Goal: Task Accomplishment & Management: Complete application form

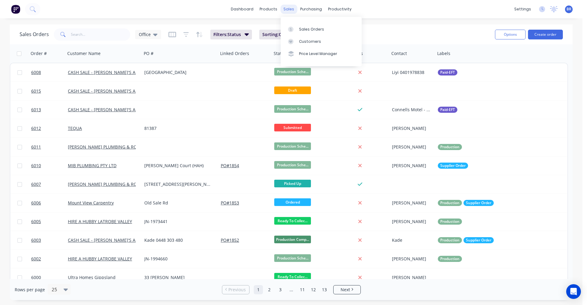
click at [288, 10] on div "sales" at bounding box center [289, 9] width 17 height 9
click at [304, 25] on link "Sales Orders" at bounding box center [321, 29] width 81 height 12
click at [300, 28] on link "Sales Orders" at bounding box center [323, 29] width 81 height 12
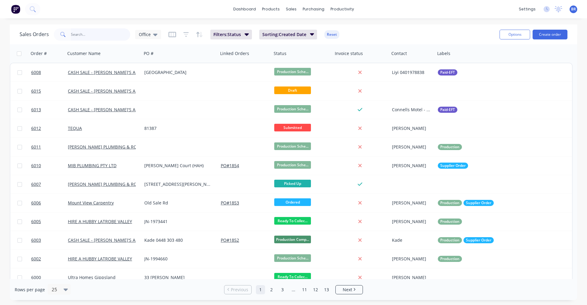
click at [87, 35] on input "text" at bounding box center [101, 34] width 60 height 12
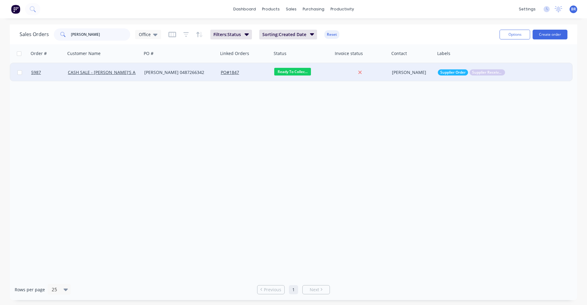
type input "jesse"
click at [174, 71] on div "[PERSON_NAME] 0487266342" at bounding box center [178, 72] width 68 height 6
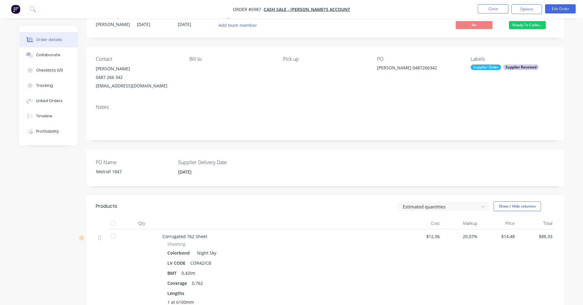
scroll to position [20, 0]
click at [43, 104] on button "Linked Orders" at bounding box center [48, 100] width 58 height 15
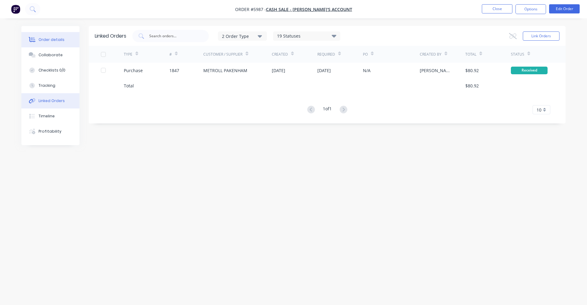
click at [46, 43] on button "Order details" at bounding box center [50, 39] width 58 height 15
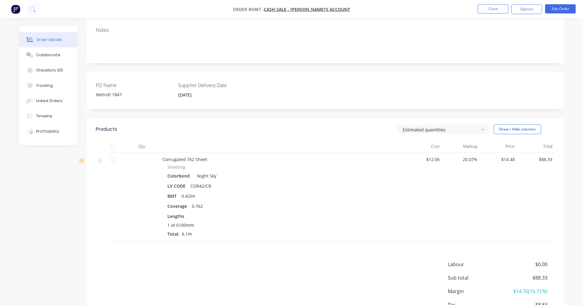
scroll to position [20, 0]
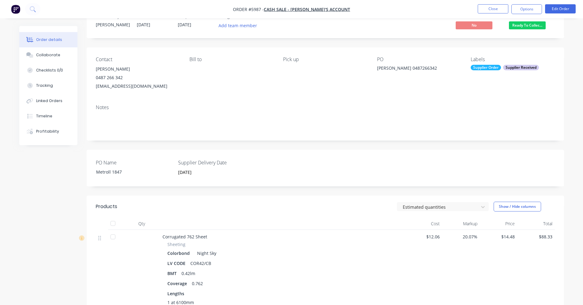
click at [486, 67] on div "Supplier Order" at bounding box center [486, 68] width 30 height 6
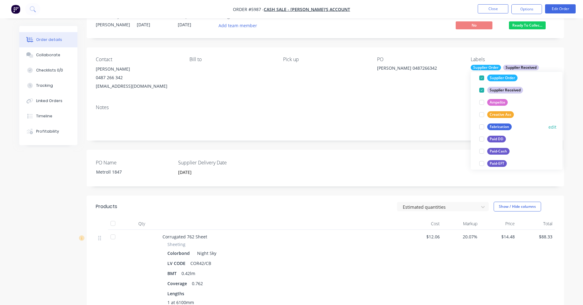
scroll to position [61, 0]
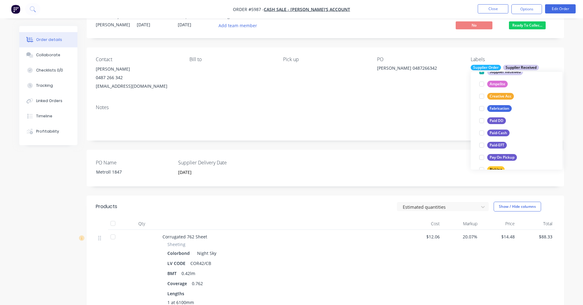
drag, startPoint x: 497, startPoint y: 145, endPoint x: 467, endPoint y: 137, distance: 31.5
click at [497, 146] on div "Paid-EFT" at bounding box center [497, 145] width 20 height 7
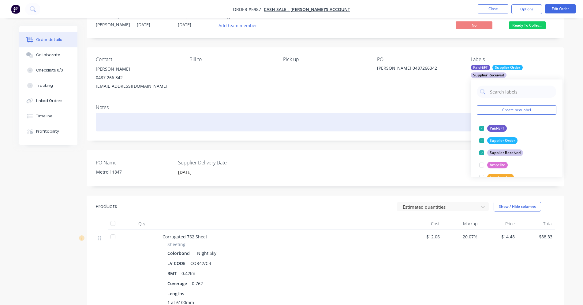
drag, startPoint x: 407, startPoint y: 113, endPoint x: 416, endPoint y: 110, distance: 9.5
click at [408, 113] on div at bounding box center [325, 122] width 459 height 19
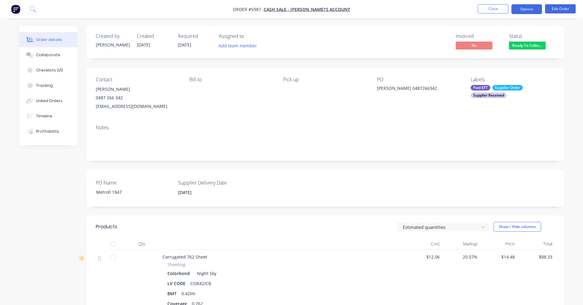
click at [519, 12] on button "Options" at bounding box center [526, 9] width 31 height 10
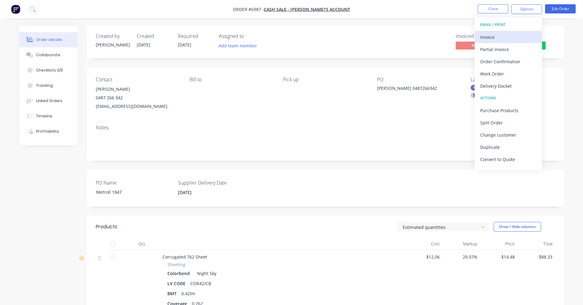
click at [495, 34] on div "Invoice" at bounding box center [508, 37] width 56 height 9
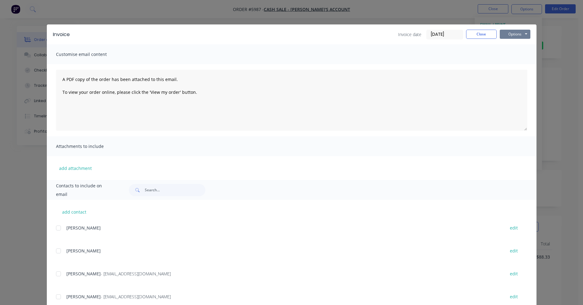
click at [515, 33] on button "Options" at bounding box center [515, 34] width 31 height 9
click at [513, 56] on button "Print" at bounding box center [519, 55] width 39 height 10
click at [474, 32] on button "Close" at bounding box center [481, 34] width 31 height 9
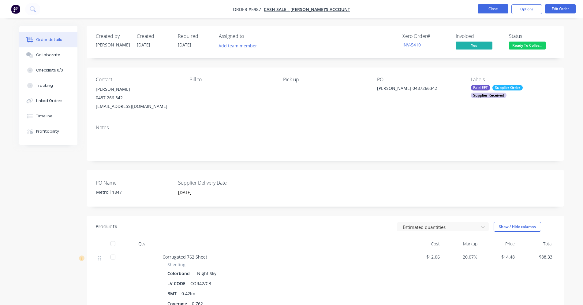
click at [486, 8] on button "Close" at bounding box center [493, 8] width 31 height 9
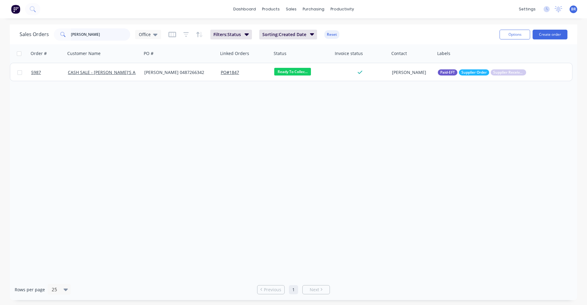
drag, startPoint x: 104, startPoint y: 34, endPoint x: 0, endPoint y: 31, distance: 104.1
click at [0, 29] on div "Sales Orders jesse Office Filters: Status Sorting: Created Date Reset Options C…" at bounding box center [293, 162] width 587 height 276
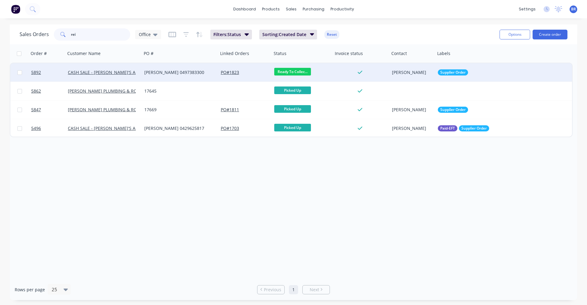
type input "rei"
click at [194, 75] on div "Luke Reid 0497383300" at bounding box center [178, 72] width 68 height 6
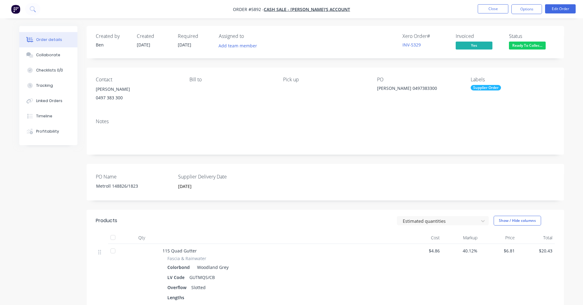
click at [486, 88] on div "Supplier Order" at bounding box center [486, 88] width 30 height 6
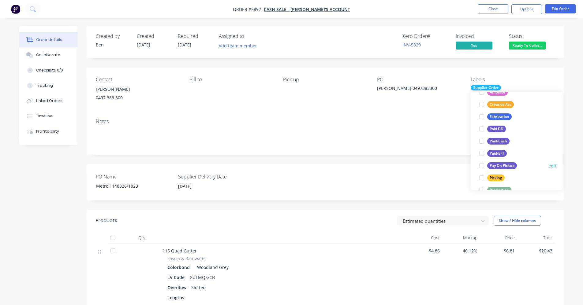
scroll to position [61, 0]
click at [496, 153] on div "Paid-EFT" at bounding box center [497, 153] width 20 height 7
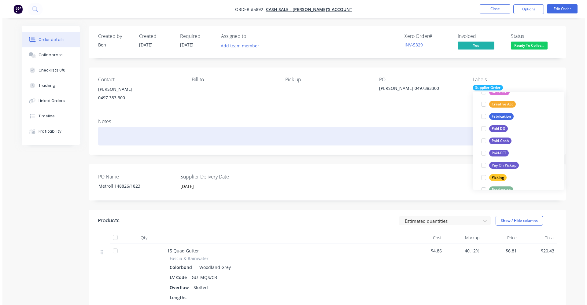
scroll to position [0, 0]
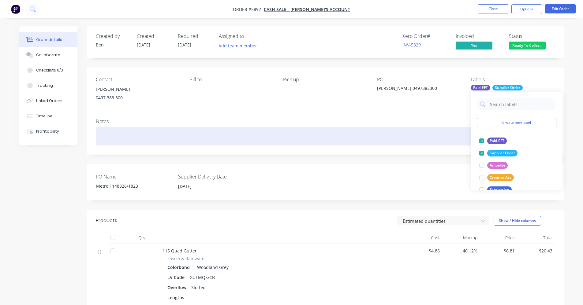
click at [427, 143] on div at bounding box center [325, 136] width 459 height 19
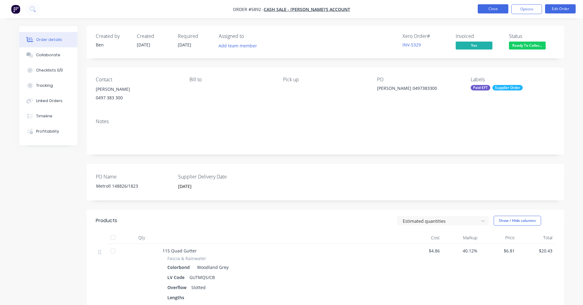
click at [495, 6] on button "Close" at bounding box center [493, 8] width 31 height 9
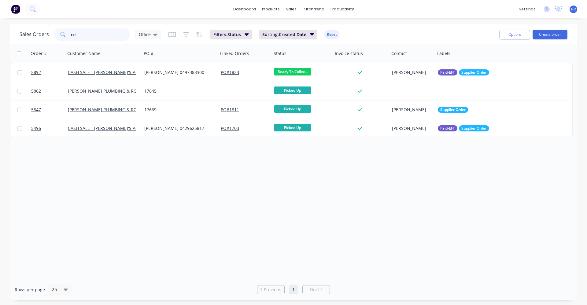
drag, startPoint x: 88, startPoint y: 35, endPoint x: 56, endPoint y: 29, distance: 32.8
click at [57, 31] on div "rei" at bounding box center [92, 34] width 76 height 12
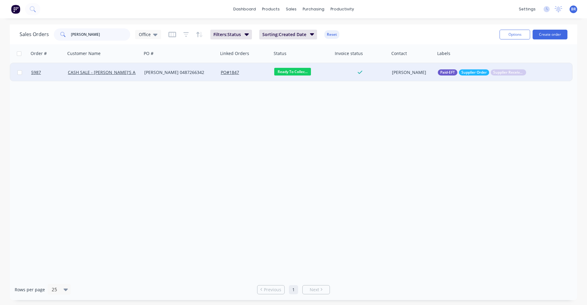
type input "jesse"
click at [186, 71] on div "[PERSON_NAME] 0487266342" at bounding box center [178, 72] width 68 height 6
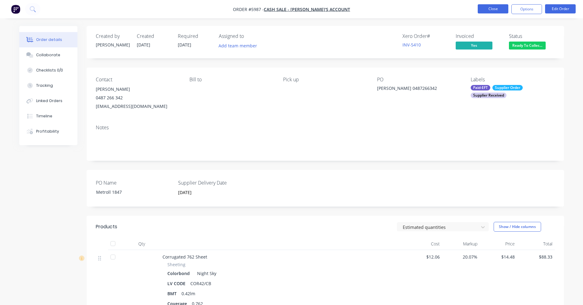
click at [493, 11] on button "Close" at bounding box center [493, 8] width 31 height 9
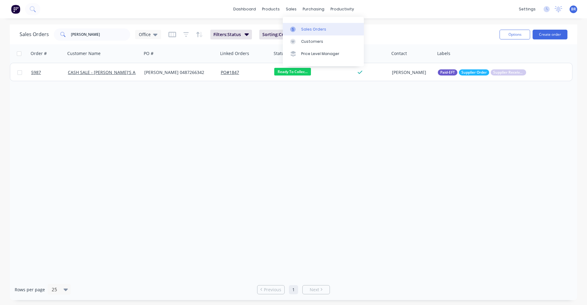
click at [304, 30] on div "Sales Orders" at bounding box center [313, 30] width 25 height 6
drag, startPoint x: 62, startPoint y: 35, endPoint x: 4, endPoint y: 35, distance: 57.8
click at [3, 35] on div "Sales Orders jesse Office Filters: Status Sorting: Created Date Reset Options C…" at bounding box center [293, 162] width 587 height 276
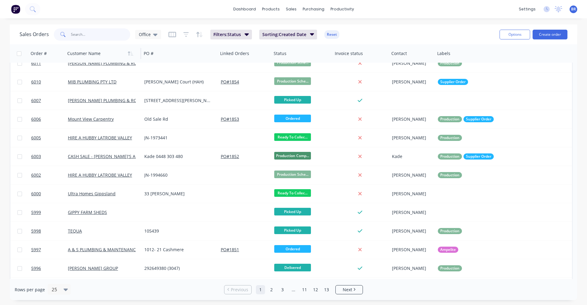
scroll to position [61, 0]
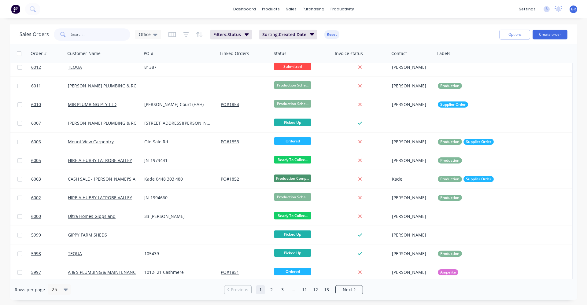
click at [97, 36] on input "text" at bounding box center [101, 34] width 60 height 12
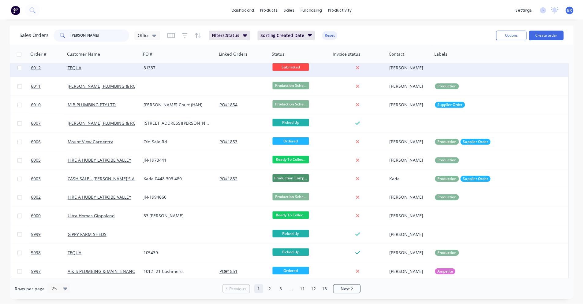
scroll to position [0, 0]
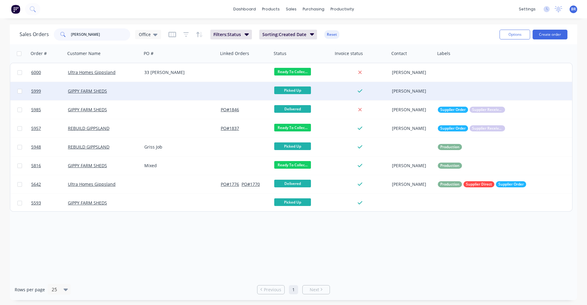
type input "gipp"
click at [197, 96] on div at bounding box center [180, 91] width 76 height 18
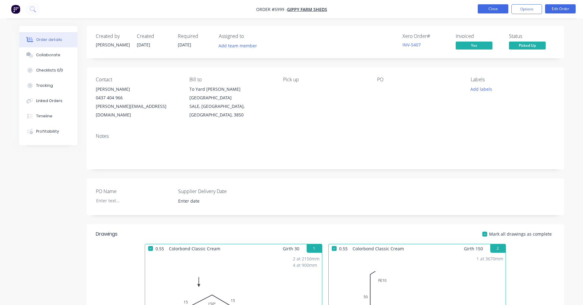
click at [480, 10] on button "Close" at bounding box center [493, 8] width 31 height 9
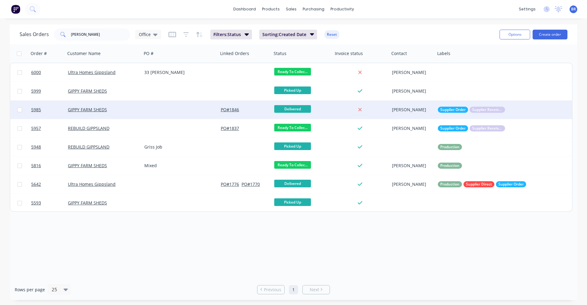
click at [166, 115] on div at bounding box center [180, 110] width 76 height 18
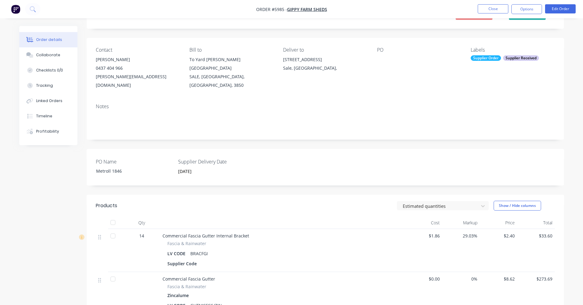
scroll to position [6, 0]
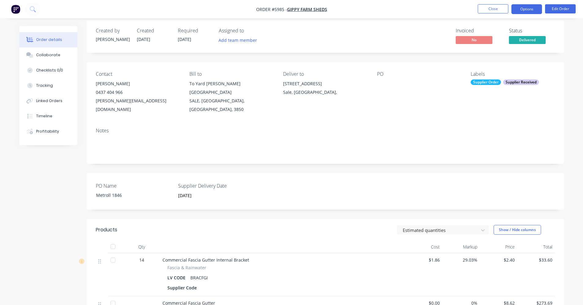
click at [528, 8] on button "Options" at bounding box center [526, 9] width 31 height 10
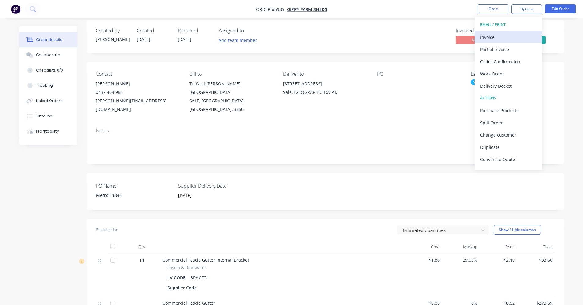
click at [488, 37] on div "Invoice" at bounding box center [508, 37] width 56 height 9
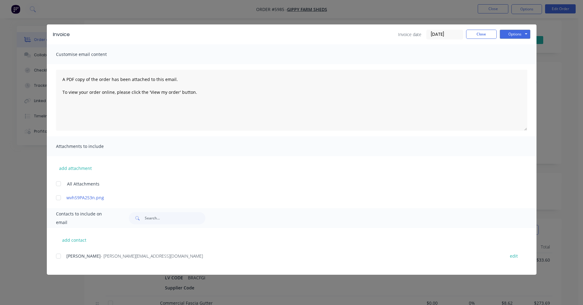
drag, startPoint x: 58, startPoint y: 256, endPoint x: 179, endPoint y: 228, distance: 124.3
click at [59, 256] on div at bounding box center [58, 256] width 12 height 12
click at [524, 35] on button "Options" at bounding box center [515, 34] width 31 height 9
click at [513, 54] on button "Print" at bounding box center [519, 55] width 39 height 10
click at [59, 260] on div at bounding box center [58, 256] width 12 height 12
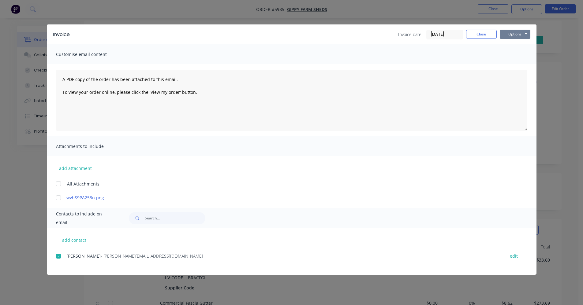
click at [518, 31] on button "Options" at bounding box center [515, 34] width 31 height 9
click at [517, 66] on button "Email" at bounding box center [519, 65] width 39 height 10
click at [484, 34] on button "Close" at bounding box center [481, 34] width 31 height 9
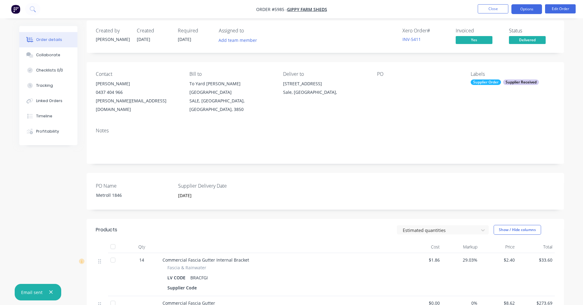
click at [522, 10] on button "Options" at bounding box center [526, 9] width 31 height 10
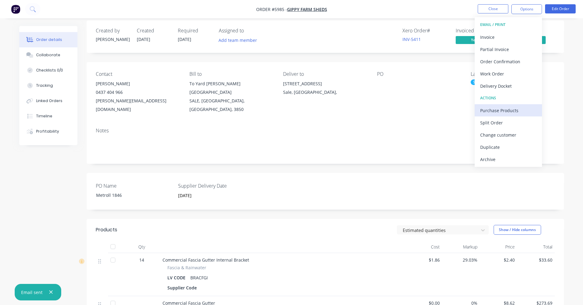
scroll to position [36, 0]
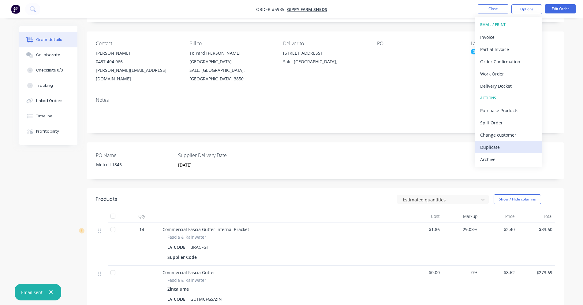
click at [492, 147] on div "Duplicate" at bounding box center [508, 147] width 56 height 9
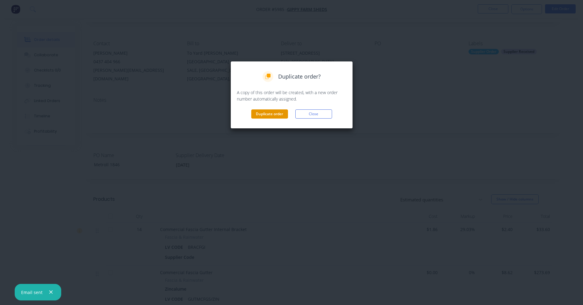
click at [277, 116] on button "Duplicate order" at bounding box center [269, 114] width 37 height 9
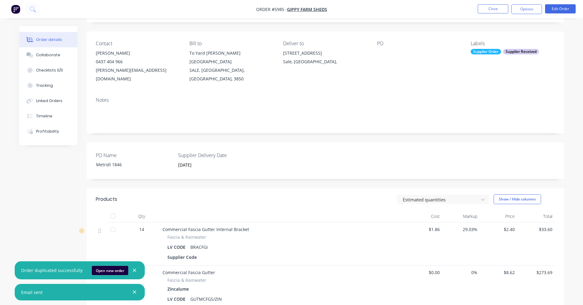
click at [100, 271] on button "Open new order" at bounding box center [110, 270] width 36 height 9
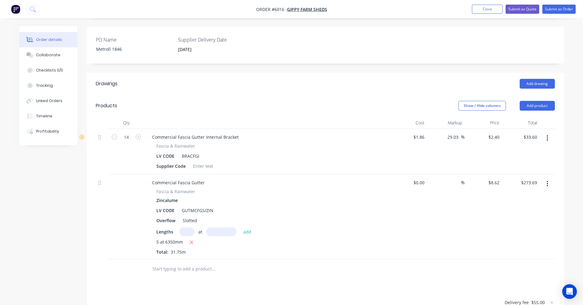
scroll to position [184, 0]
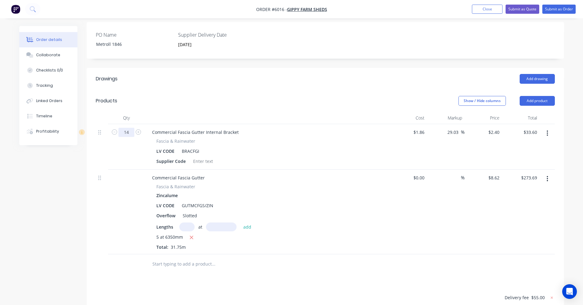
click at [127, 128] on input "14" at bounding box center [126, 132] width 16 height 9
type input "26"
type input "$62.40"
drag, startPoint x: 355, startPoint y: 195, endPoint x: 350, endPoint y: 196, distance: 5.3
click at [355, 194] on div "[MEDICAL_DATA] & Rainwater Zincalume LV CODE GUTMCFGS/ZIN Overflow Slotted Leng…" at bounding box center [267, 217] width 240 height 67
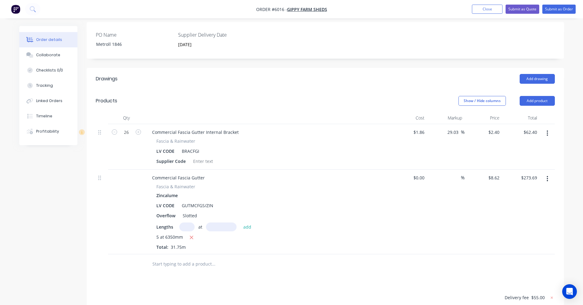
click at [288, 262] on div "Drawings Add drawing Products Show / Hide columns Add product Qty Cost Markup P…" at bounding box center [325, 243] width 477 height 350
click at [157, 258] on input "text" at bounding box center [213, 264] width 122 height 12
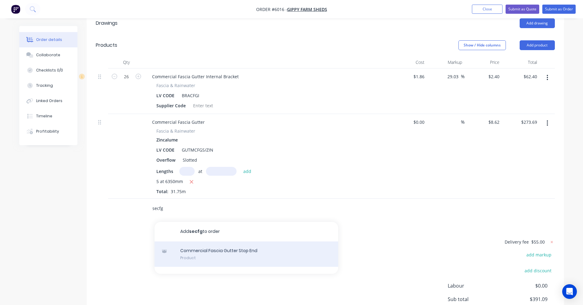
scroll to position [245, 0]
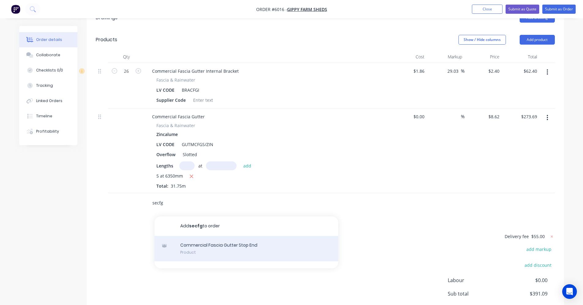
type input "secfg"
click at [215, 236] on div "Commercial [MEDICAL_DATA] Gutter Stop End Product" at bounding box center [247, 249] width 184 height 26
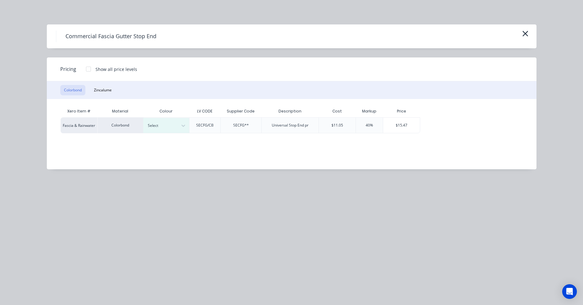
drag, startPoint x: 106, startPoint y: 93, endPoint x: 261, endPoint y: 137, distance: 160.7
click at [108, 93] on button "Zincalume" at bounding box center [102, 90] width 25 height 10
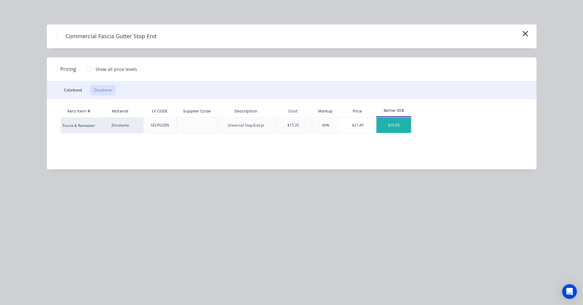
click at [398, 125] on div "$19.95" at bounding box center [393, 125] width 35 height 15
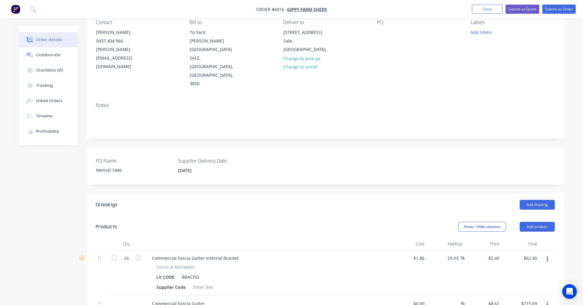
scroll to position [0, 0]
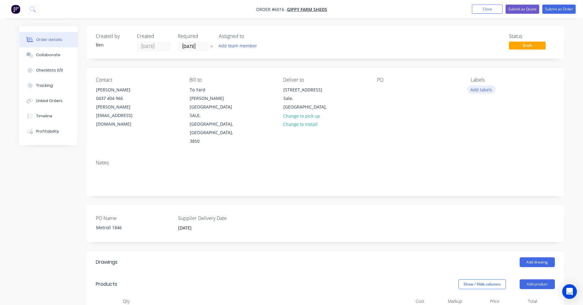
click at [481, 91] on button "Add labels" at bounding box center [481, 89] width 28 height 8
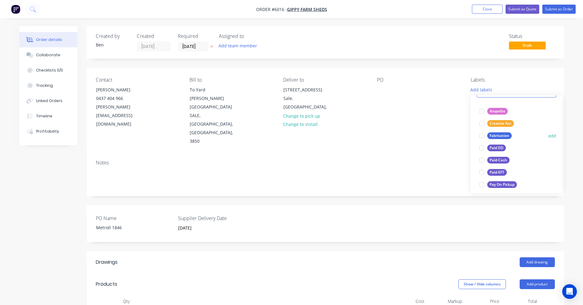
scroll to position [92, 0]
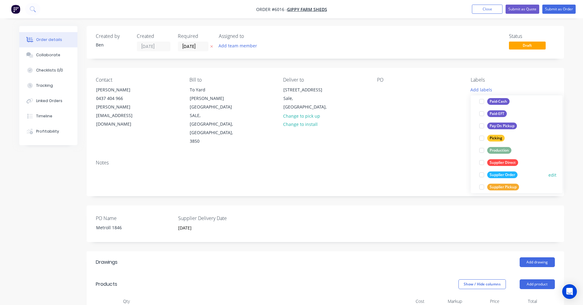
click at [503, 175] on div "Supplier Order" at bounding box center [502, 175] width 30 height 7
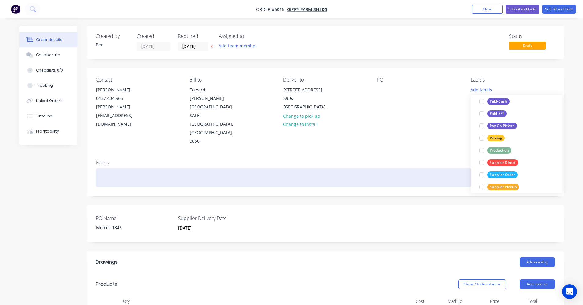
scroll to position [0, 0]
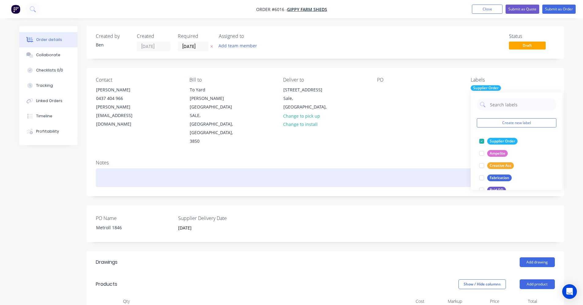
click at [414, 169] on div at bounding box center [325, 178] width 459 height 19
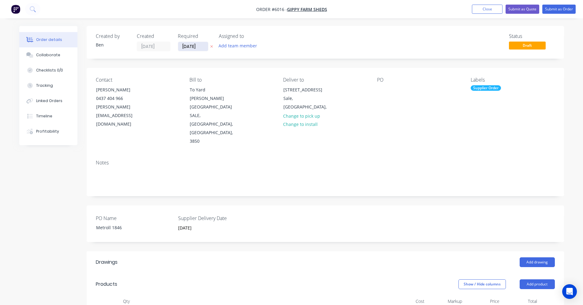
click at [188, 48] on input "[DATE]" at bounding box center [193, 46] width 30 height 9
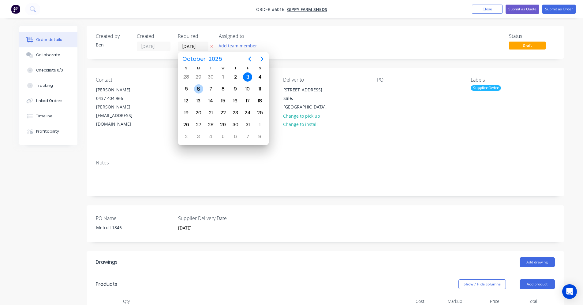
click at [198, 88] on div "6" at bounding box center [198, 88] width 9 height 9
type input "[DATE]"
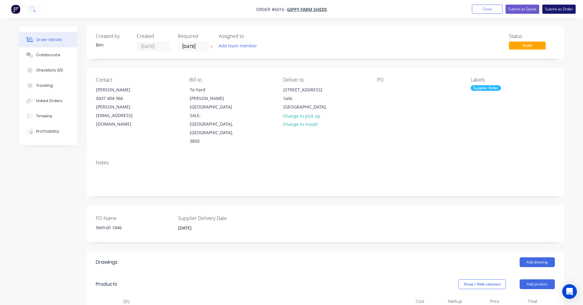
click at [562, 7] on button "Submit as Order" at bounding box center [558, 9] width 33 height 9
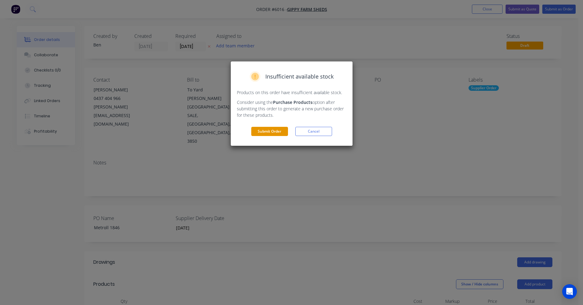
click at [269, 129] on button "Submit Order" at bounding box center [269, 131] width 37 height 9
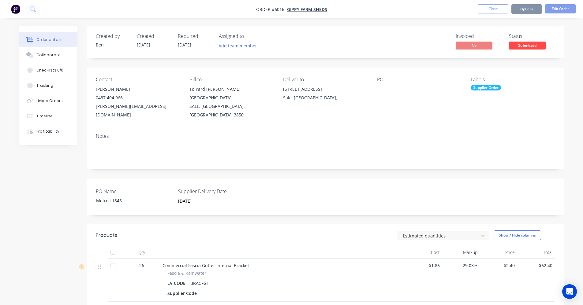
click at [533, 9] on button "Options" at bounding box center [526, 9] width 31 height 10
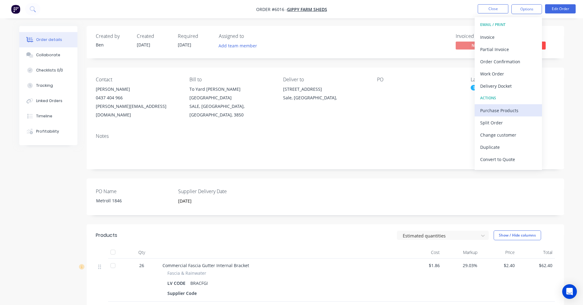
click at [497, 108] on div "Purchase Products" at bounding box center [508, 110] width 56 height 9
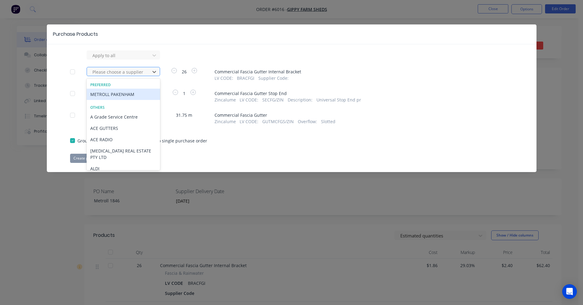
click at [124, 73] on div at bounding box center [119, 72] width 55 height 8
click at [122, 98] on div "METROLL PAKENHAM" at bounding box center [123, 94] width 73 height 11
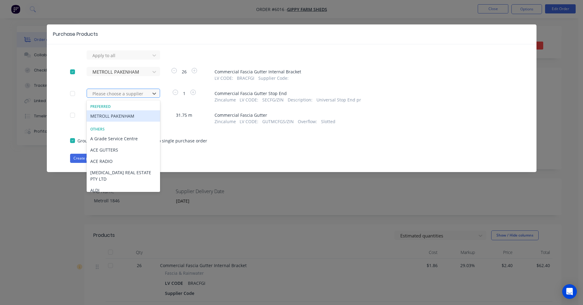
click at [120, 96] on div at bounding box center [119, 94] width 55 height 8
click at [118, 114] on div "METROLL PAKENHAM" at bounding box center [123, 115] width 73 height 11
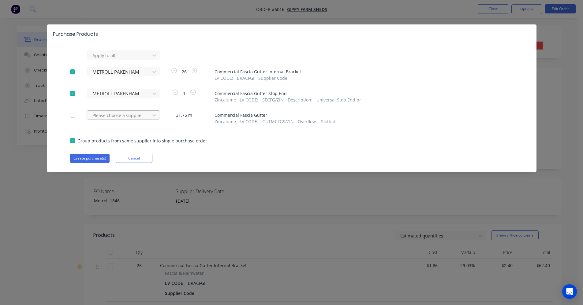
click at [114, 116] on div at bounding box center [119, 116] width 55 height 8
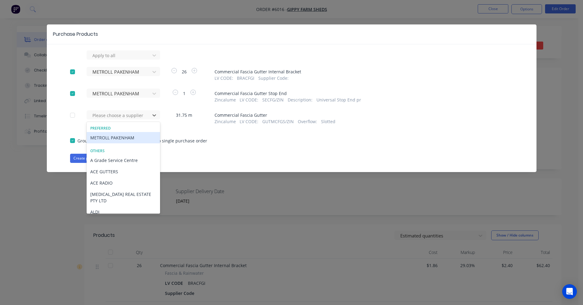
drag, startPoint x: 112, startPoint y: 137, endPoint x: 96, endPoint y: 152, distance: 21.7
click at [109, 140] on div "METROLL PAKENHAM" at bounding box center [123, 137] width 73 height 11
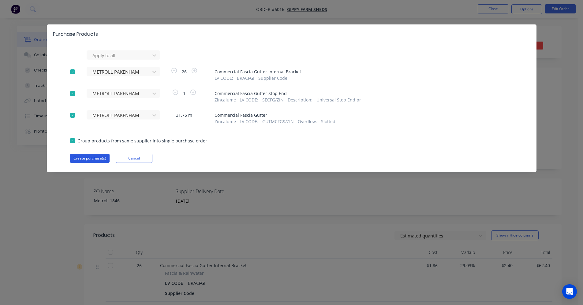
click at [91, 158] on button "Create purchase(s)" at bounding box center [89, 158] width 39 height 9
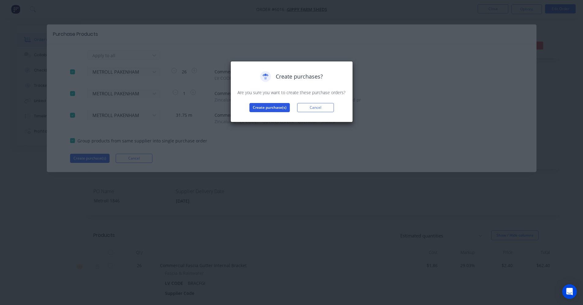
click at [269, 109] on button "Create purchase(s)" at bounding box center [269, 107] width 40 height 9
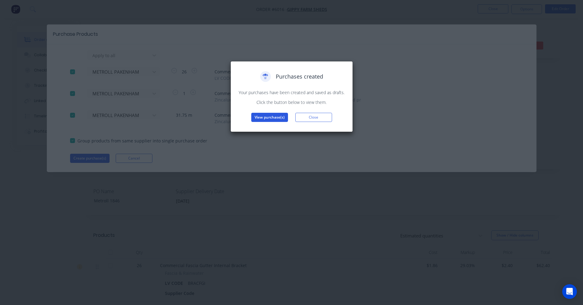
click at [275, 118] on button "View purchase(s)" at bounding box center [269, 117] width 37 height 9
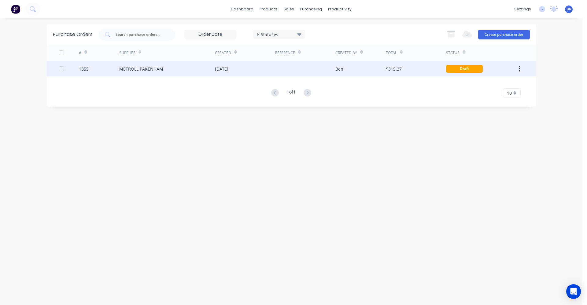
click at [195, 69] on div "METROLL PAKENHAM" at bounding box center [167, 68] width 96 height 15
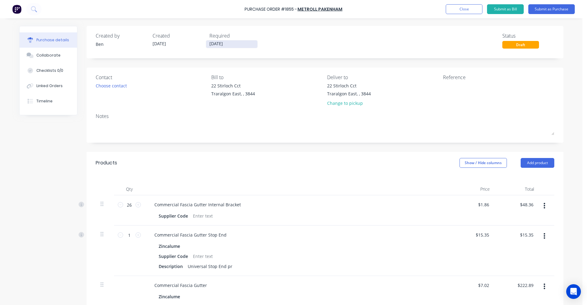
click at [220, 45] on input "[DATE]" at bounding box center [231, 44] width 51 height 8
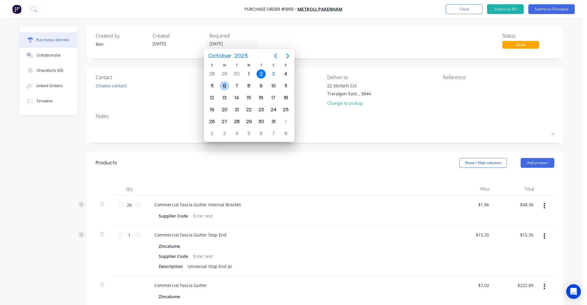
click at [225, 86] on div "6" at bounding box center [224, 85] width 9 height 9
type input "[DATE]"
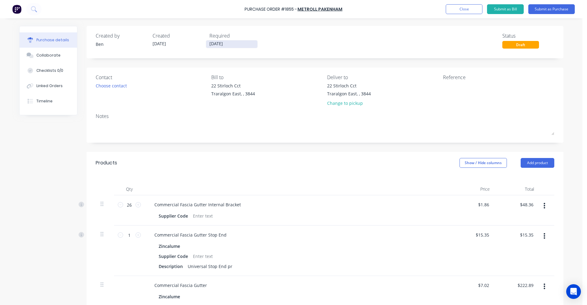
click at [214, 46] on input "[DATE]" at bounding box center [231, 44] width 51 height 8
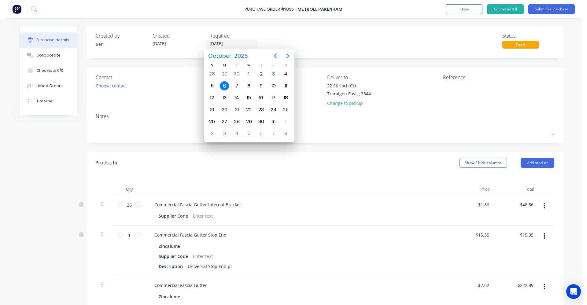
drag, startPoint x: 214, startPoint y: 46, endPoint x: 373, endPoint y: 46, distance: 158.8
click at [215, 46] on input "[DATE]" at bounding box center [231, 44] width 51 height 8
drag, startPoint x: 226, startPoint y: 86, endPoint x: 380, endPoint y: 53, distance: 157.5
click at [228, 85] on div "6" at bounding box center [224, 85] width 9 height 9
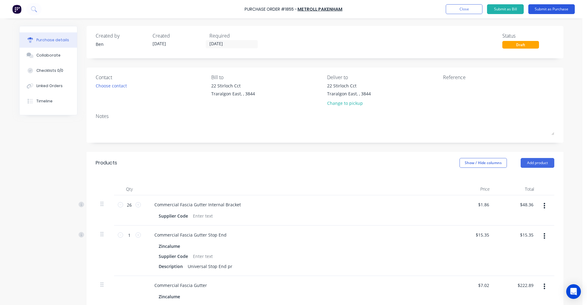
click at [567, 9] on button "Submit as Purchase" at bounding box center [552, 9] width 47 height 10
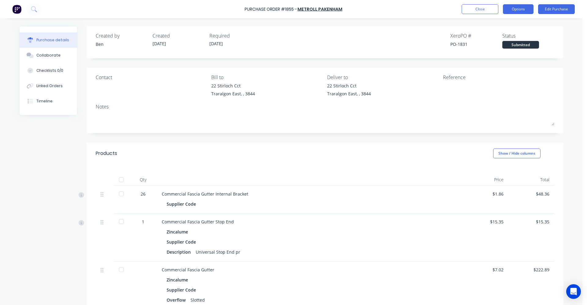
click at [511, 11] on button "Options" at bounding box center [518, 9] width 31 height 10
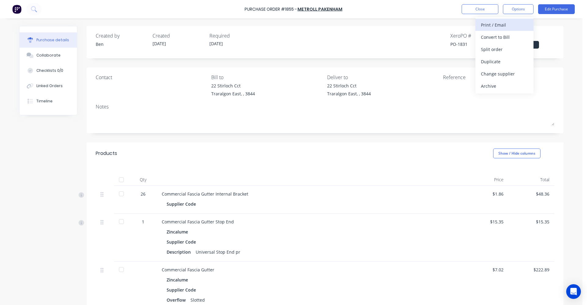
click at [499, 26] on div "Print / Email" at bounding box center [504, 24] width 47 height 9
click at [492, 37] on div "With pricing" at bounding box center [504, 37] width 47 height 9
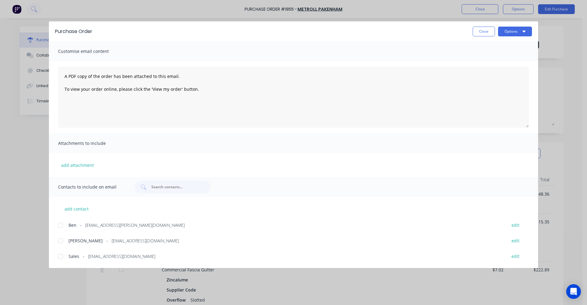
drag, startPoint x: 59, startPoint y: 258, endPoint x: 244, endPoint y: 185, distance: 198.5
click at [60, 257] on div at bounding box center [60, 257] width 12 height 12
click at [521, 33] on button "Options" at bounding box center [515, 32] width 34 height 10
click at [482, 33] on button "Close" at bounding box center [484, 32] width 22 height 10
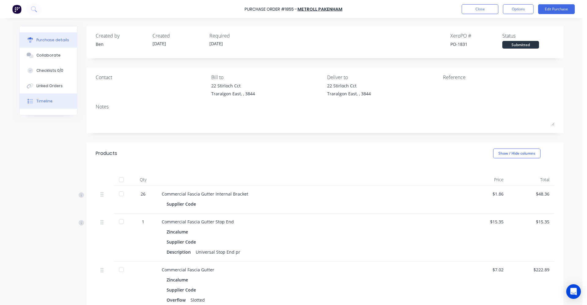
click at [52, 105] on button "Timeline" at bounding box center [49, 101] width 58 height 15
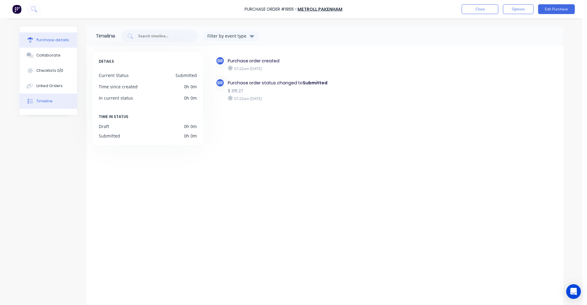
drag, startPoint x: 49, startPoint y: 40, endPoint x: 74, endPoint y: 45, distance: 25.9
click at [51, 40] on div "Purchase details" at bounding box center [52, 40] width 33 height 6
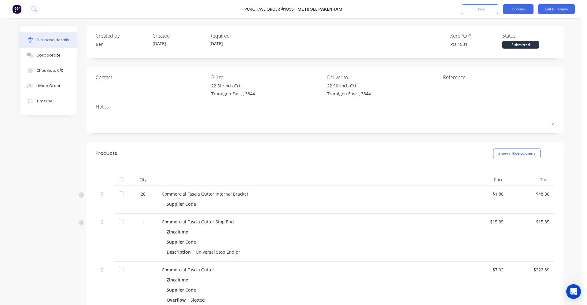
click at [516, 7] on button "Options" at bounding box center [518, 9] width 31 height 10
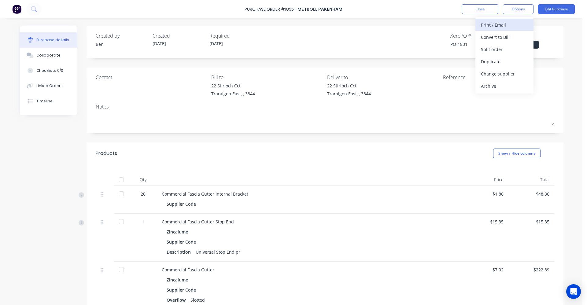
click at [507, 24] on div "Print / Email" at bounding box center [504, 24] width 47 height 9
click at [496, 39] on div "With pricing" at bounding box center [504, 37] width 47 height 9
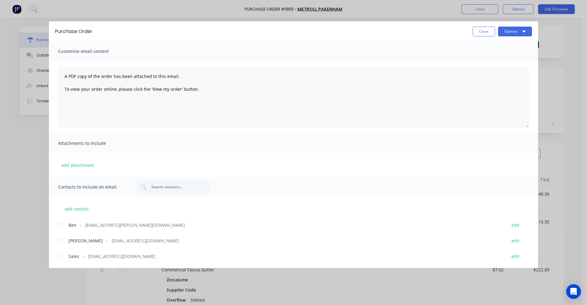
drag, startPoint x: 64, startPoint y: 257, endPoint x: 321, endPoint y: 203, distance: 262.4
click at [65, 257] on div at bounding box center [60, 257] width 12 height 12
click at [524, 31] on icon "button" at bounding box center [524, 32] width 3 height 2
click at [493, 72] on div "Email" at bounding box center [503, 71] width 47 height 9
drag, startPoint x: 483, startPoint y: 30, endPoint x: 519, endPoint y: 45, distance: 38.9
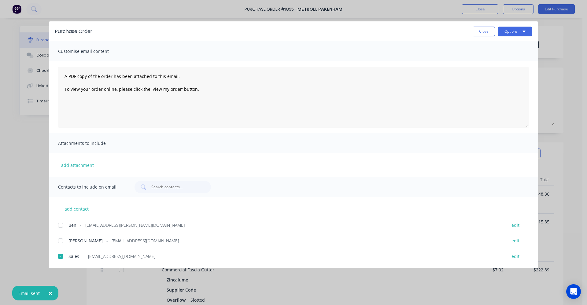
click at [483, 30] on button "Close" at bounding box center [484, 32] width 22 height 10
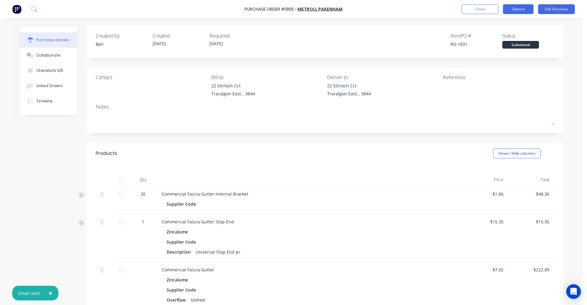
click at [515, 8] on button "Options" at bounding box center [518, 9] width 31 height 10
click at [389, 34] on div "Created by [PERSON_NAME] Created [DATE] Required [DATE] Xero PO # PO-1831 Statu…" at bounding box center [325, 40] width 459 height 17
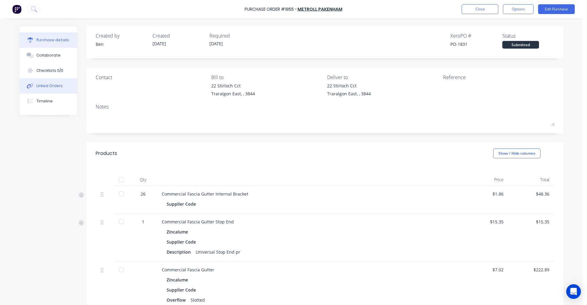
click at [60, 84] on button "Linked Orders" at bounding box center [49, 85] width 58 height 15
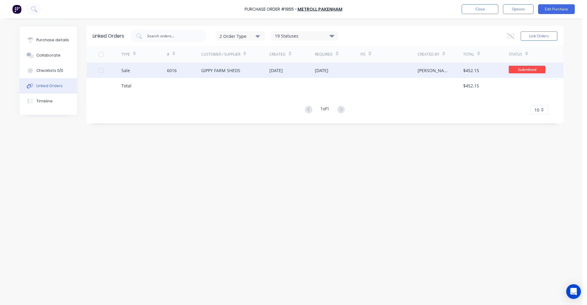
click at [276, 69] on div "[DATE]" at bounding box center [276, 70] width 13 height 6
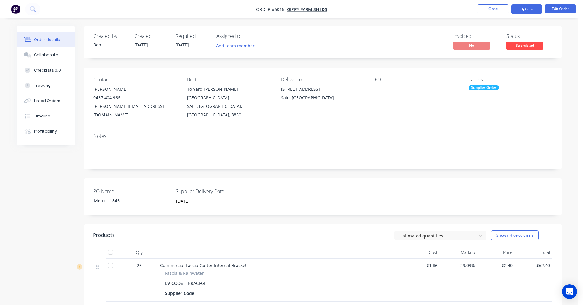
click at [528, 10] on button "Options" at bounding box center [526, 9] width 31 height 10
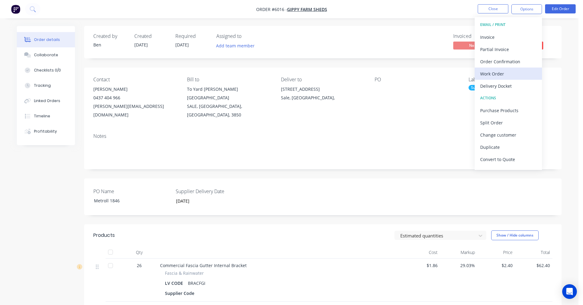
click at [493, 73] on div "Work Order" at bounding box center [508, 73] width 56 height 9
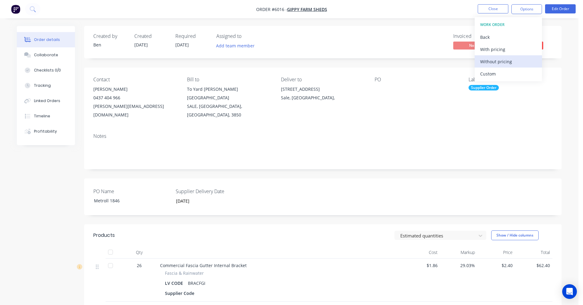
click at [493, 59] on div "Without pricing" at bounding box center [508, 61] width 56 height 9
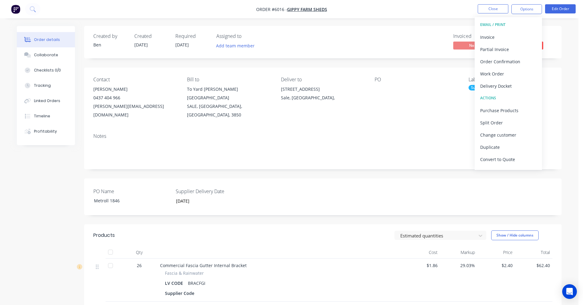
click at [263, 133] on div "Notes" at bounding box center [322, 136] width 459 height 6
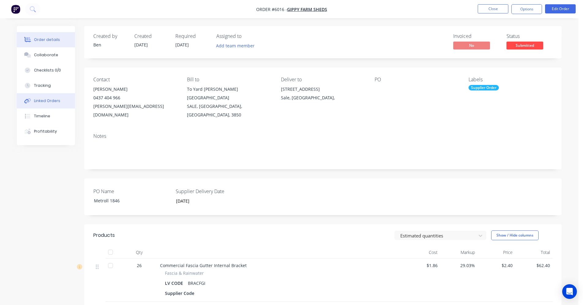
click at [42, 102] on div "Linked Orders" at bounding box center [47, 101] width 26 height 6
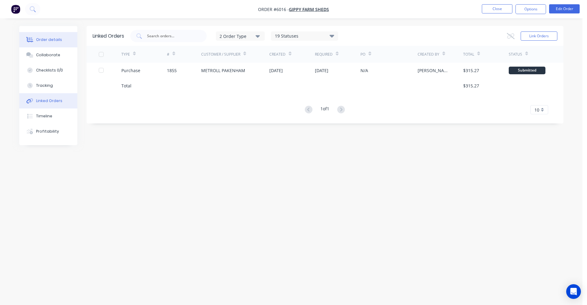
click at [54, 39] on div "Order details" at bounding box center [49, 40] width 26 height 6
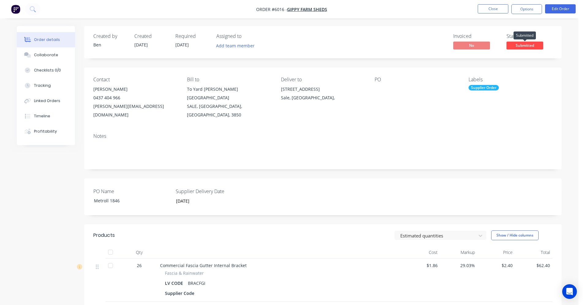
click at [520, 46] on span "Submitted" at bounding box center [524, 46] width 37 height 8
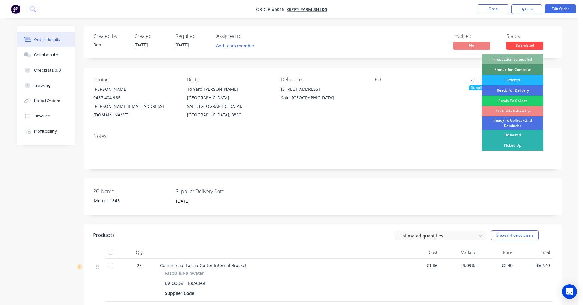
click at [523, 78] on div "Ordered" at bounding box center [512, 80] width 61 height 10
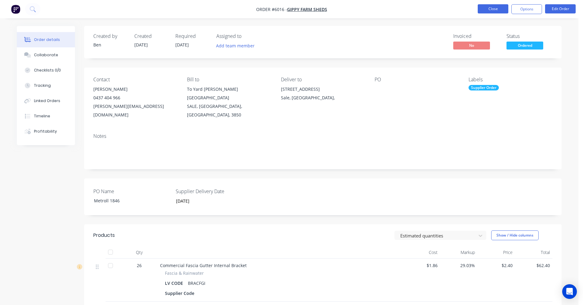
drag, startPoint x: 494, startPoint y: 4, endPoint x: 494, endPoint y: 8, distance: 4.0
click at [494, 5] on nav "Order #6016 - GIPPY FARM SHEDS Close Options Edit Order" at bounding box center [291, 9] width 583 height 18
click at [495, 9] on button "Close" at bounding box center [493, 8] width 31 height 9
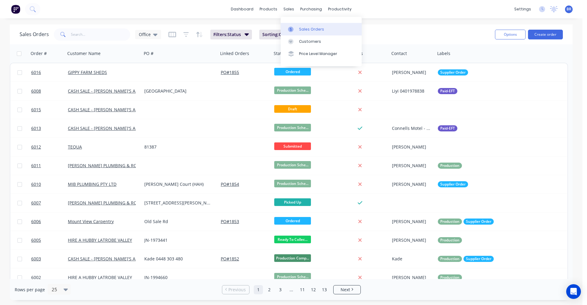
click at [307, 28] on div "Sales Orders" at bounding box center [311, 30] width 25 height 6
click at [548, 34] on button "Create order" at bounding box center [545, 35] width 35 height 10
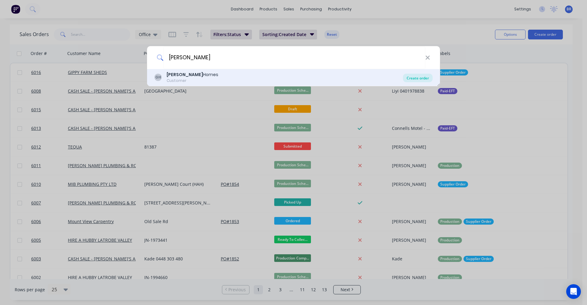
type input "[PERSON_NAME]"
click at [410, 79] on div "Create order" at bounding box center [418, 78] width 30 height 9
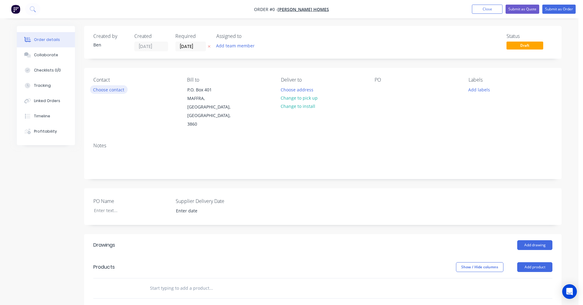
click at [105, 88] on button "Choose contact" at bounding box center [109, 89] width 38 height 8
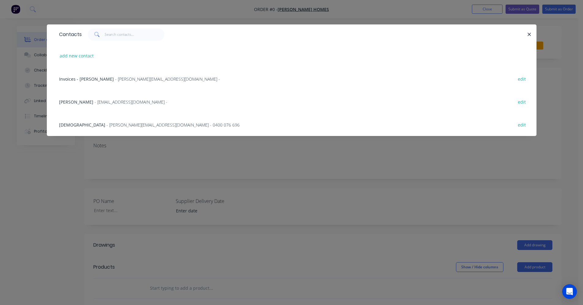
click at [95, 103] on span "- [EMAIL_ADDRESS][DOMAIN_NAME] -" at bounding box center [131, 102] width 73 height 6
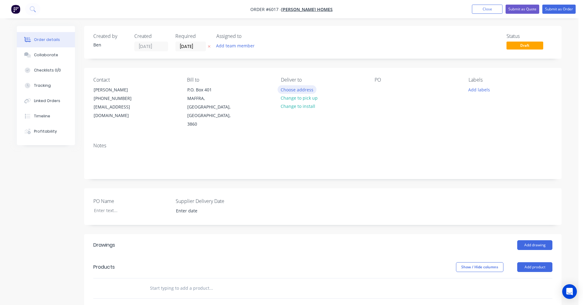
click at [295, 91] on button "Choose address" at bounding box center [297, 89] width 39 height 8
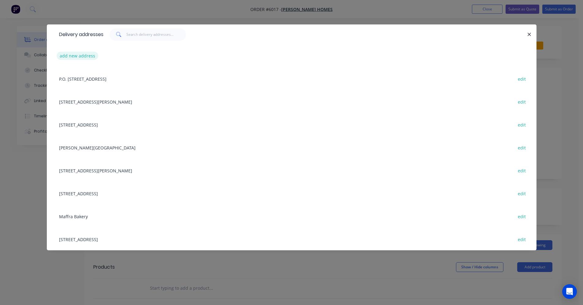
click at [89, 55] on button "add new address" at bounding box center [78, 56] width 42 height 8
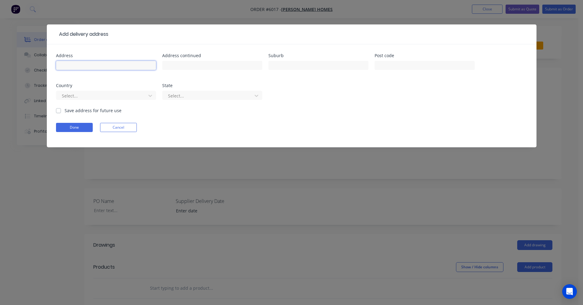
click at [80, 65] on input "text" at bounding box center [106, 65] width 100 height 9
type input "[STREET_ADDRESS][PERSON_NAME]"
type input "Rosedale"
drag, startPoint x: 62, startPoint y: 110, endPoint x: 61, endPoint y: 114, distance: 3.5
click at [62, 111] on div "Save address for future use" at bounding box center [88, 110] width 65 height 6
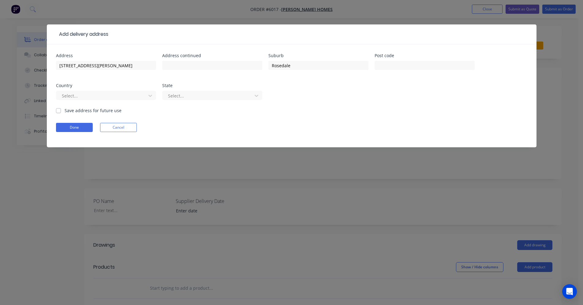
click at [65, 110] on label "Save address for future use" at bounding box center [93, 110] width 57 height 6
click at [58, 110] on input "Save address for future use" at bounding box center [58, 110] width 5 height 6
checkbox input "true"
click at [71, 129] on button "Done" at bounding box center [74, 127] width 37 height 9
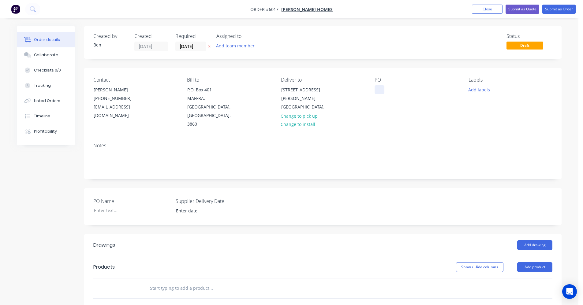
click at [380, 92] on div at bounding box center [380, 89] width 10 height 9
drag, startPoint x: 483, startPoint y: 87, endPoint x: 464, endPoint y: 120, distance: 38.6
click at [483, 88] on button "Add labels" at bounding box center [479, 89] width 28 height 8
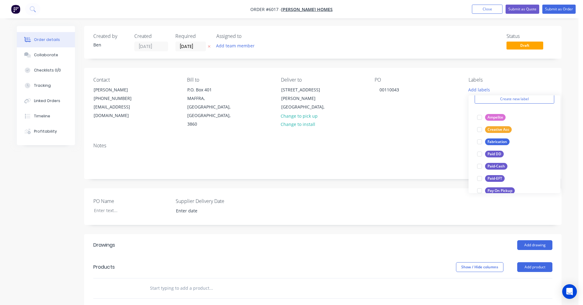
scroll to position [92, 0]
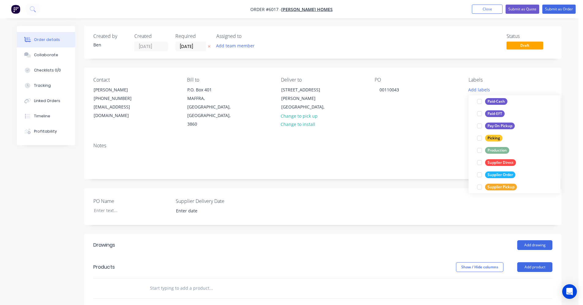
click at [497, 151] on div "Production" at bounding box center [497, 150] width 24 height 7
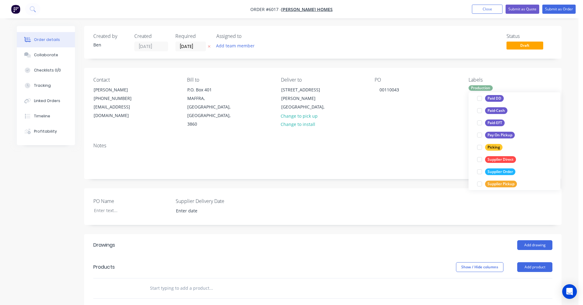
scroll to position [0, 0]
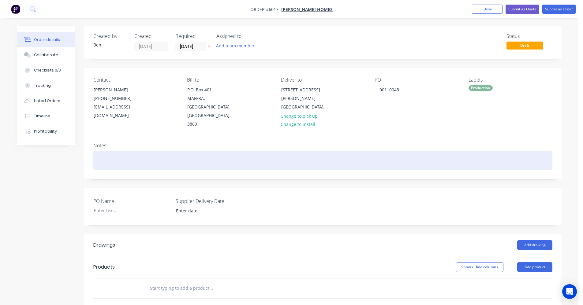
click at [310, 151] on div at bounding box center [322, 160] width 459 height 19
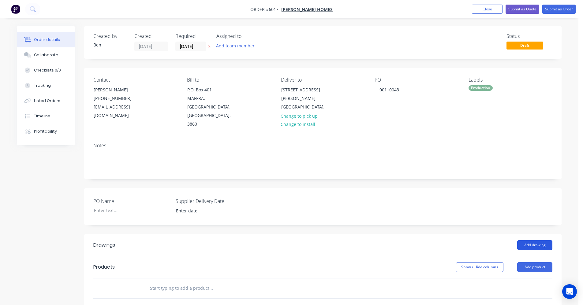
click at [545, 240] on button "Add drawing" at bounding box center [534, 245] width 35 height 10
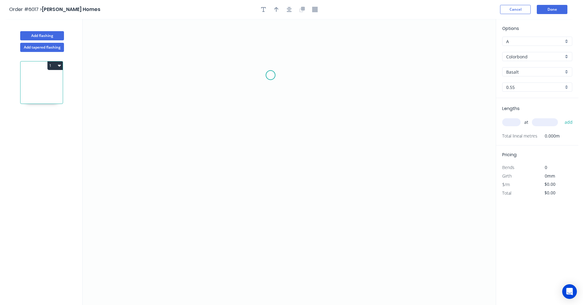
click at [263, 76] on icon "0" at bounding box center [289, 162] width 413 height 286
drag, startPoint x: 261, startPoint y: 185, endPoint x: 270, endPoint y: 185, distance: 8.9
click at [263, 185] on icon "0" at bounding box center [289, 162] width 413 height 286
click at [325, 187] on icon "0 ?" at bounding box center [289, 162] width 413 height 286
click at [325, 207] on icon "0 ? ?" at bounding box center [289, 162] width 413 height 286
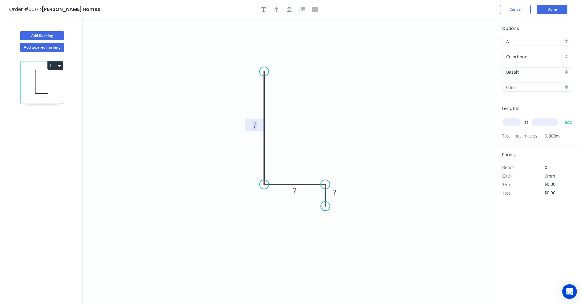
click at [260, 125] on rect at bounding box center [255, 125] width 12 height 9
type input "$7.76"
drag, startPoint x: 567, startPoint y: 55, endPoint x: 560, endPoint y: 61, distance: 9.0
click at [567, 55] on div "Colorbond" at bounding box center [537, 56] width 70 height 9
click at [512, 102] on div "Zincalume" at bounding box center [536, 100] width 69 height 11
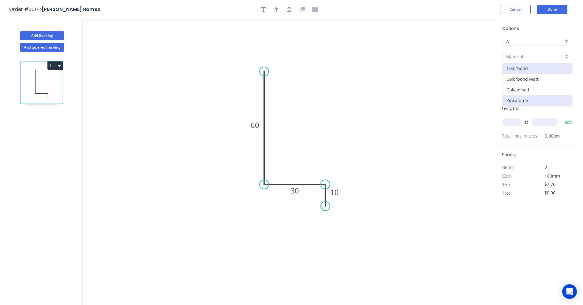
type input "Zincalume"
type input "$6.84"
click at [511, 119] on input "text" at bounding box center [511, 122] width 18 height 8
type input "5"
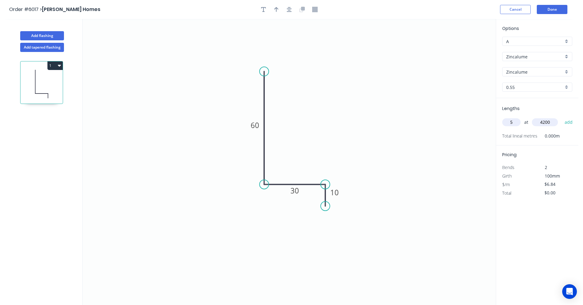
type input "4200"
click at [561, 117] on button "add" at bounding box center [568, 122] width 14 height 10
type input "$143.64"
click at [287, 9] on icon "button" at bounding box center [289, 10] width 5 height 6
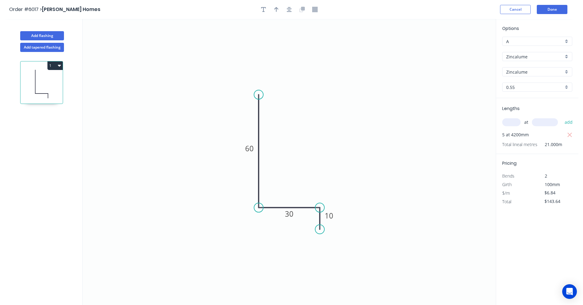
drag, startPoint x: 277, startPoint y: 9, endPoint x: 318, endPoint y: 39, distance: 50.7
click at [277, 12] on icon "button" at bounding box center [276, 10] width 4 height 6
click at [465, 49] on icon at bounding box center [465, 43] width 6 height 20
click at [465, 49] on icon at bounding box center [465, 42] width 6 height 20
drag, startPoint x: 465, startPoint y: 49, endPoint x: 302, endPoint y: 203, distance: 224.2
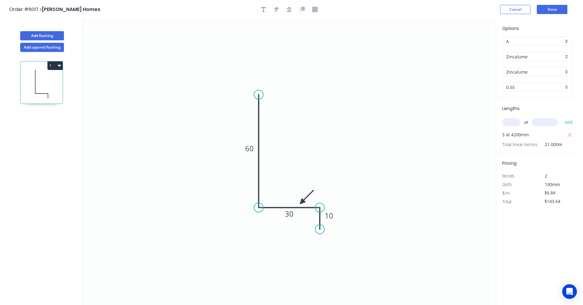
click at [302, 203] on icon at bounding box center [307, 197] width 18 height 18
click at [557, 10] on button "Done" at bounding box center [552, 9] width 31 height 9
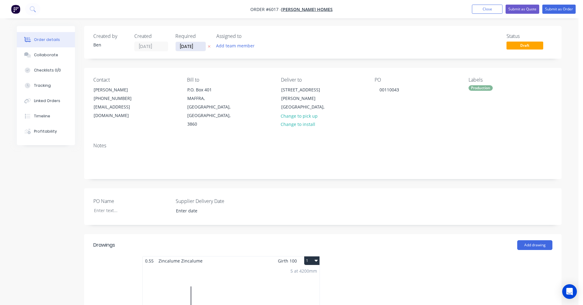
click at [186, 47] on input "[DATE]" at bounding box center [191, 46] width 30 height 9
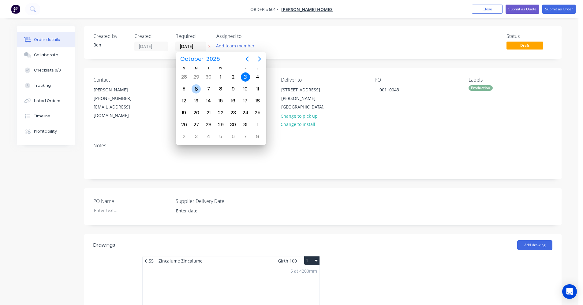
click at [195, 89] on div "6" at bounding box center [196, 88] width 9 height 9
type input "[DATE]"
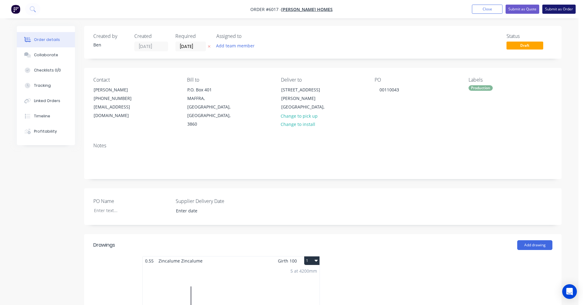
click at [560, 8] on button "Submit as Order" at bounding box center [558, 9] width 33 height 9
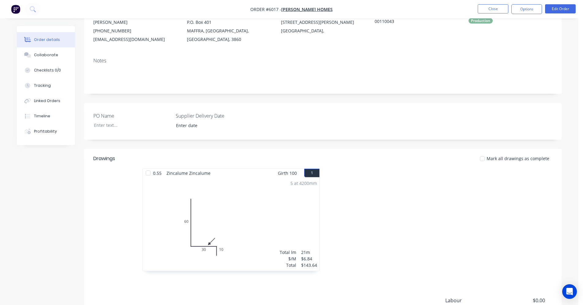
scroll to position [56, 0]
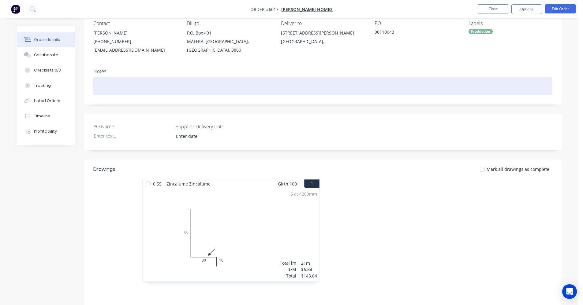
click at [107, 80] on div at bounding box center [322, 86] width 459 height 19
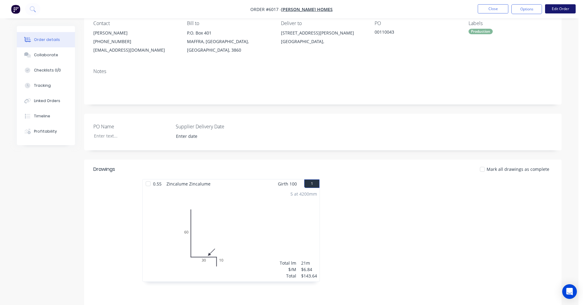
click at [558, 11] on button "Edit Order" at bounding box center [560, 8] width 31 height 9
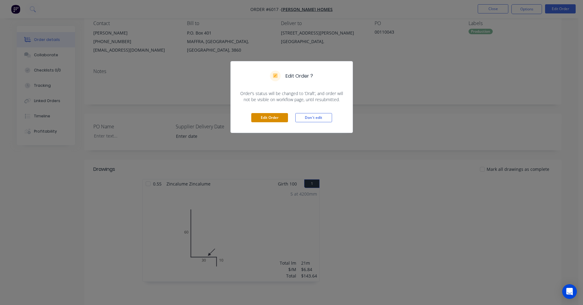
click at [277, 118] on button "Edit Order" at bounding box center [269, 117] width 37 height 9
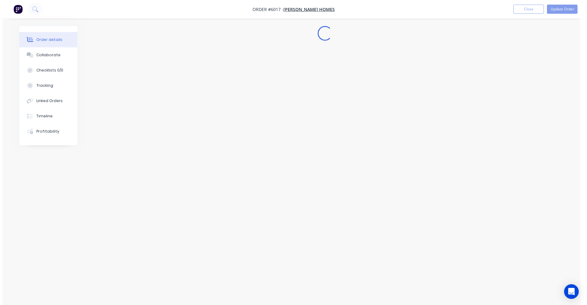
scroll to position [0, 0]
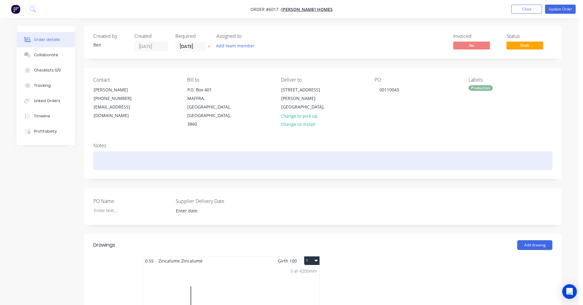
click at [112, 151] on div at bounding box center [322, 160] width 459 height 19
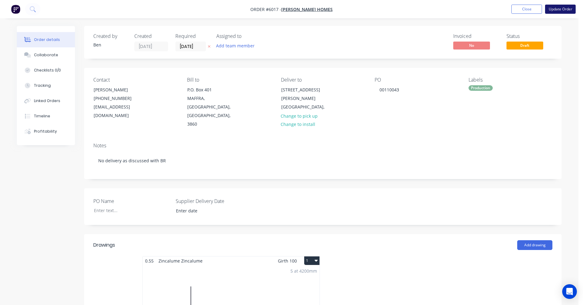
click at [566, 7] on button "Update Order" at bounding box center [560, 9] width 31 height 9
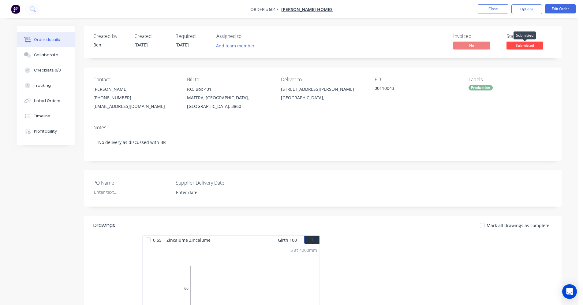
click at [517, 46] on span "Submitted" at bounding box center [524, 46] width 37 height 8
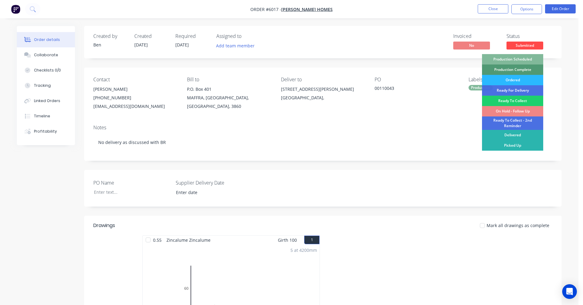
click at [512, 59] on div "Production Scheduled" at bounding box center [512, 59] width 61 height 10
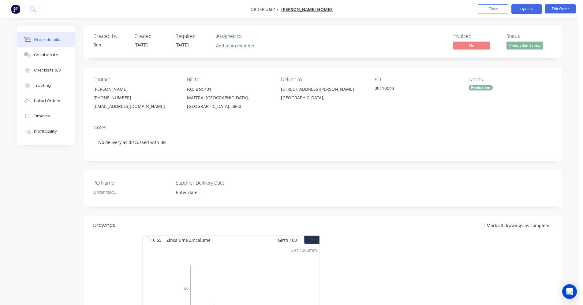
click at [530, 9] on button "Options" at bounding box center [526, 9] width 31 height 10
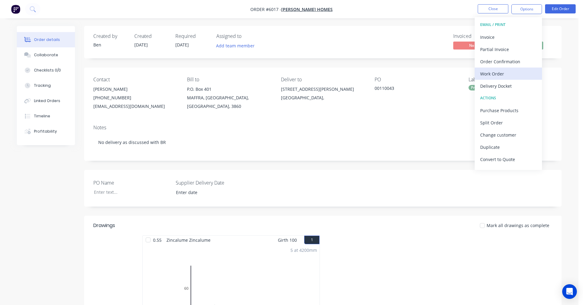
click at [500, 71] on div "Work Order" at bounding box center [508, 73] width 56 height 9
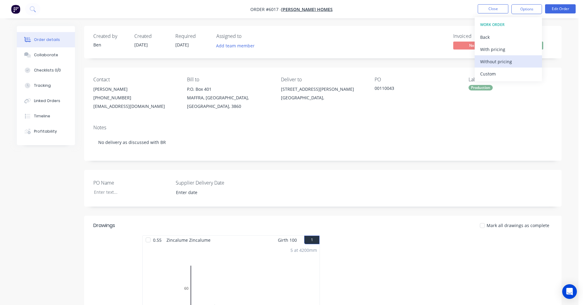
click at [495, 64] on div "Without pricing" at bounding box center [508, 61] width 56 height 9
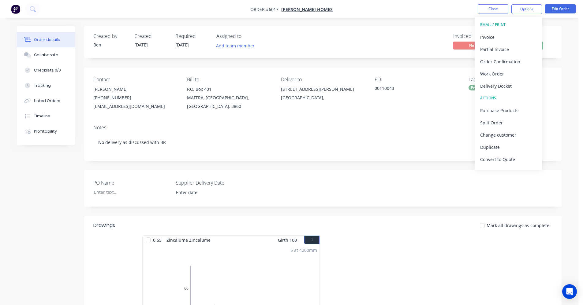
click at [486, 88] on div "Delivery Docket" at bounding box center [508, 86] width 56 height 9
drag, startPoint x: 504, startPoint y: 62, endPoint x: 576, endPoint y: 93, distance: 78.8
click at [504, 62] on div "Without pricing" at bounding box center [508, 61] width 56 height 9
click at [489, 87] on div "Delivery Docket" at bounding box center [508, 86] width 56 height 9
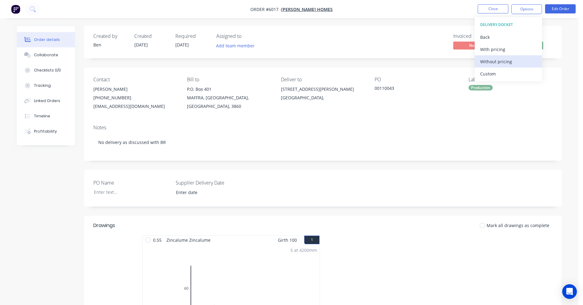
click at [492, 59] on div "Without pricing" at bounding box center [508, 61] width 56 height 9
click at [283, 129] on div "Notes" at bounding box center [322, 128] width 459 height 6
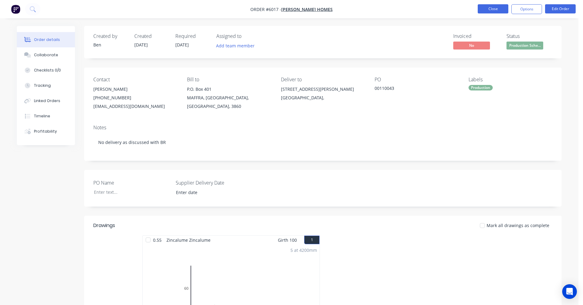
click at [501, 7] on button "Close" at bounding box center [493, 8] width 31 height 9
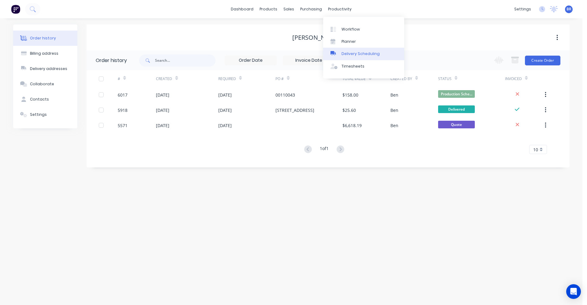
click at [350, 55] on div "Delivery Scheduling" at bounding box center [361, 54] width 38 height 6
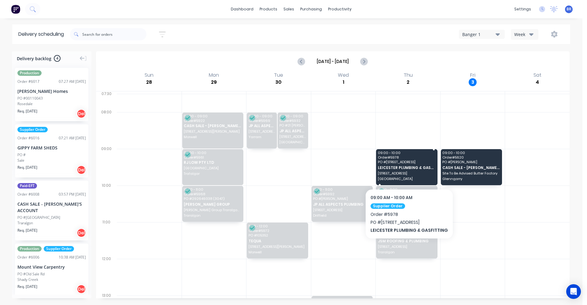
click at [407, 170] on div "09:00 - 10:00 Order # 5978 [GEOGRAPHIC_DATA] PLUMBING & GASFITTING [STREET_ADDR…" at bounding box center [406, 167] width 61 height 36
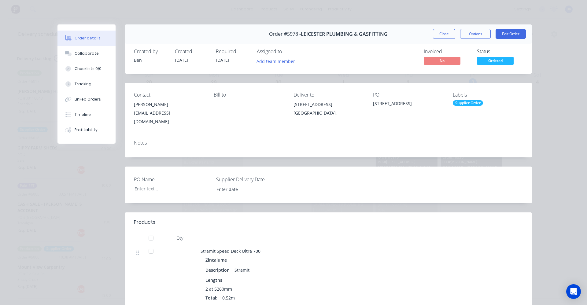
drag, startPoint x: 442, startPoint y: 32, endPoint x: 444, endPoint y: 65, distance: 32.2
click at [442, 35] on button "Close" at bounding box center [444, 34] width 22 height 10
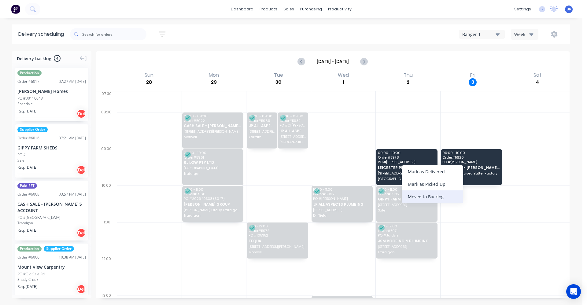
click at [423, 196] on div "Moved to Backlog" at bounding box center [432, 197] width 61 height 13
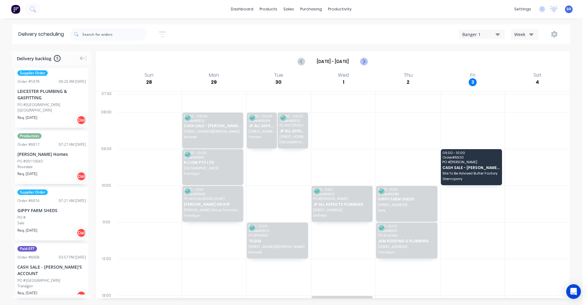
click at [365, 64] on icon "Next page" at bounding box center [363, 61] width 7 height 7
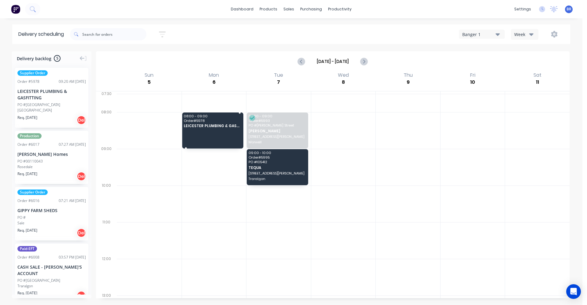
drag, startPoint x: 43, startPoint y: 100, endPoint x: 193, endPoint y: 126, distance: 152.6
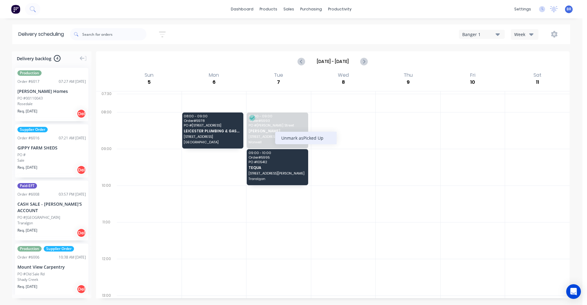
drag, startPoint x: 304, startPoint y: 139, endPoint x: 288, endPoint y: 136, distance: 15.8
click at [304, 139] on div "Unmark as Picked Up" at bounding box center [305, 138] width 61 height 13
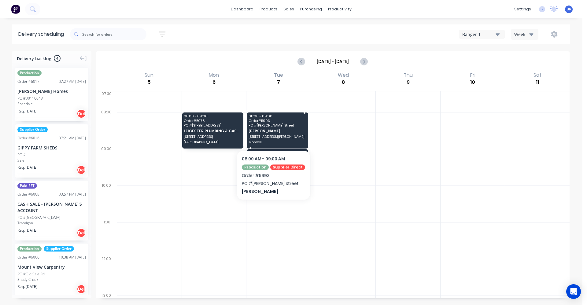
click at [272, 132] on span "[PERSON_NAME]" at bounding box center [277, 131] width 57 height 4
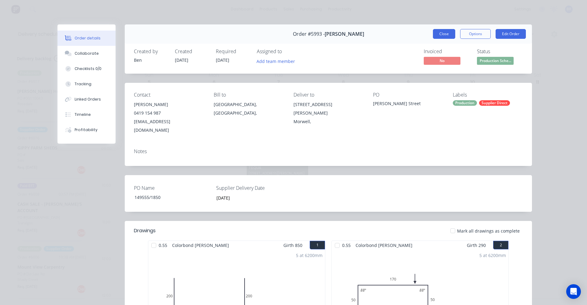
click at [441, 33] on button "Close" at bounding box center [444, 34] width 22 height 10
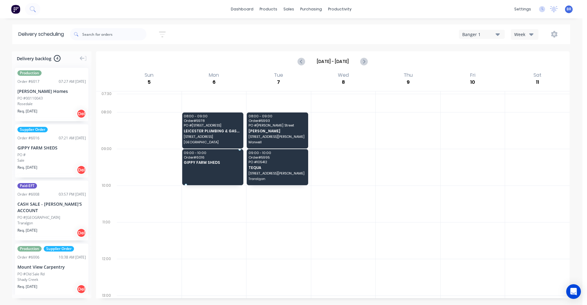
drag, startPoint x: 43, startPoint y: 150, endPoint x: 209, endPoint y: 158, distance: 165.4
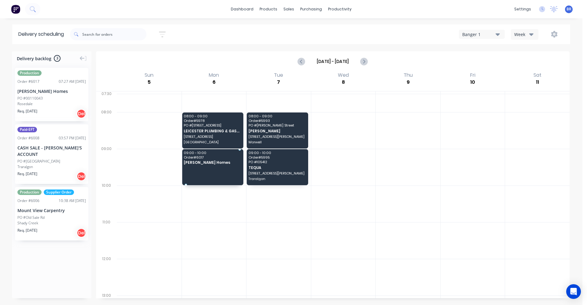
drag, startPoint x: 37, startPoint y: 98, endPoint x: 210, endPoint y: 164, distance: 185.9
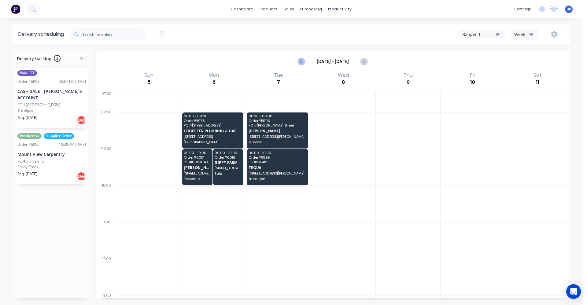
click at [301, 63] on icon "Previous page" at bounding box center [301, 61] width 7 height 7
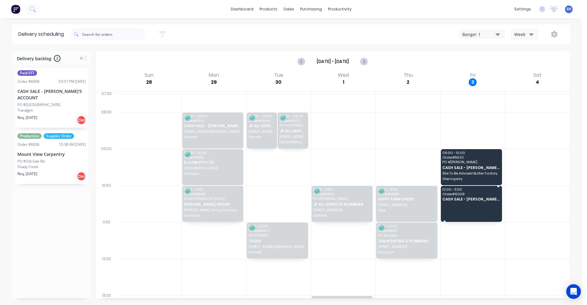
drag, startPoint x: 37, startPoint y: 98, endPoint x: 493, endPoint y: 197, distance: 466.2
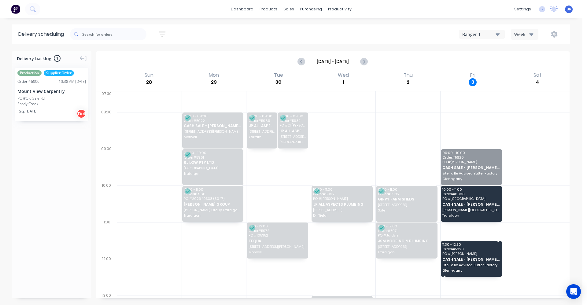
drag, startPoint x: 463, startPoint y: 160, endPoint x: 468, endPoint y: 248, distance: 88.0
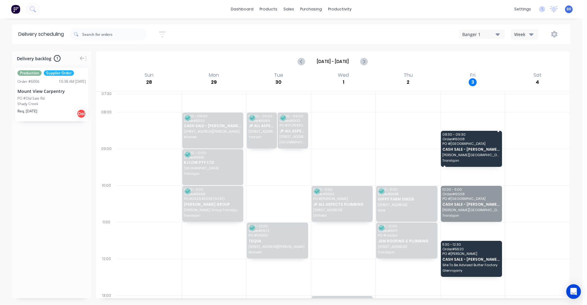
drag, startPoint x: 465, startPoint y: 207, endPoint x: 457, endPoint y: 148, distance: 59.2
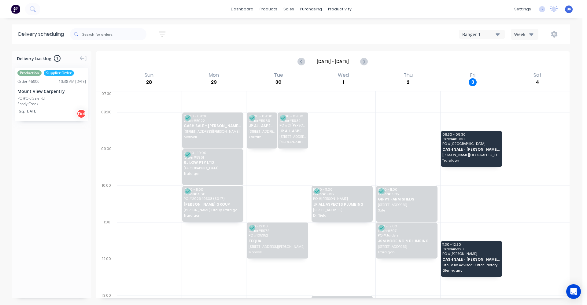
click at [43, 102] on div "Shady Creek" at bounding box center [51, 104] width 69 height 6
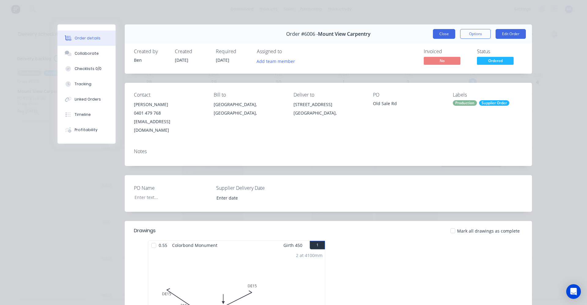
click at [439, 36] on button "Close" at bounding box center [444, 34] width 22 height 10
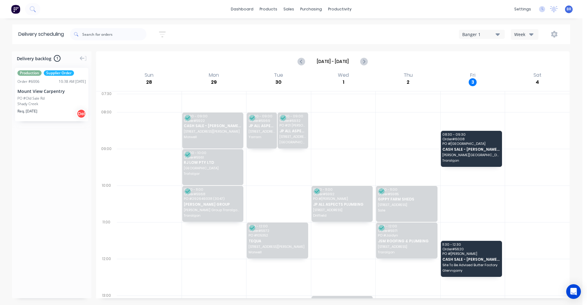
click at [64, 103] on div "Shady Creek" at bounding box center [51, 104] width 69 height 6
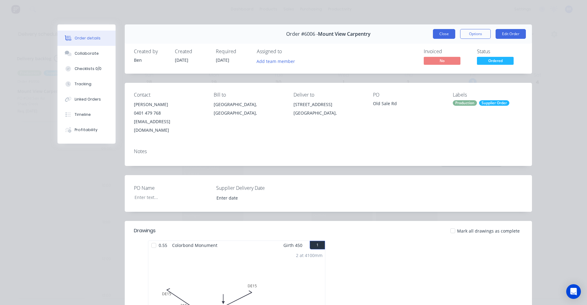
click at [442, 33] on button "Close" at bounding box center [444, 34] width 22 height 10
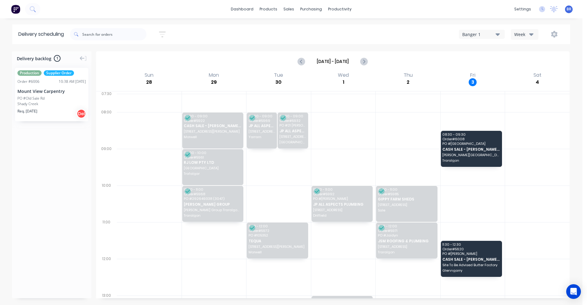
click at [39, 94] on div "Mount View Carpentry" at bounding box center [51, 91] width 69 height 6
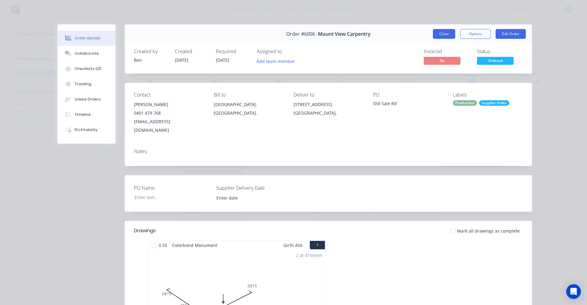
click at [443, 35] on button "Close" at bounding box center [444, 34] width 22 height 10
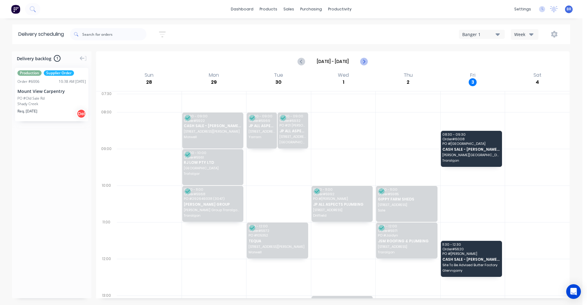
click at [367, 62] on icon "Next page" at bounding box center [363, 61] width 7 height 7
type input "[DATE] - [DATE]"
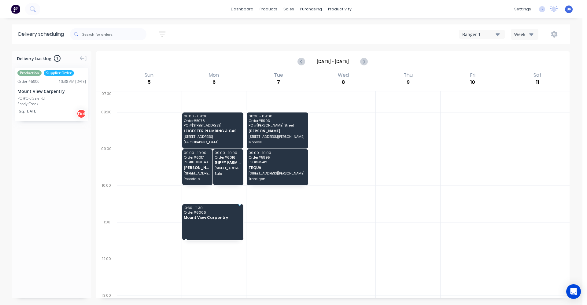
drag, startPoint x: 34, startPoint y: 96, endPoint x: 215, endPoint y: 218, distance: 218.4
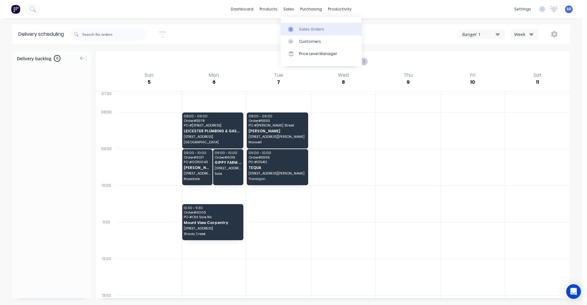
click at [308, 28] on div "Sales Orders" at bounding box center [311, 30] width 25 height 6
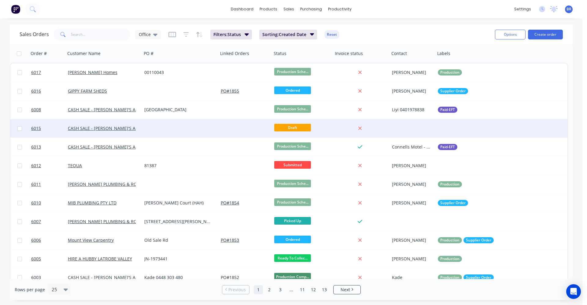
click at [160, 130] on div at bounding box center [180, 128] width 76 height 18
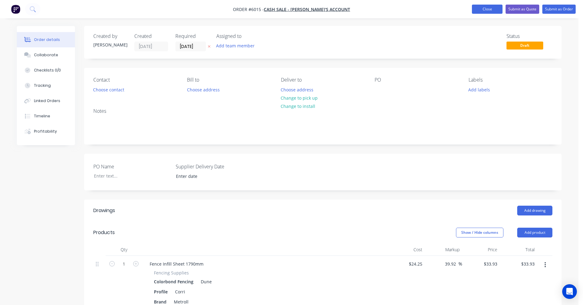
click at [483, 9] on button "Close" at bounding box center [487, 9] width 31 height 9
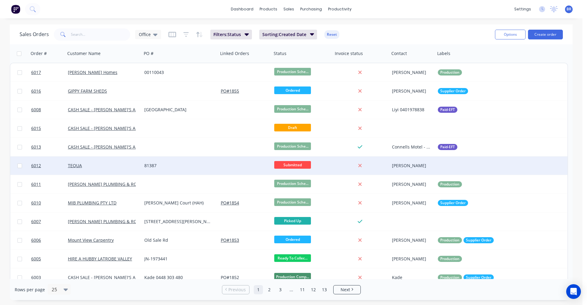
click at [218, 166] on div "81387" at bounding box center [180, 166] width 76 height 18
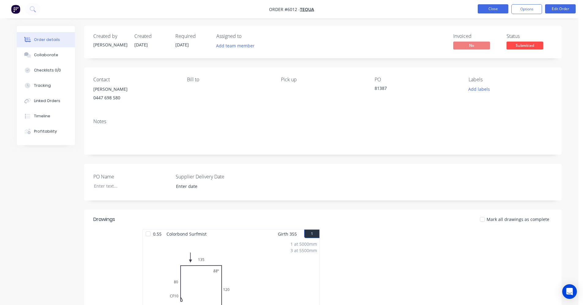
click at [490, 10] on button "Close" at bounding box center [493, 8] width 31 height 9
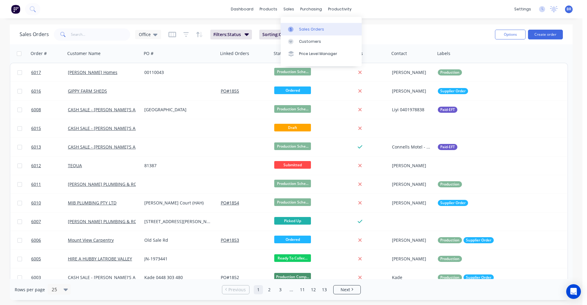
click at [309, 28] on div "Sales Orders" at bounding box center [311, 30] width 25 height 6
click at [546, 35] on button "Create order" at bounding box center [545, 35] width 35 height 10
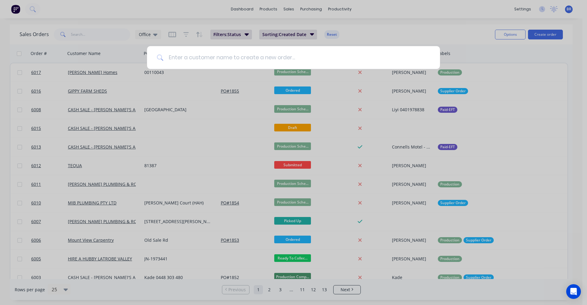
click at [211, 62] on input at bounding box center [297, 57] width 267 height 23
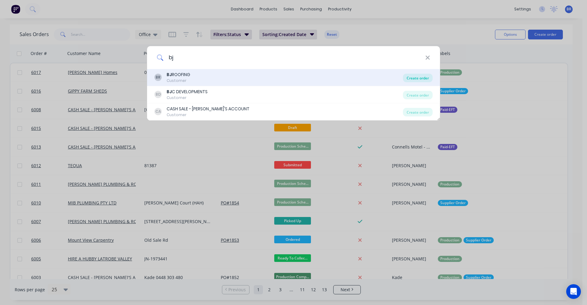
type input "bj"
click at [412, 76] on div "Create order" at bounding box center [418, 78] width 30 height 9
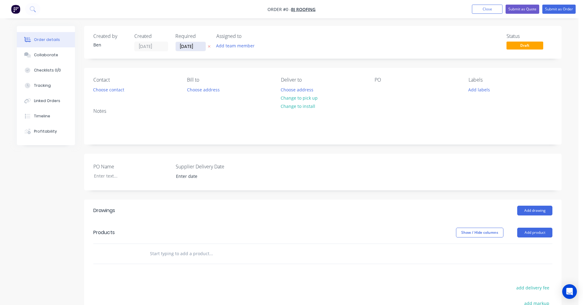
click at [192, 48] on input "[DATE]" at bounding box center [191, 46] width 30 height 9
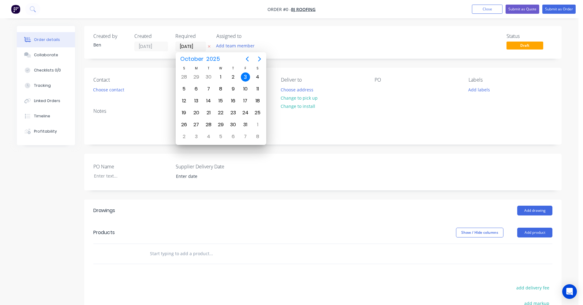
click at [366, 36] on div "Status Draft" at bounding box center [415, 42] width 275 height 18
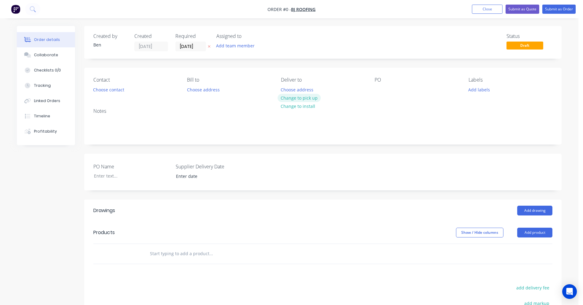
click at [300, 98] on button "Change to pick up" at bounding box center [299, 98] width 43 height 8
click at [112, 90] on button "Choose contact" at bounding box center [109, 89] width 38 height 8
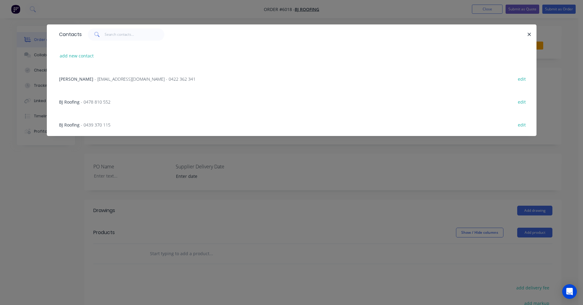
drag, startPoint x: 87, startPoint y: 79, endPoint x: 215, endPoint y: 104, distance: 130.5
click at [98, 81] on div "[PERSON_NAME] - [EMAIL_ADDRESS][DOMAIN_NAME] - 0422 362 341" at bounding box center [127, 79] width 136 height 6
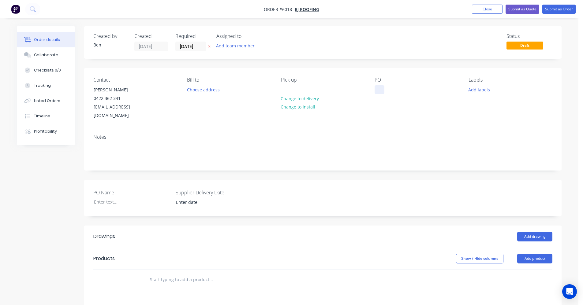
click at [379, 90] on div at bounding box center [380, 89] width 10 height 9
click at [483, 91] on button "Add labels" at bounding box center [479, 89] width 28 height 8
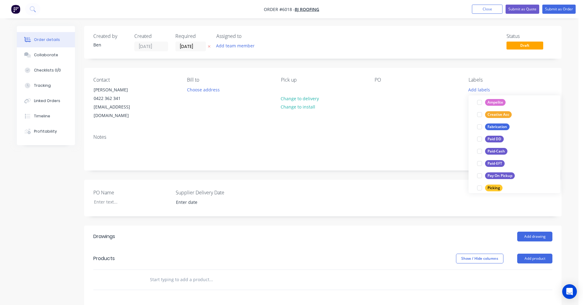
scroll to position [92, 0]
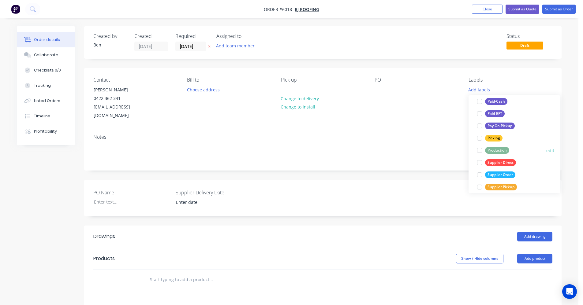
click at [494, 150] on div "Production" at bounding box center [497, 150] width 24 height 7
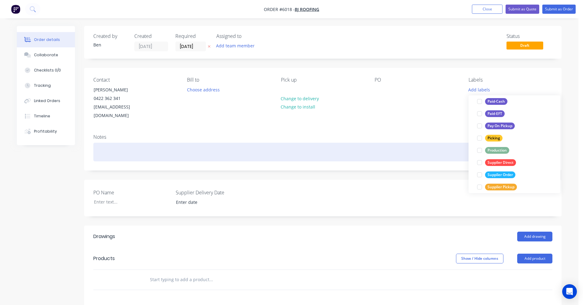
scroll to position [0, 0]
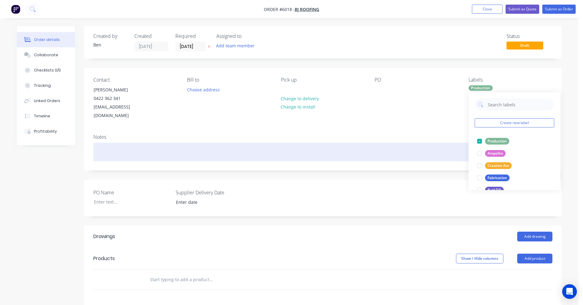
drag, startPoint x: 411, startPoint y: 142, endPoint x: 428, endPoint y: 147, distance: 17.5
click at [412, 143] on div at bounding box center [322, 152] width 459 height 19
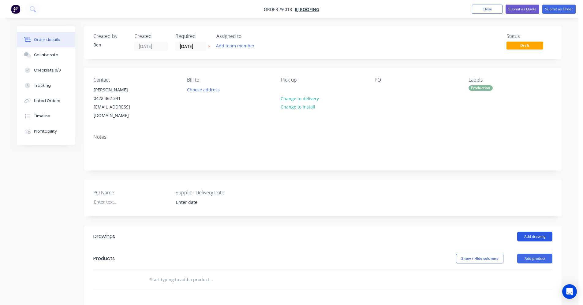
click at [530, 232] on button "Add drawing" at bounding box center [534, 237] width 35 height 10
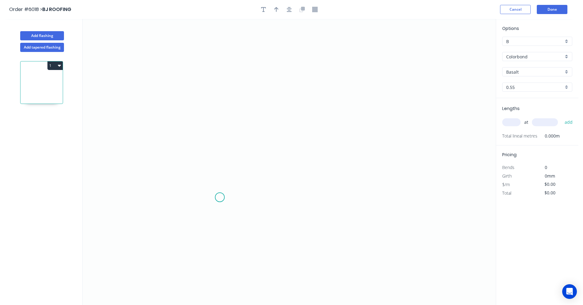
click at [220, 196] on icon "0" at bounding box center [289, 162] width 413 height 286
drag, startPoint x: 219, startPoint y: 158, endPoint x: 236, endPoint y: 158, distance: 17.1
click at [219, 158] on icon "0" at bounding box center [289, 162] width 413 height 286
click at [320, 160] on icon "0 ?" at bounding box center [289, 162] width 413 height 286
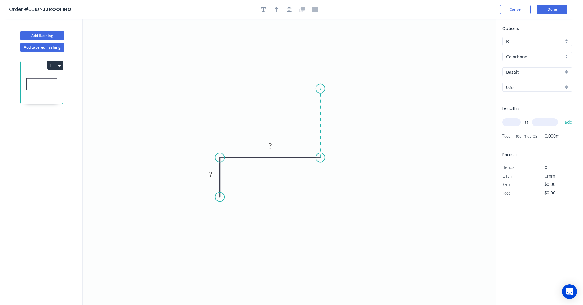
click at [319, 89] on icon "0 ? ?" at bounding box center [289, 162] width 413 height 286
click at [429, 89] on icon "0 ? ? ?" at bounding box center [289, 162] width 413 height 286
click at [430, 116] on icon "0 ? ? ? ?" at bounding box center [289, 162] width 413 height 286
click at [401, 117] on icon "0 ? ? ? ? ?" at bounding box center [289, 162] width 413 height 286
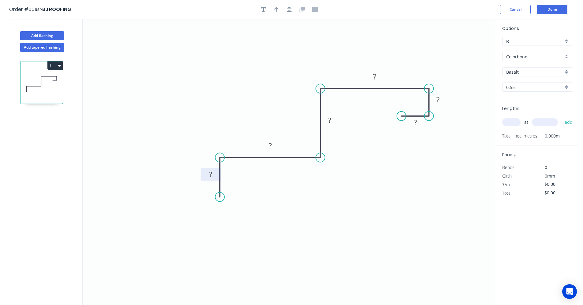
click at [212, 176] on tspan "?" at bounding box center [210, 175] width 3 height 10
type input "$28.65"
click at [568, 73] on div "Basalt" at bounding box center [537, 71] width 70 height 9
click at [522, 112] on div "Night Sky" at bounding box center [536, 111] width 69 height 11
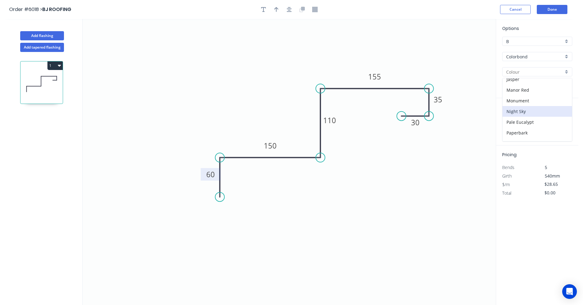
type input "Night Sky"
click at [512, 125] on input "text" at bounding box center [511, 122] width 18 height 8
type input "1"
type input "2000"
click at [561, 117] on button "add" at bounding box center [568, 122] width 14 height 10
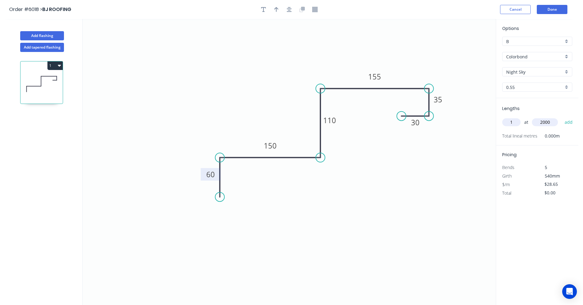
type input "$57.30"
click at [290, 9] on icon "button" at bounding box center [289, 9] width 5 height 5
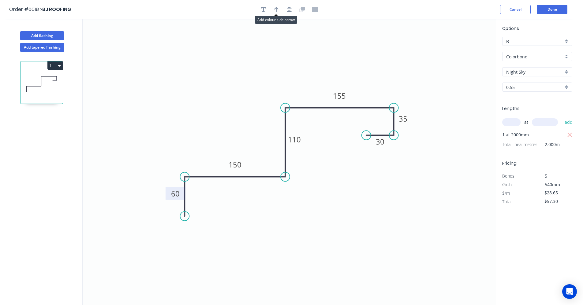
drag, startPoint x: 277, startPoint y: 9, endPoint x: 297, endPoint y: 19, distance: 22.2
click at [278, 10] on icon "button" at bounding box center [276, 10] width 4 height 6
drag, startPoint x: 441, startPoint y: 52, endPoint x: 309, endPoint y: 104, distance: 141.1
click at [309, 104] on icon at bounding box center [310, 97] width 6 height 20
click at [553, 9] on button "Done" at bounding box center [552, 9] width 31 height 9
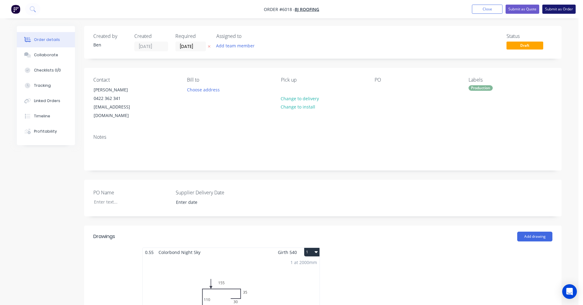
click at [556, 9] on button "Submit as Order" at bounding box center [558, 9] width 33 height 9
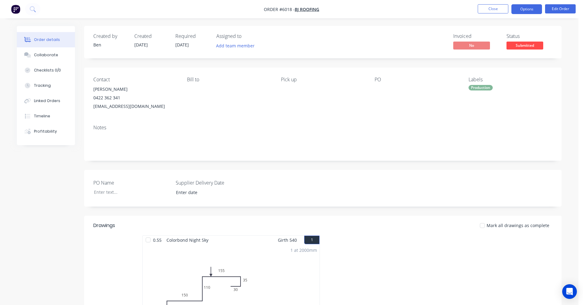
click at [529, 9] on button "Options" at bounding box center [526, 9] width 31 height 10
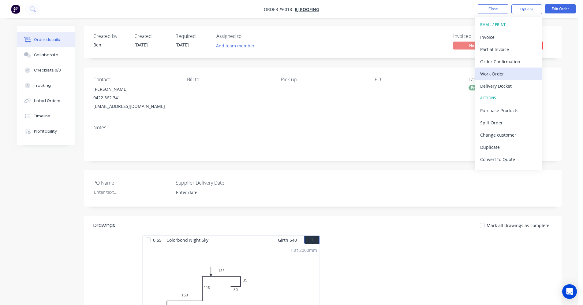
click at [494, 73] on div "Work Order" at bounding box center [508, 73] width 56 height 9
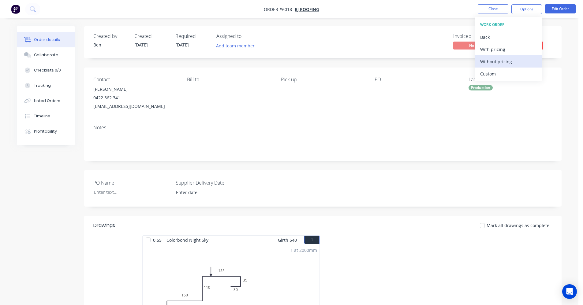
drag, startPoint x: 493, startPoint y: 63, endPoint x: 517, endPoint y: 73, distance: 25.9
click at [493, 63] on div "Without pricing" at bounding box center [508, 61] width 56 height 9
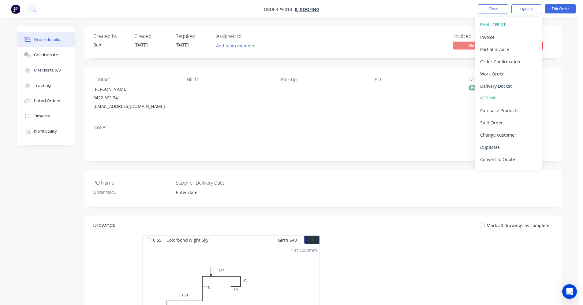
drag, startPoint x: 301, startPoint y: 129, endPoint x: 358, endPoint y: 107, distance: 61.0
click at [302, 129] on div "Notes" at bounding box center [322, 128] width 459 height 6
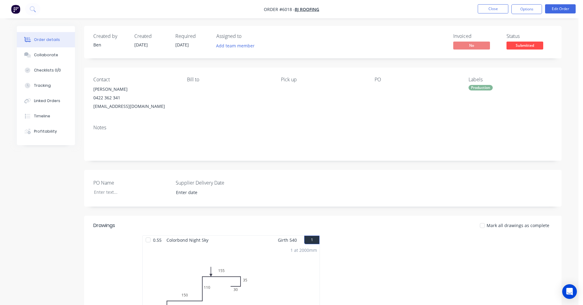
click at [524, 46] on span "Submitted" at bounding box center [524, 46] width 37 height 8
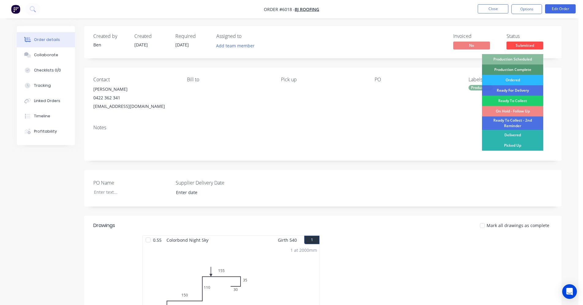
click at [526, 57] on div "Production Scheduled" at bounding box center [512, 59] width 61 height 10
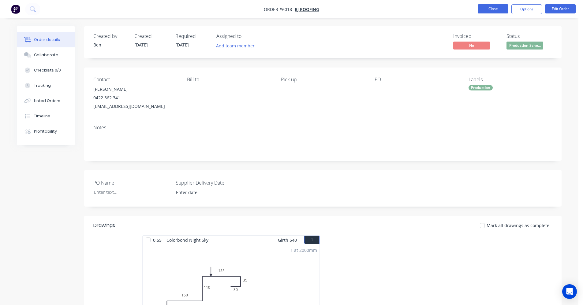
click at [487, 11] on button "Close" at bounding box center [493, 8] width 31 height 9
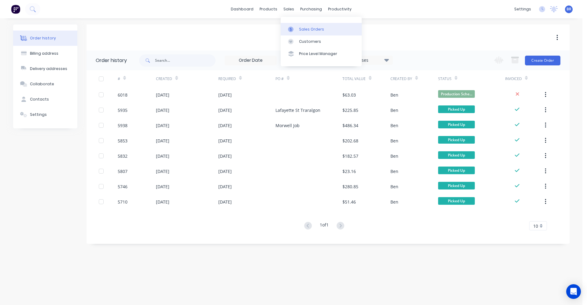
click at [305, 28] on div "Sales Orders" at bounding box center [311, 30] width 25 height 6
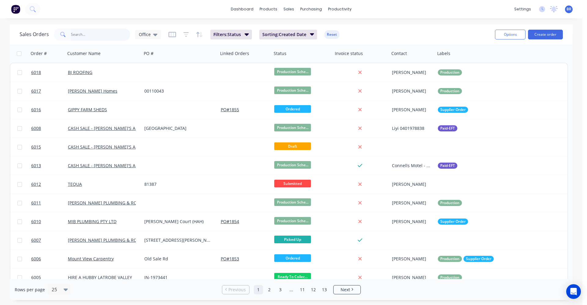
click at [101, 31] on input "text" at bounding box center [101, 34] width 60 height 12
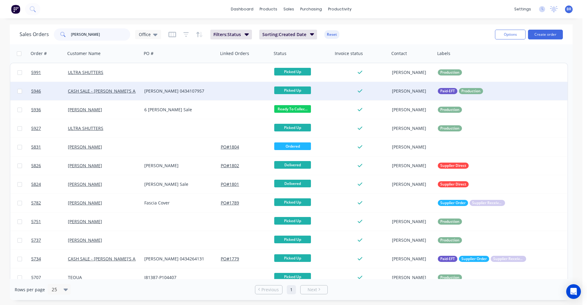
type input "[PERSON_NAME]"
click at [196, 92] on div "[PERSON_NAME] 0434107957" at bounding box center [178, 91] width 68 height 6
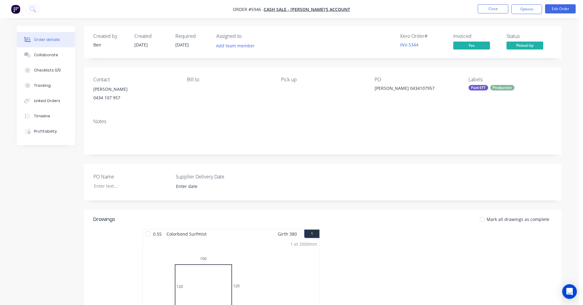
drag, startPoint x: 527, startPoint y: 9, endPoint x: 533, endPoint y: 16, distance: 8.5
click at [527, 10] on button "Options" at bounding box center [526, 9] width 31 height 10
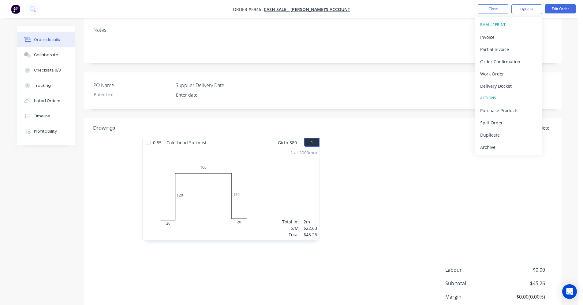
scroll to position [92, 0]
click at [493, 135] on div "Duplicate" at bounding box center [508, 135] width 56 height 9
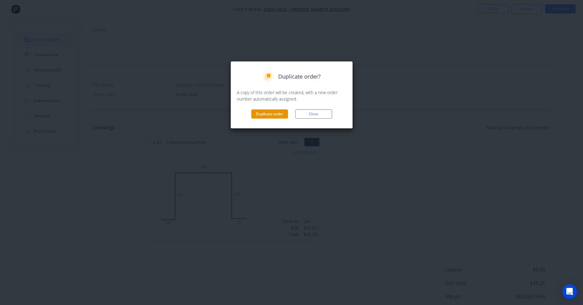
click at [282, 114] on button "Duplicate order" at bounding box center [269, 114] width 37 height 9
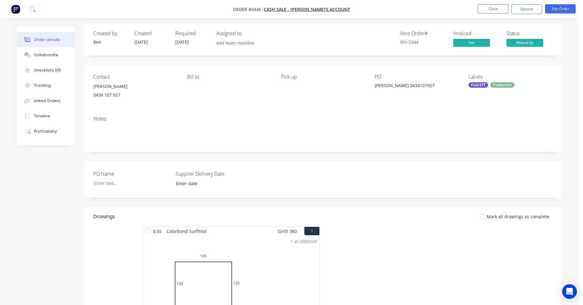
scroll to position [0, 0]
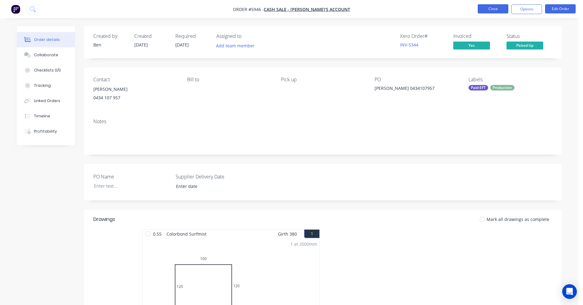
click at [496, 12] on button "Close" at bounding box center [493, 8] width 31 height 9
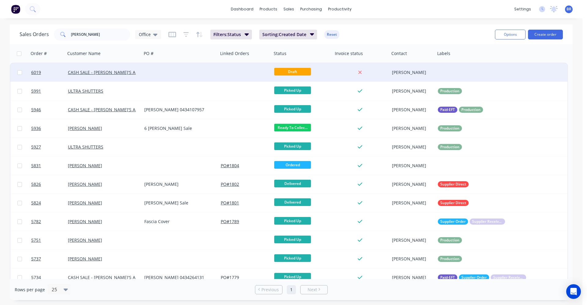
click at [173, 72] on div at bounding box center [180, 72] width 76 height 18
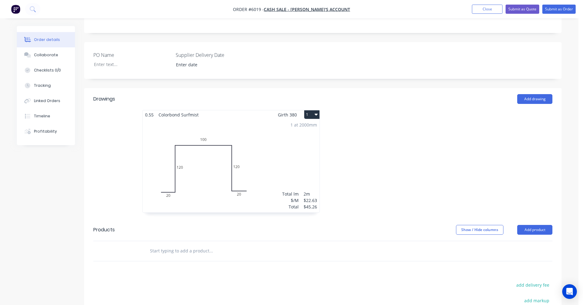
click at [279, 171] on div "1 at 2000mm Total lm $/M Total 2m $22.63 $45.26" at bounding box center [231, 165] width 177 height 93
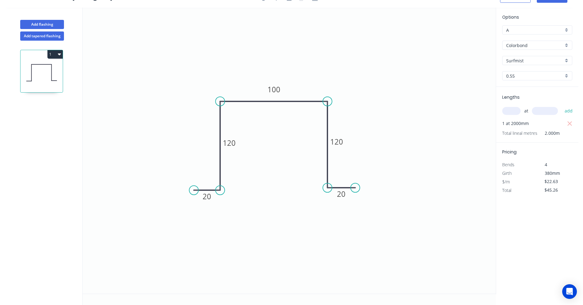
click at [510, 111] on input "text" at bounding box center [511, 111] width 18 height 8
type input "1"
type input "1000"
click at [561, 106] on button "add" at bounding box center [568, 111] width 14 height 10
click at [571, 125] on icon "button" at bounding box center [570, 123] width 6 height 7
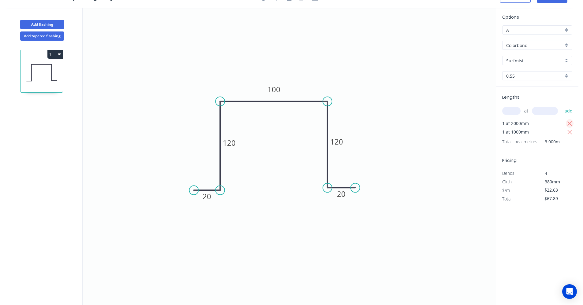
type input "$22.63"
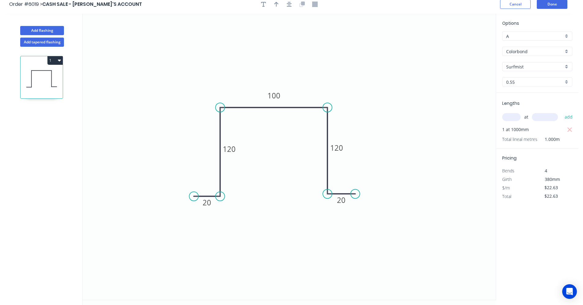
scroll to position [0, 0]
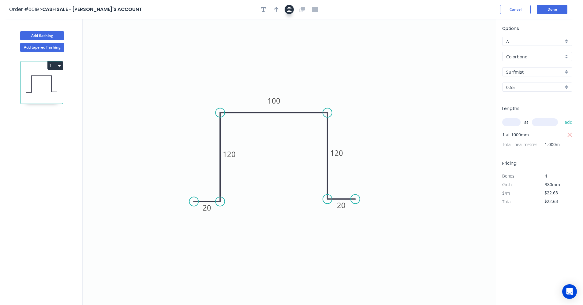
click at [289, 10] on icon "button" at bounding box center [289, 9] width 5 height 5
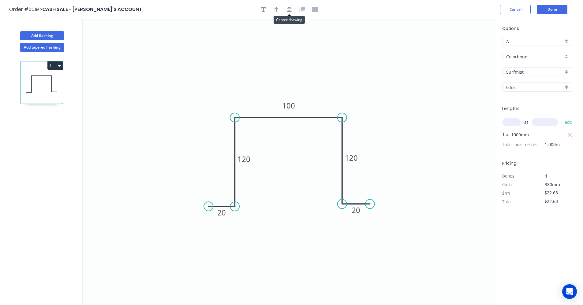
click at [284, 11] on div at bounding box center [289, 9] width 64 height 9
click at [279, 10] on button "button" at bounding box center [276, 9] width 9 height 9
drag, startPoint x: 465, startPoint y: 48, endPoint x: 323, endPoint y: 108, distance: 154.4
click at [317, 111] on icon at bounding box center [318, 104] width 6 height 20
click at [551, 9] on button "Done" at bounding box center [552, 9] width 31 height 9
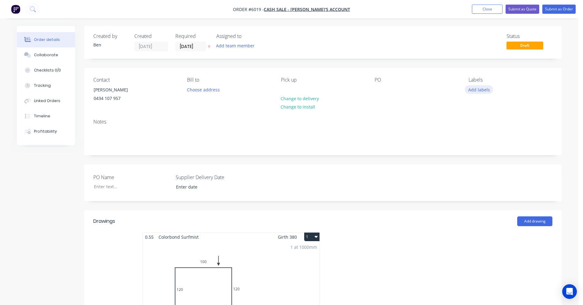
click at [478, 91] on button "Add labels" at bounding box center [479, 89] width 28 height 8
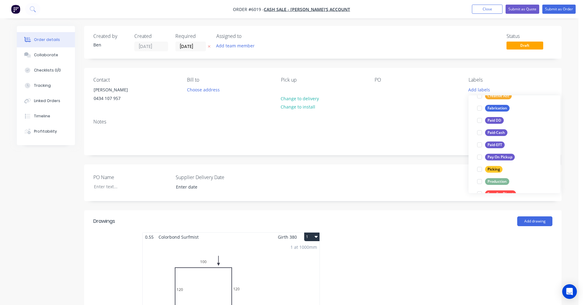
scroll to position [61, 0]
click at [491, 180] on div "Production" at bounding box center [497, 181] width 24 height 7
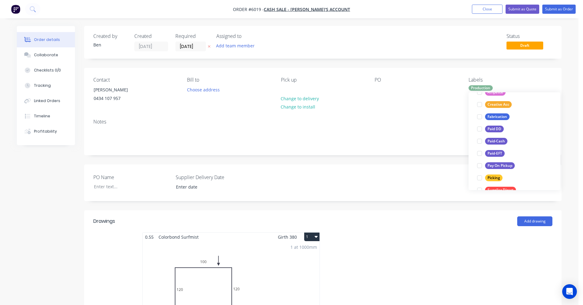
scroll to position [0, 0]
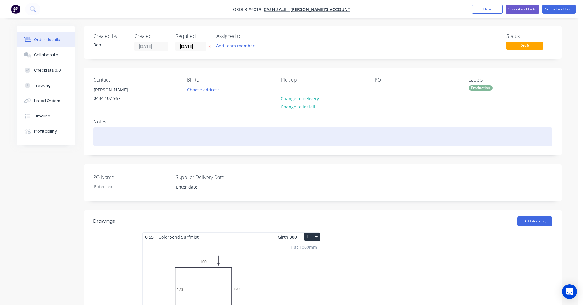
drag, startPoint x: 382, startPoint y: 135, endPoint x: 417, endPoint y: 130, distance: 35.2
click at [382, 135] on div at bounding box center [322, 137] width 459 height 19
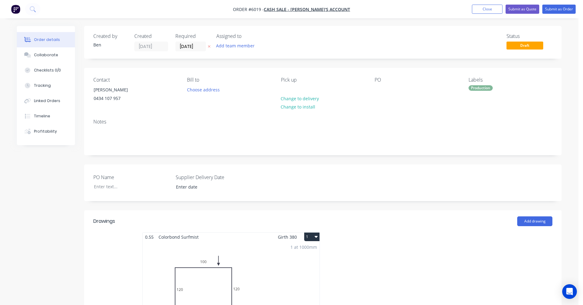
drag, startPoint x: 554, startPoint y: 10, endPoint x: 249, endPoint y: 51, distance: 308.4
click at [249, 51] on div "Order #6019 - CASH SALE - BEN'S ACCOUNT Add product Close Submit as Quote Submi…" at bounding box center [289, 270] width 578 height 540
click at [562, 10] on button "Submit as Order" at bounding box center [558, 9] width 33 height 9
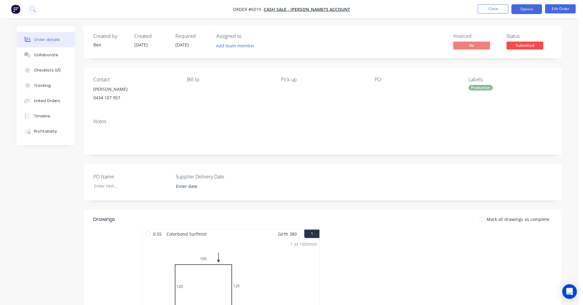
click at [530, 10] on button "Options" at bounding box center [526, 9] width 31 height 10
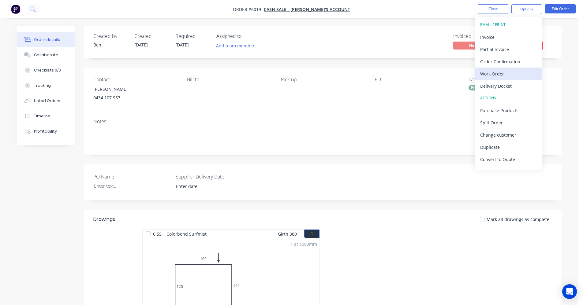
click at [496, 72] on div "Work Order" at bounding box center [508, 73] width 56 height 9
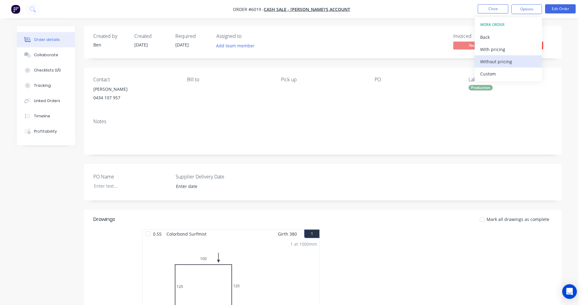
click at [500, 61] on div "Without pricing" at bounding box center [508, 61] width 56 height 9
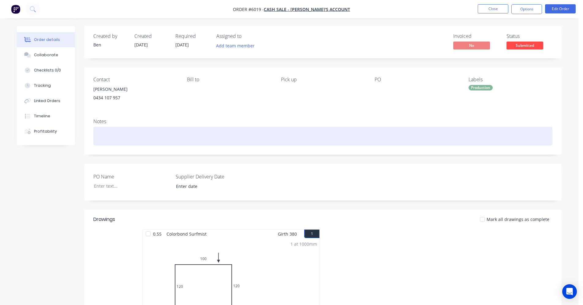
click at [318, 141] on div at bounding box center [322, 136] width 459 height 19
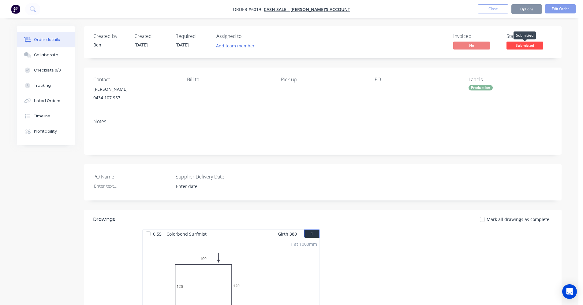
click at [527, 47] on span "Submitted" at bounding box center [524, 46] width 37 height 8
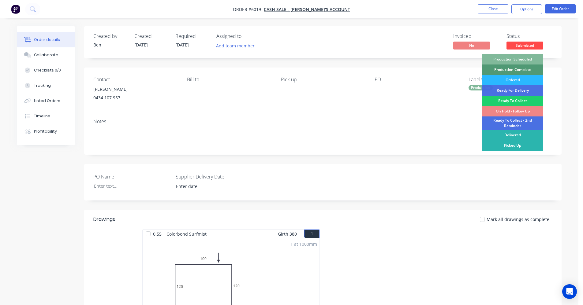
drag, startPoint x: 527, startPoint y: 56, endPoint x: 506, endPoint y: 40, distance: 26.4
click at [527, 56] on div "Production Scheduled" at bounding box center [512, 59] width 61 height 10
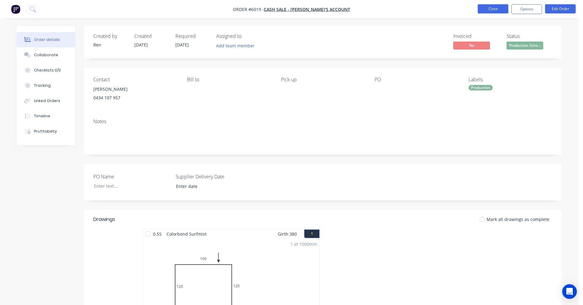
click at [491, 9] on button "Close" at bounding box center [493, 8] width 31 height 9
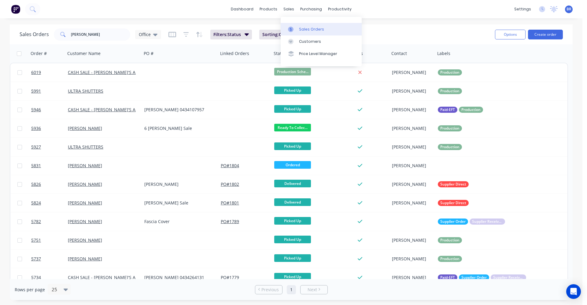
drag, startPoint x: 302, startPoint y: 28, endPoint x: 309, endPoint y: 29, distance: 7.7
click at [302, 28] on div "Sales Orders" at bounding box center [311, 30] width 25 height 6
click at [549, 35] on button "Create order" at bounding box center [545, 35] width 35 height 10
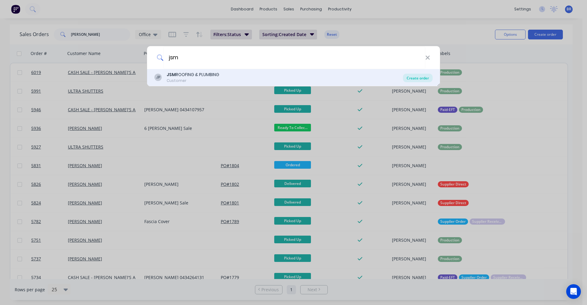
type input "jsm"
click at [425, 78] on div "Create order" at bounding box center [418, 78] width 30 height 9
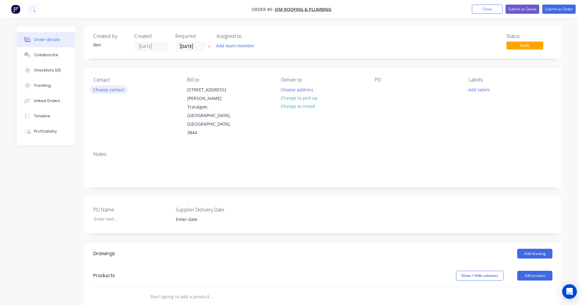
click at [103, 92] on button "Choose contact" at bounding box center [109, 89] width 38 height 8
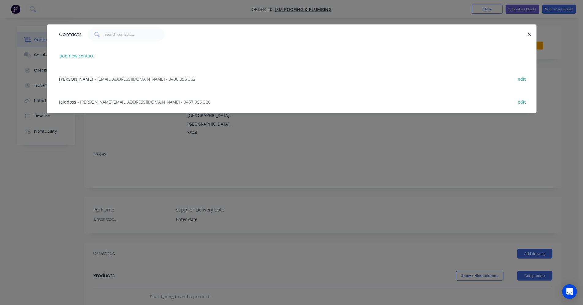
click at [86, 77] on span "[PERSON_NAME]" at bounding box center [76, 79] width 34 height 6
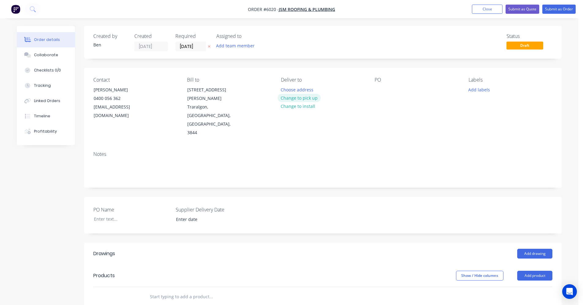
click at [309, 100] on button "Change to pick up" at bounding box center [299, 98] width 43 height 8
click at [288, 89] on div at bounding box center [286, 89] width 10 height 9
click at [479, 90] on button "Add labels" at bounding box center [479, 89] width 28 height 8
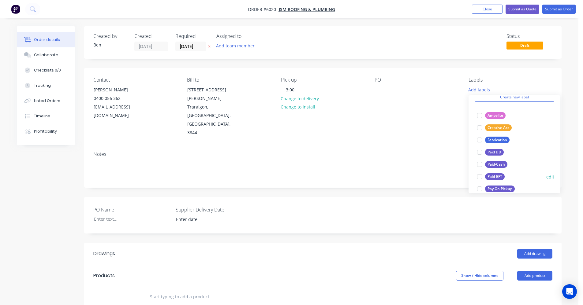
scroll to position [61, 0]
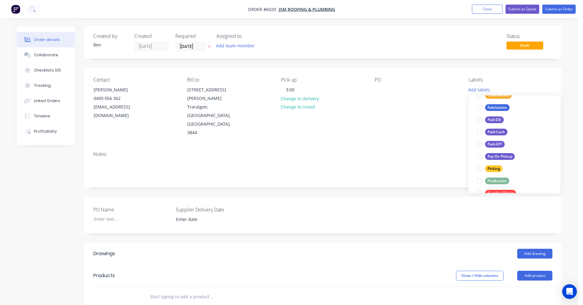
drag, startPoint x: 498, startPoint y: 183, endPoint x: 423, endPoint y: 168, distance: 77.3
click at [497, 183] on div "Production" at bounding box center [497, 181] width 24 height 7
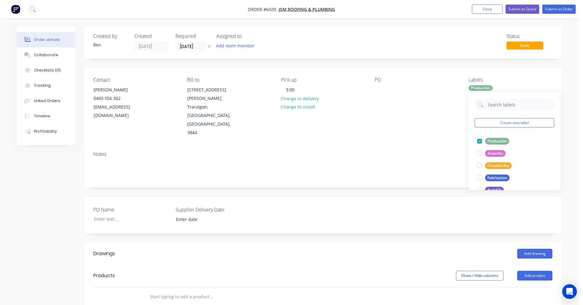
drag, startPoint x: 385, startPoint y: 157, endPoint x: 394, endPoint y: 154, distance: 9.4
click at [386, 156] on div "Notes" at bounding box center [322, 167] width 477 height 41
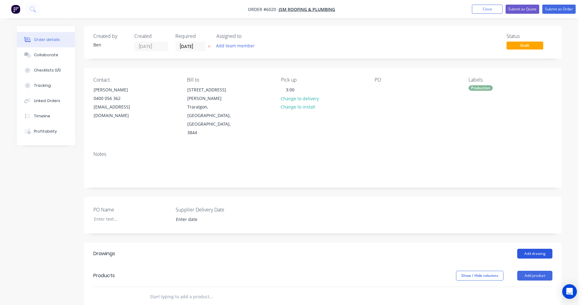
click at [528, 249] on button "Add drawing" at bounding box center [534, 254] width 35 height 10
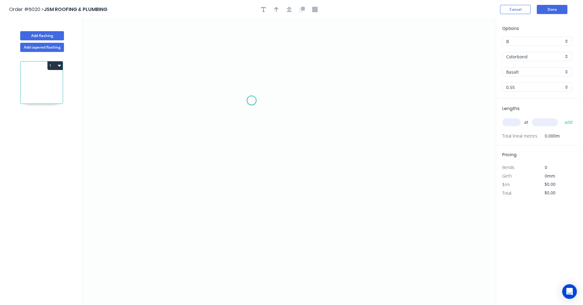
click at [253, 100] on icon "0" at bounding box center [289, 162] width 413 height 286
click at [253, 195] on icon "0" at bounding box center [289, 162] width 413 height 286
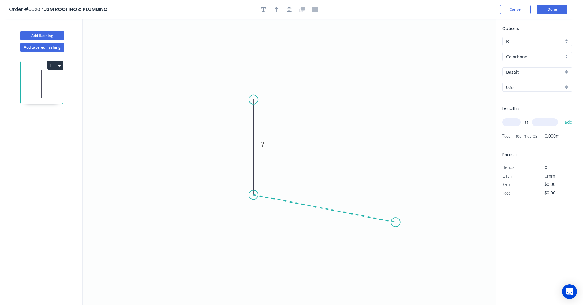
click at [396, 223] on icon "0 ?" at bounding box center [289, 162] width 413 height 286
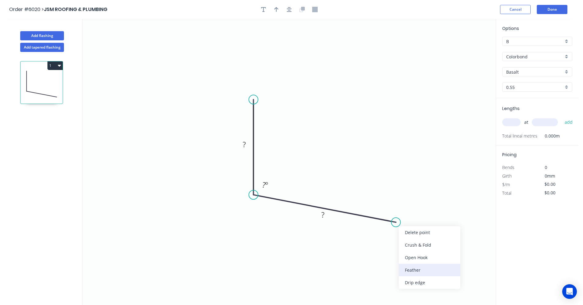
click at [419, 273] on div "Feather" at bounding box center [429, 270] width 61 height 13
click at [246, 143] on rect at bounding box center [244, 145] width 12 height 9
type input "$13.38"
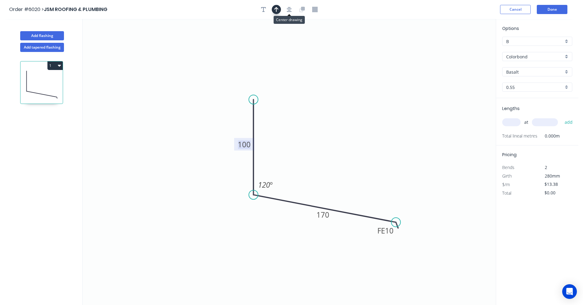
drag, startPoint x: 290, startPoint y: 10, endPoint x: 280, endPoint y: 11, distance: 10.4
click at [289, 10] on icon "button" at bounding box center [289, 9] width 5 height 5
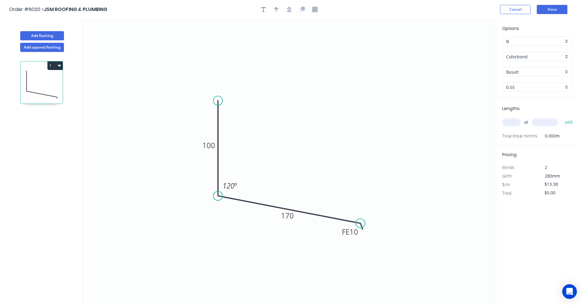
drag, startPoint x: 277, startPoint y: 10, endPoint x: 282, endPoint y: 17, distance: 8.0
click at [278, 11] on icon "button" at bounding box center [276, 10] width 4 height 6
drag, startPoint x: 463, startPoint y: 48, endPoint x: 279, endPoint y: 200, distance: 238.4
click at [280, 201] on icon at bounding box center [281, 195] width 6 height 20
click at [567, 72] on div "Basalt" at bounding box center [537, 71] width 70 height 9
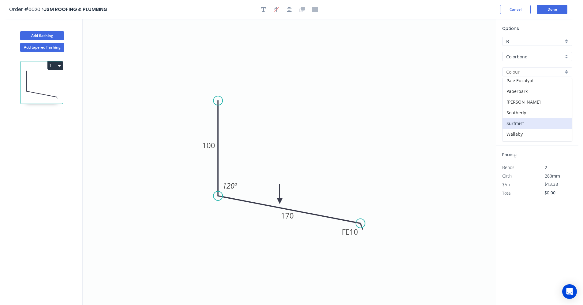
scroll to position [173, 0]
click at [526, 135] on div "Woodland Grey" at bounding box center [536, 136] width 69 height 11
type input "Woodland Grey"
drag, startPoint x: 511, startPoint y: 124, endPoint x: 574, endPoint y: 133, distance: 63.4
click at [511, 123] on input "text" at bounding box center [511, 122] width 18 height 8
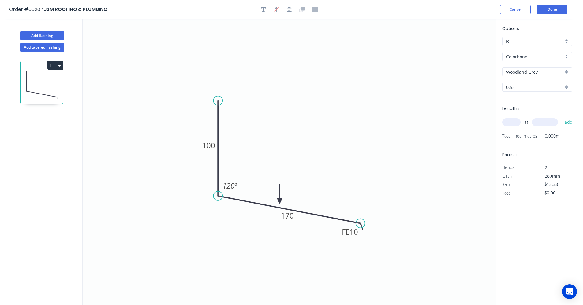
click at [515, 124] on input "text" at bounding box center [511, 122] width 18 height 8
type input "2"
type input "4000"
click at [561, 117] on button "add" at bounding box center [568, 122] width 14 height 10
type input "$107.04"
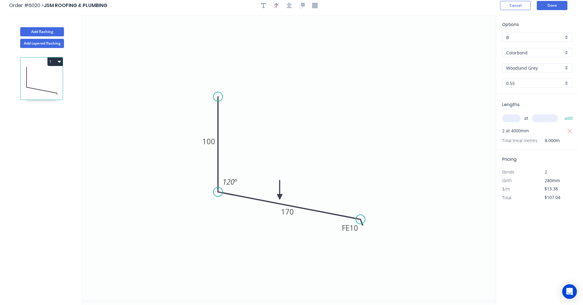
scroll to position [0, 0]
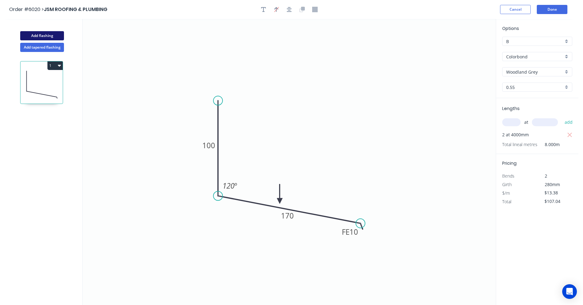
click at [41, 35] on button "Add flashing" at bounding box center [42, 35] width 44 height 9
type input "$0.00"
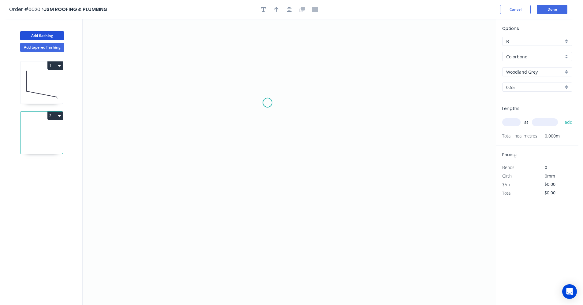
click at [267, 103] on icon "0" at bounding box center [289, 162] width 413 height 286
click at [261, 195] on icon "0" at bounding box center [289, 162] width 413 height 286
click at [395, 195] on icon "0 ?" at bounding box center [289, 162] width 413 height 286
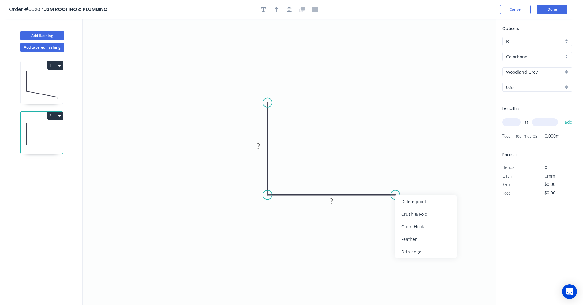
click at [413, 239] on div "Feather" at bounding box center [425, 239] width 61 height 13
click at [512, 121] on input "text" at bounding box center [511, 122] width 18 height 8
click at [259, 149] on tspan "?" at bounding box center [258, 146] width 3 height 10
type input "$13.38"
click at [512, 122] on input "text" at bounding box center [511, 122] width 18 height 8
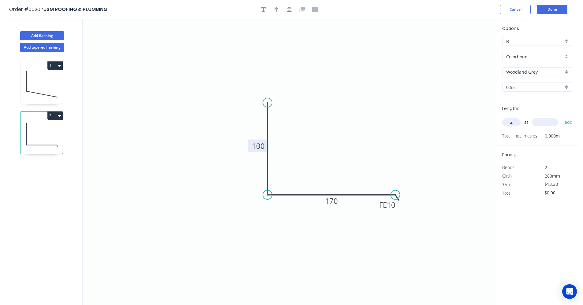
type input "2"
type input "1300"
click at [561, 117] on button "add" at bounding box center [568, 122] width 14 height 10
click at [290, 11] on icon "button" at bounding box center [289, 9] width 5 height 5
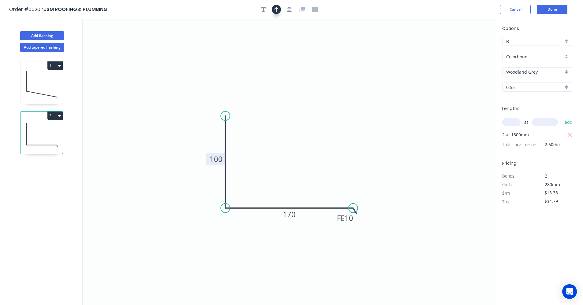
click at [280, 10] on button "button" at bounding box center [276, 9] width 9 height 9
drag, startPoint x: 464, startPoint y: 49, endPoint x: 288, endPoint y: 202, distance: 233.1
click at [288, 202] on icon at bounding box center [289, 194] width 6 height 20
click at [61, 118] on button "2" at bounding box center [54, 116] width 15 height 9
drag, startPoint x: 37, startPoint y: 129, endPoint x: 69, endPoint y: 140, distance: 33.7
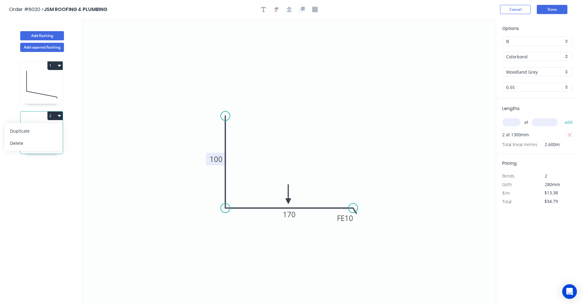
click at [38, 130] on div "Duplicate" at bounding box center [33, 131] width 47 height 9
type input "$0.00"
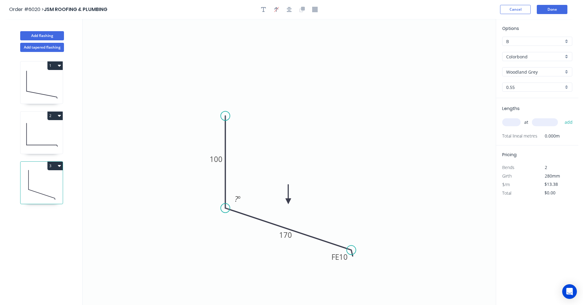
drag, startPoint x: 354, startPoint y: 211, endPoint x: 334, endPoint y: 243, distance: 37.7
click at [351, 251] on circle at bounding box center [351, 250] width 9 height 9
click at [239, 201] on tspan "º" at bounding box center [239, 199] width 3 height 10
click at [509, 120] on input "text" at bounding box center [511, 122] width 18 height 8
type input "1"
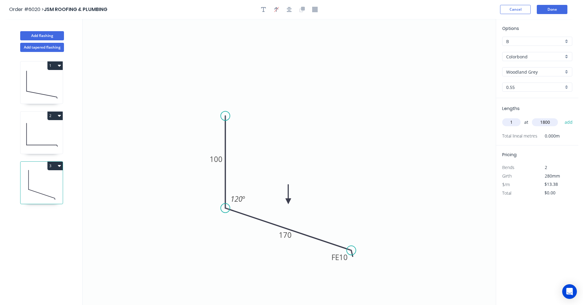
type input "1800"
click at [561, 117] on button "add" at bounding box center [568, 122] width 14 height 10
type input "$24.08"
click at [45, 36] on button "Add flashing" at bounding box center [42, 35] width 44 height 9
type input "$0.00"
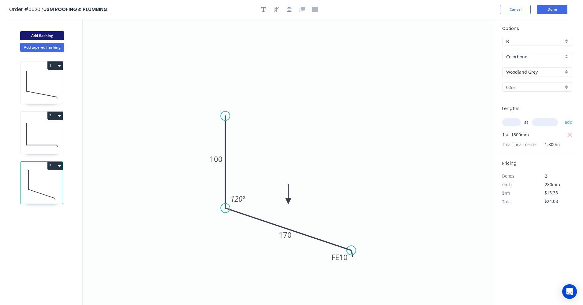
type input "$0.00"
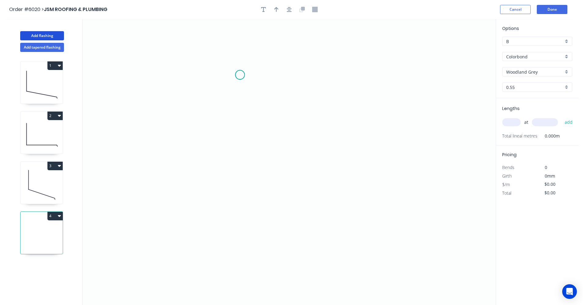
click at [240, 75] on icon "0" at bounding box center [289, 162] width 413 height 286
click at [239, 194] on icon "0" at bounding box center [289, 162] width 413 height 286
click at [348, 133] on icon at bounding box center [294, 163] width 109 height 61
drag, startPoint x: 350, startPoint y: 134, endPoint x: 273, endPoint y: 166, distance: 82.7
click at [300, 159] on circle at bounding box center [300, 158] width 9 height 9
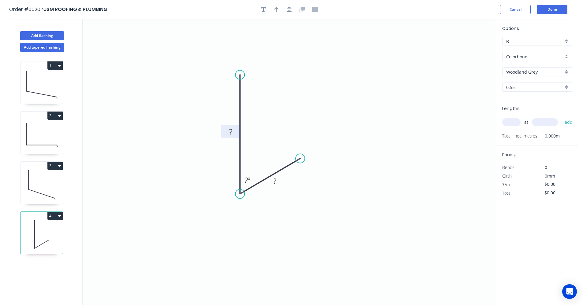
click at [229, 132] on tspan "?" at bounding box center [230, 132] width 3 height 10
type input "$6.69"
click at [512, 121] on input "text" at bounding box center [511, 122] width 18 height 8
type input "1"
type input "1800"
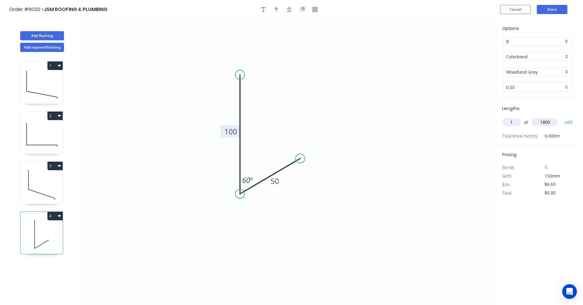
click at [561, 117] on button "add" at bounding box center [568, 122] width 14 height 10
type input "$12.04"
click at [288, 10] on icon "button" at bounding box center [289, 9] width 5 height 5
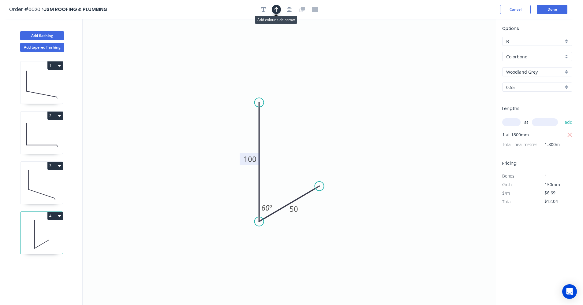
click at [277, 9] on icon "button" at bounding box center [276, 9] width 4 height 5
click at [464, 48] on icon at bounding box center [465, 43] width 6 height 20
drag, startPoint x: 465, startPoint y: 49, endPoint x: 118, endPoint y: 153, distance: 362.8
click at [268, 133] on icon at bounding box center [274, 129] width 18 height 18
click at [40, 185] on icon at bounding box center [41, 184] width 42 height 39
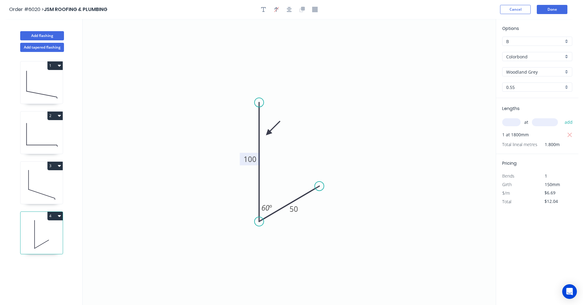
type input "$13.38"
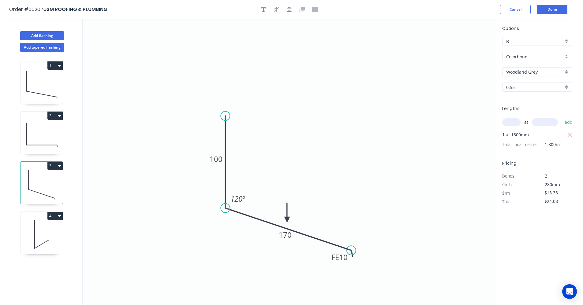
drag, startPoint x: 287, startPoint y: 201, endPoint x: 287, endPoint y: 220, distance: 19.3
click at [287, 220] on icon at bounding box center [287, 213] width 6 height 20
click at [45, 141] on icon at bounding box center [41, 134] width 42 height 39
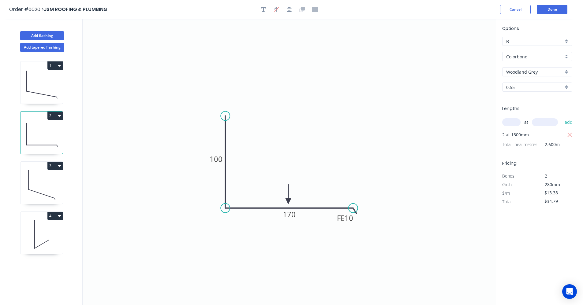
click at [35, 87] on icon at bounding box center [41, 84] width 42 height 39
type input "$107.04"
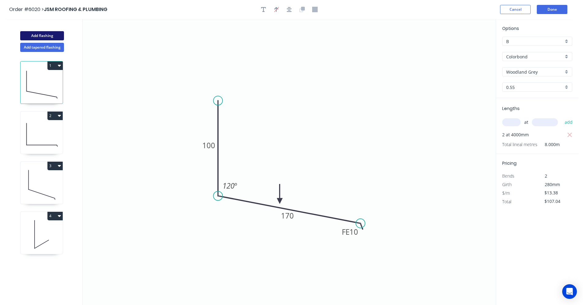
click at [33, 38] on button "Add flashing" at bounding box center [42, 35] width 44 height 9
type input "$0.00"
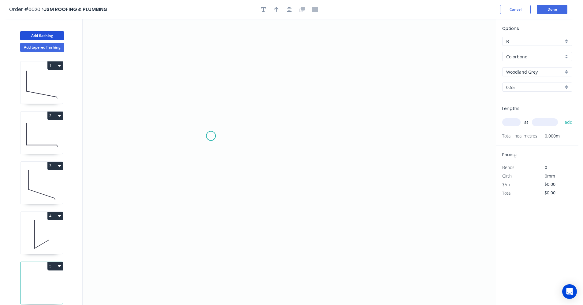
drag, startPoint x: 211, startPoint y: 136, endPoint x: 268, endPoint y: 136, distance: 56.9
click at [224, 137] on icon "0" at bounding box center [289, 162] width 413 height 286
click at [384, 136] on icon "0 ?" at bounding box center [289, 162] width 413 height 286
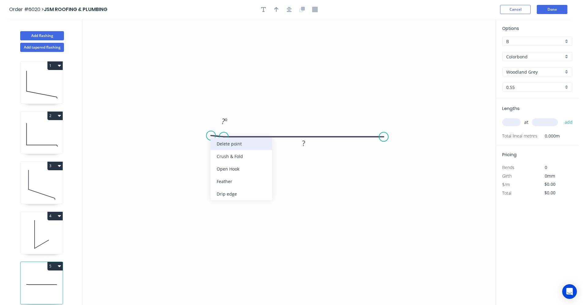
click at [229, 146] on div "Delete point" at bounding box center [241, 144] width 61 height 13
click at [240, 184] on div "Feather" at bounding box center [255, 182] width 61 height 13
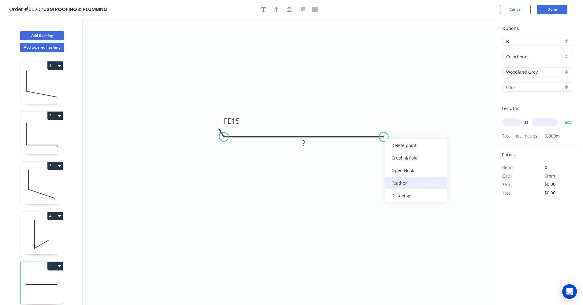
click at [397, 184] on div "Feather" at bounding box center [415, 183] width 61 height 13
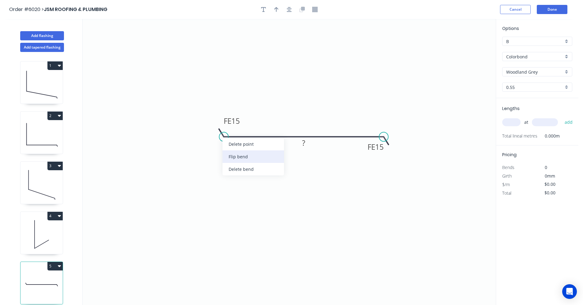
click at [235, 160] on div "Flip bend" at bounding box center [252, 157] width 61 height 13
click at [234, 146] on tspan "15" at bounding box center [235, 147] width 9 height 10
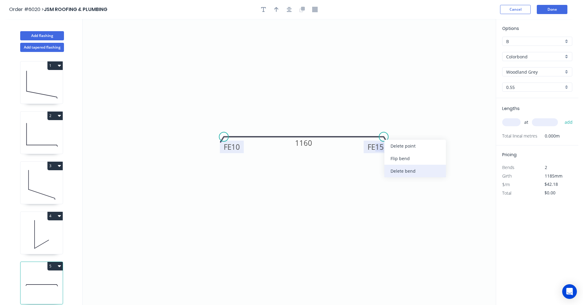
click at [405, 171] on div "Delete bend" at bounding box center [414, 171] width 61 height 13
click at [382, 136] on circle at bounding box center [383, 136] width 9 height 9
click at [395, 151] on icon "0 FE 10 1160" at bounding box center [289, 162] width 413 height 286
drag, startPoint x: 222, startPoint y: 139, endPoint x: 229, endPoint y: 150, distance: 12.9
click at [229, 143] on div "Delete point" at bounding box center [252, 146] width 61 height 13
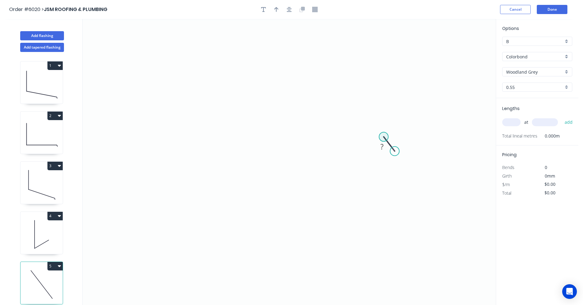
click at [384, 137] on circle at bounding box center [383, 136] width 9 height 9
click at [379, 135] on icon "0 ?" at bounding box center [289, 162] width 413 height 286
click at [382, 137] on circle at bounding box center [383, 136] width 9 height 9
click at [241, 135] on icon "0 ?" at bounding box center [289, 162] width 413 height 286
click at [227, 147] on icon "0 ? ? ? º" at bounding box center [289, 162] width 413 height 286
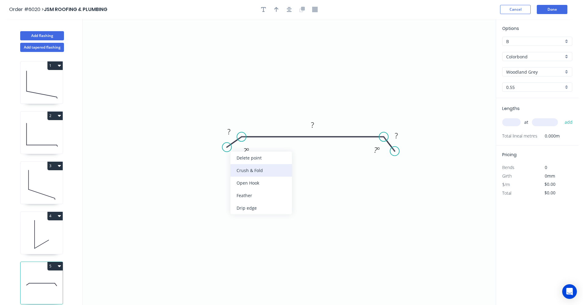
click at [244, 170] on div "Crush & Fold" at bounding box center [260, 170] width 61 height 13
drag, startPoint x: 257, startPoint y: 170, endPoint x: 252, endPoint y: 165, distance: 6.7
click at [257, 170] on div "Hide angle" at bounding box center [275, 171] width 61 height 13
drag, startPoint x: 228, startPoint y: 148, endPoint x: 231, endPoint y: 146, distance: 4.0
click at [231, 146] on circle at bounding box center [230, 145] width 9 height 9
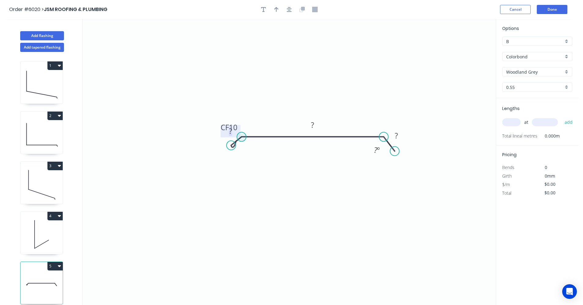
click at [239, 134] on icon "0 CF 10 ? ? ? ? º" at bounding box center [289, 162] width 413 height 286
drag, startPoint x: 239, startPoint y: 126, endPoint x: 225, endPoint y: 136, distance: 16.5
click at [225, 136] on rect at bounding box center [217, 140] width 20 height 13
drag, startPoint x: 237, startPoint y: 124, endPoint x: 253, endPoint y: 151, distance: 30.4
click at [254, 151] on g "CF 10" at bounding box center [246, 154] width 24 height 13
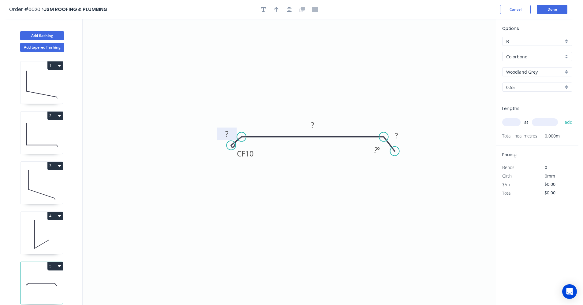
drag, startPoint x: 224, startPoint y: 137, endPoint x: 234, endPoint y: 130, distance: 11.9
click at [234, 130] on rect at bounding box center [227, 134] width 20 height 13
click at [225, 134] on tspan "?" at bounding box center [226, 134] width 3 height 10
click at [393, 170] on div "Hide angle" at bounding box center [412, 172] width 61 height 13
click at [418, 172] on div "Crush & Fold" at bounding box center [425, 173] width 61 height 13
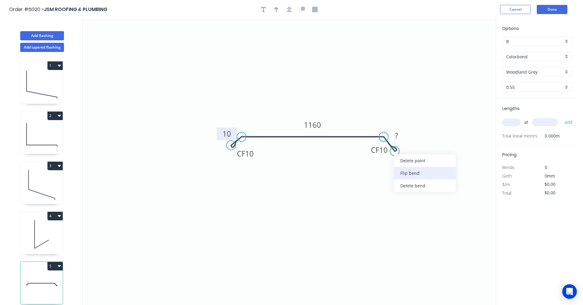
click at [414, 175] on div "Flip bend" at bounding box center [424, 173] width 61 height 13
drag, startPoint x: 411, startPoint y: 138, endPoint x: 398, endPoint y: 143, distance: 14.4
click at [387, 157] on rect at bounding box center [377, 153] width 24 height 13
click at [400, 138] on rect at bounding box center [396, 136] width 12 height 9
drag, startPoint x: 290, startPoint y: 12, endPoint x: 279, endPoint y: 10, distance: 11.2
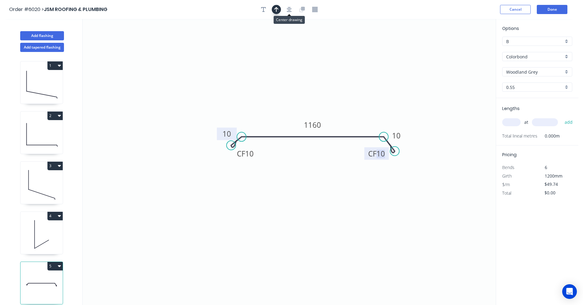
click at [290, 12] on button "button" at bounding box center [289, 9] width 9 height 9
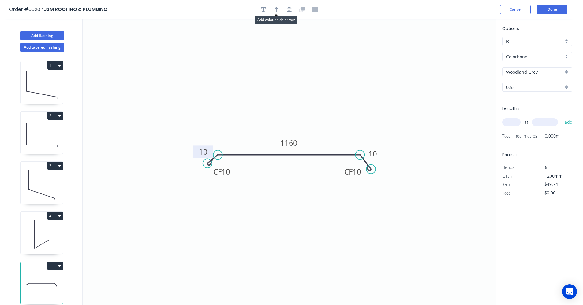
drag, startPoint x: 278, startPoint y: 10, endPoint x: 320, endPoint y: 61, distance: 65.2
click at [278, 11] on button "button" at bounding box center [276, 9] width 9 height 9
drag, startPoint x: 465, startPoint y: 49, endPoint x: 317, endPoint y: 148, distance: 178.0
click at [318, 148] on icon at bounding box center [319, 141] width 6 height 20
click at [47, 233] on icon at bounding box center [41, 234] width 42 height 39
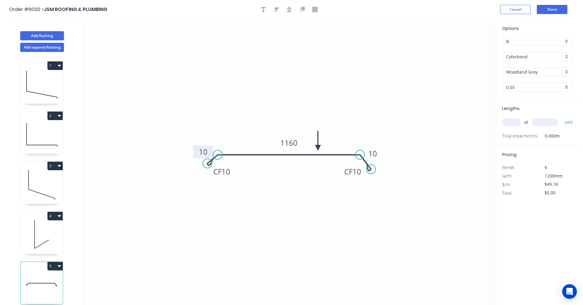
type input "$6.69"
type input "$12.04"
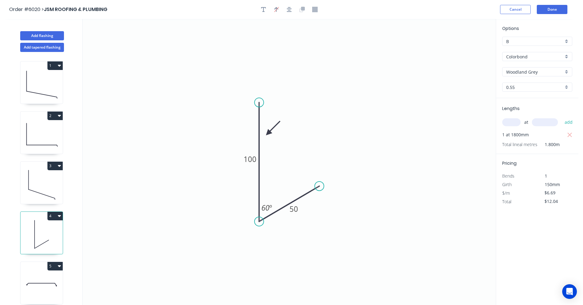
click at [35, 186] on icon at bounding box center [41, 184] width 42 height 39
type input "$13.38"
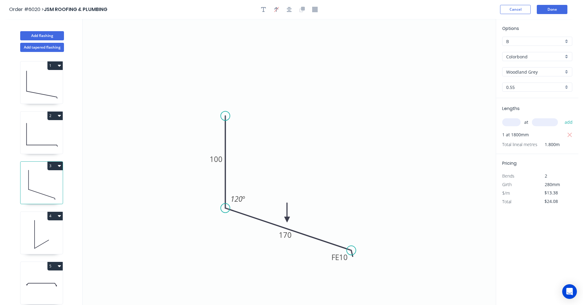
click at [41, 136] on icon at bounding box center [41, 134] width 42 height 39
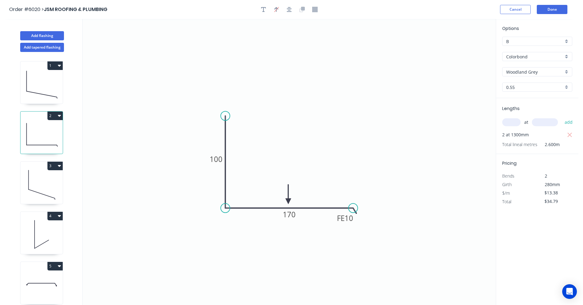
click at [42, 95] on icon at bounding box center [41, 84] width 42 height 39
type input "$107.04"
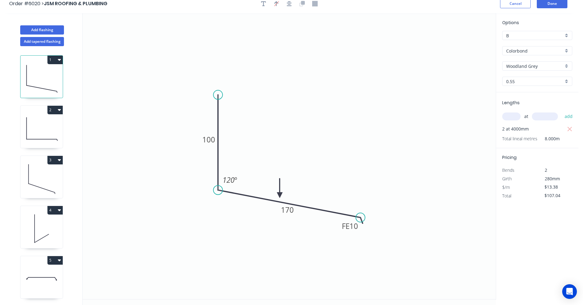
scroll to position [11, 0]
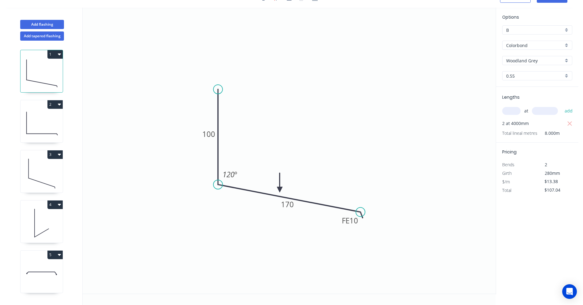
drag, startPoint x: 36, startPoint y: 271, endPoint x: 66, endPoint y: 267, distance: 30.0
click at [37, 271] on icon at bounding box center [41, 273] width 42 height 39
type input "$49.74"
type input "$0.00"
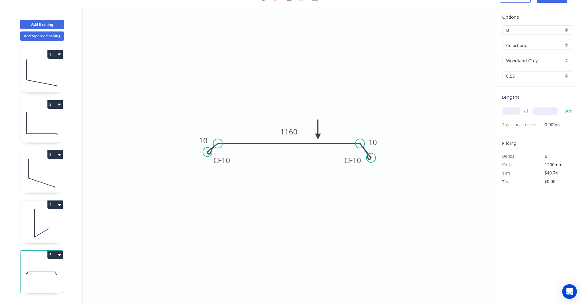
click at [509, 108] on input "text" at bounding box center [511, 111] width 18 height 8
type input "1"
type input "1300"
click at [561, 106] on button "add" at bounding box center [568, 111] width 14 height 10
type input "$64.66"
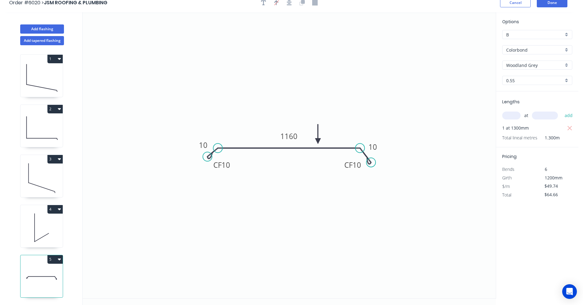
scroll to position [0, 0]
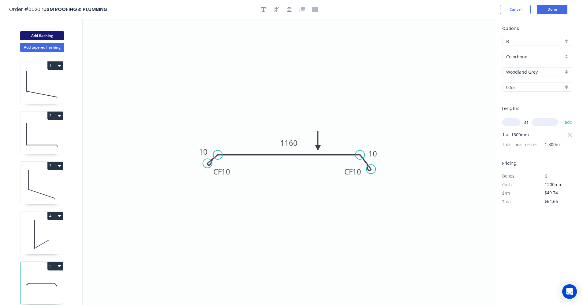
click at [38, 35] on button "Add flashing" at bounding box center [42, 35] width 44 height 9
type input "$0.00"
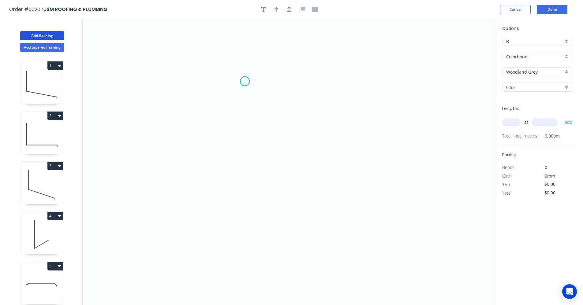
click at [245, 81] on icon "0" at bounding box center [289, 162] width 413 height 286
click at [249, 191] on icon "0" at bounding box center [289, 162] width 413 height 286
click at [399, 194] on icon "0 ?" at bounding box center [289, 162] width 413 height 286
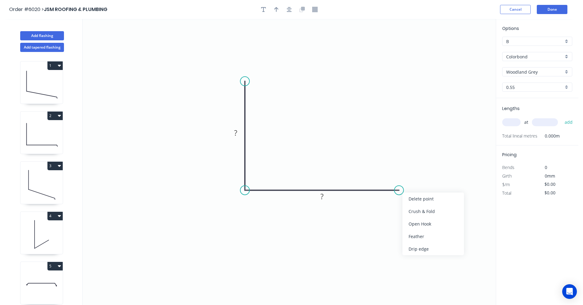
drag, startPoint x: 424, startPoint y: 239, endPoint x: 430, endPoint y: 236, distance: 6.9
click at [425, 240] on div "Feather" at bounding box center [432, 236] width 61 height 13
click at [566, 58] on div "Colorbond" at bounding box center [537, 56] width 70 height 9
click at [530, 100] on div "Zincalume" at bounding box center [536, 100] width 69 height 11
type input "Zincalume"
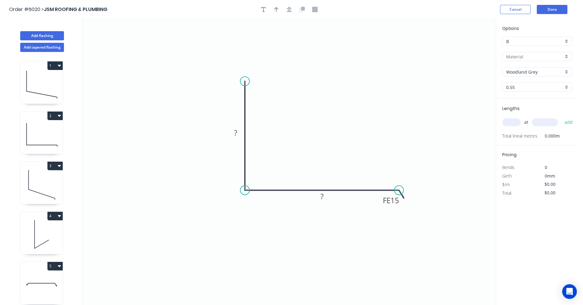
type input "Zincalume"
click at [238, 130] on rect at bounding box center [235, 133] width 12 height 9
type input "$10.06"
click at [510, 123] on input "text" at bounding box center [511, 122] width 18 height 8
type input "2"
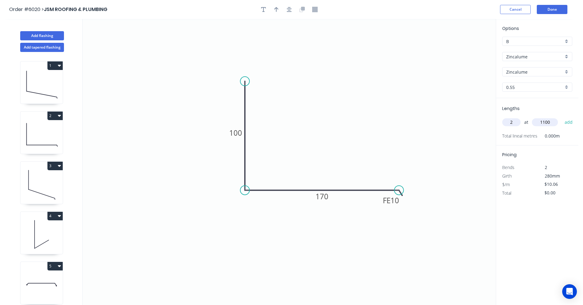
type input "1100"
click at [561, 117] on button "add" at bounding box center [568, 122] width 14 height 10
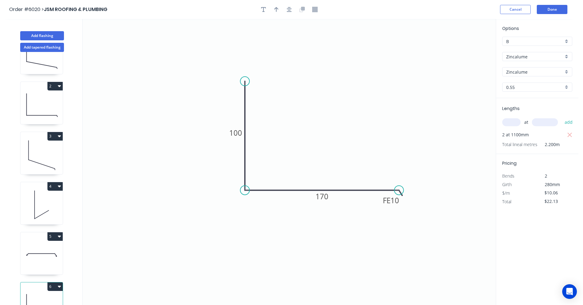
scroll to position [50, 0]
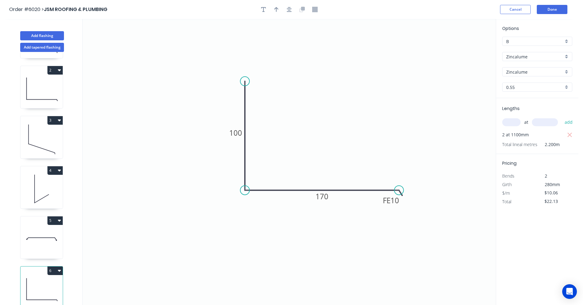
drag, startPoint x: 60, startPoint y: 265, endPoint x: 65, endPoint y: 270, distance: 6.7
click at [60, 268] on icon "button" at bounding box center [59, 270] width 3 height 5
click at [27, 285] on div "Duplicate" at bounding box center [33, 286] width 47 height 9
type input "$0.00"
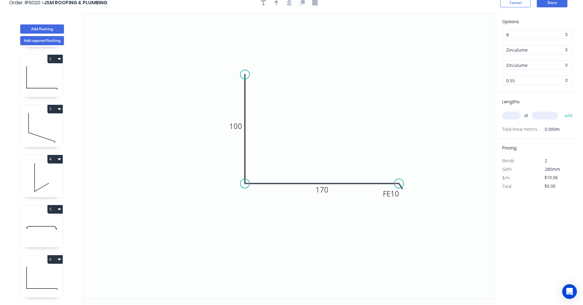
scroll to position [11, 0]
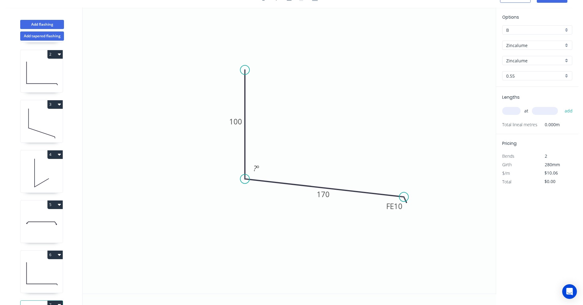
drag, startPoint x: 401, startPoint y: 179, endPoint x: 389, endPoint y: 200, distance: 23.8
click at [404, 198] on circle at bounding box center [403, 196] width 9 height 9
click at [327, 195] on tspan "170" at bounding box center [323, 194] width 13 height 10
type input "$11.11"
click at [258, 170] on tspan "º" at bounding box center [257, 168] width 3 height 10
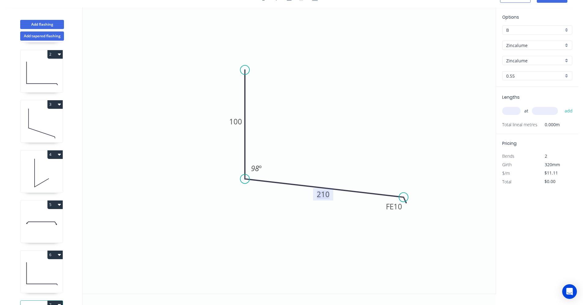
click at [513, 111] on input "text" at bounding box center [511, 111] width 18 height 8
type input "1"
type input "1800"
click at [561, 106] on button "add" at bounding box center [568, 111] width 14 height 10
type input "$20.00"
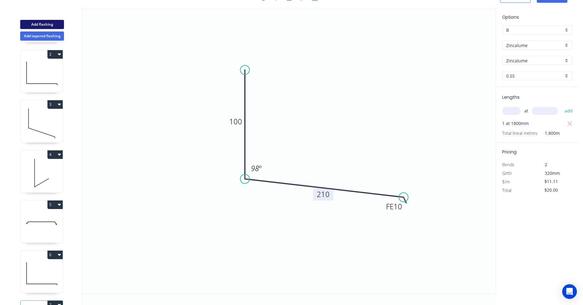
click at [54, 22] on button "Add flashing" at bounding box center [42, 24] width 44 height 9
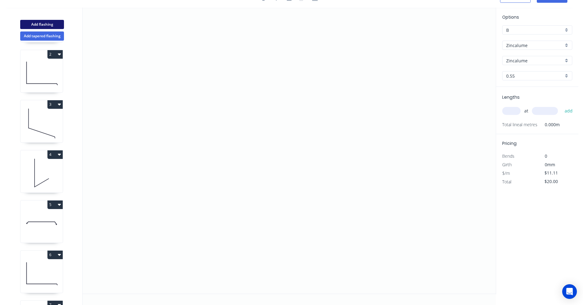
type input "$0.00"
drag, startPoint x: 233, startPoint y: 65, endPoint x: 231, endPoint y: 68, distance: 3.7
click at [232, 66] on icon "0" at bounding box center [289, 151] width 413 height 286
drag, startPoint x: 238, startPoint y: 170, endPoint x: 263, endPoint y: 170, distance: 24.8
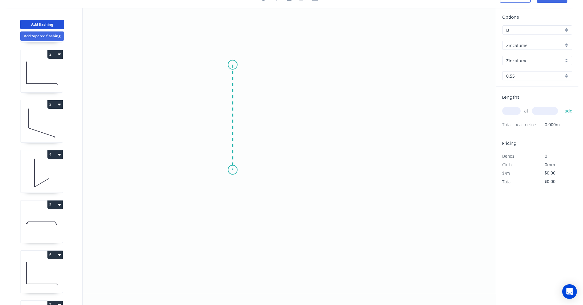
click at [238, 170] on icon "0" at bounding box center [289, 151] width 413 height 286
click at [387, 175] on icon "0 ?" at bounding box center [289, 151] width 413 height 286
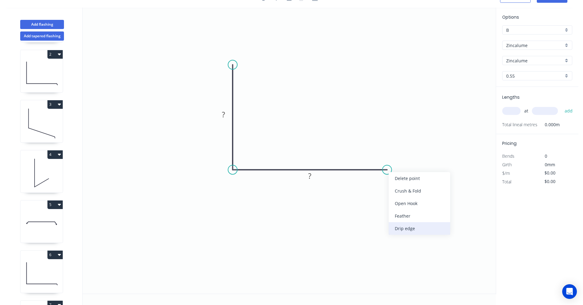
click at [410, 227] on div "Drip edge" at bounding box center [419, 228] width 61 height 13
click at [224, 115] on tspan "?" at bounding box center [223, 115] width 3 height 10
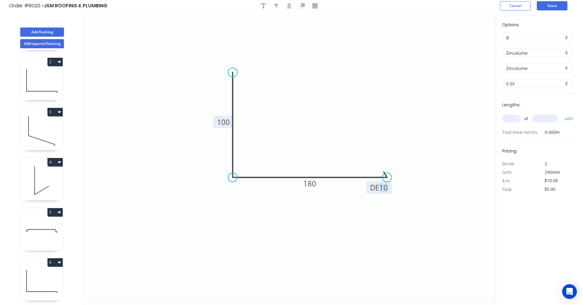
scroll to position [0, 0]
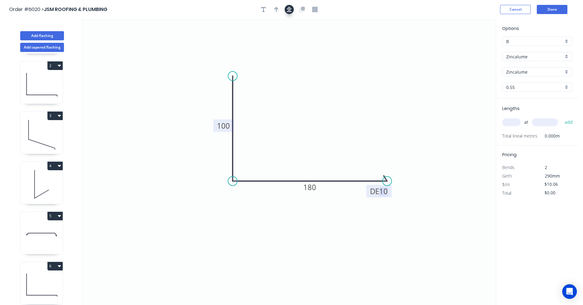
click at [286, 10] on button "button" at bounding box center [289, 9] width 9 height 9
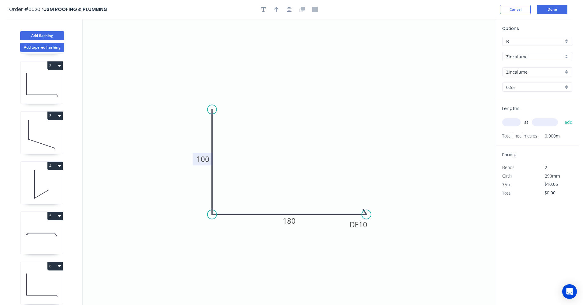
drag, startPoint x: 276, startPoint y: 9, endPoint x: 320, endPoint y: 33, distance: 50.1
click at [276, 10] on icon "button" at bounding box center [276, 10] width 4 height 6
drag, startPoint x: 465, startPoint y: 49, endPoint x: 285, endPoint y: 211, distance: 242.4
click at [285, 210] on icon at bounding box center [286, 202] width 6 height 20
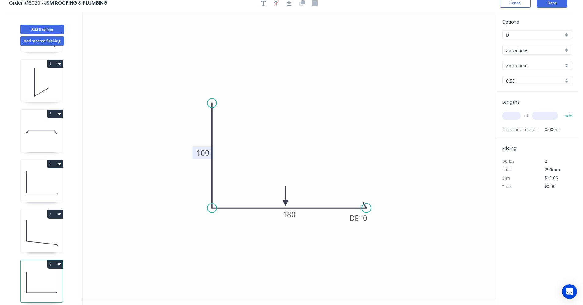
scroll to position [11, 0]
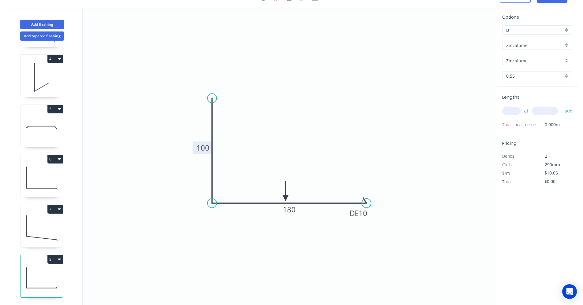
click at [35, 228] on icon at bounding box center [41, 227] width 42 height 39
type input "$11.11"
type input "$20.00"
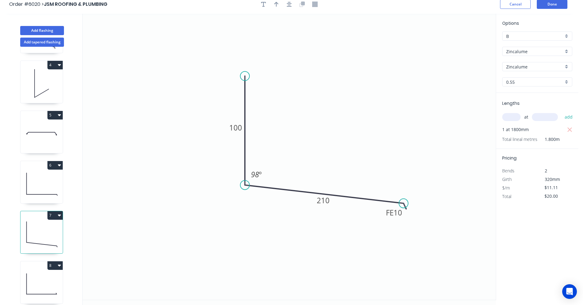
scroll to position [0, 0]
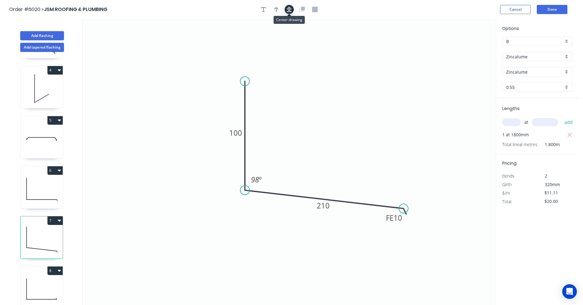
click at [289, 11] on icon "button" at bounding box center [289, 10] width 5 height 6
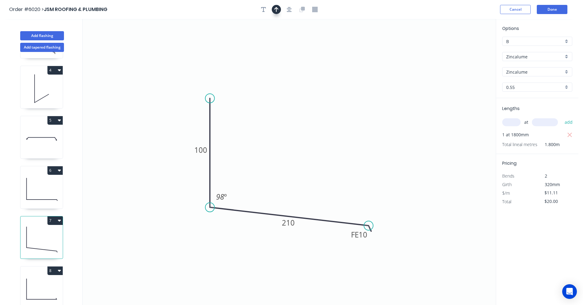
click at [278, 9] on icon "button" at bounding box center [276, 10] width 4 height 6
drag, startPoint x: 465, startPoint y: 47, endPoint x: 322, endPoint y: 204, distance: 211.8
click at [322, 204] on icon at bounding box center [323, 196] width 6 height 20
click at [41, 192] on icon at bounding box center [41, 189] width 42 height 39
type input "$10.06"
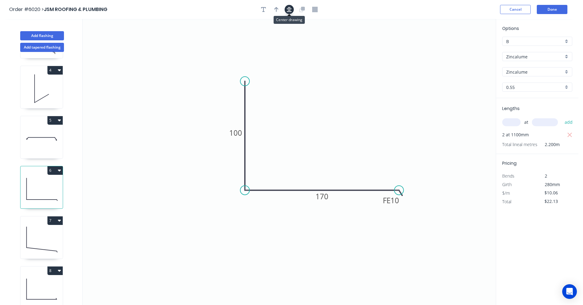
click at [287, 11] on icon "button" at bounding box center [289, 10] width 5 height 6
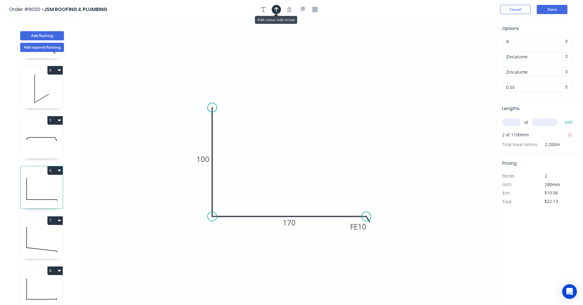
click at [279, 11] on button "button" at bounding box center [276, 9] width 9 height 9
drag, startPoint x: 466, startPoint y: 48, endPoint x: 273, endPoint y: 204, distance: 248.2
click at [312, 204] on icon at bounding box center [315, 196] width 6 height 20
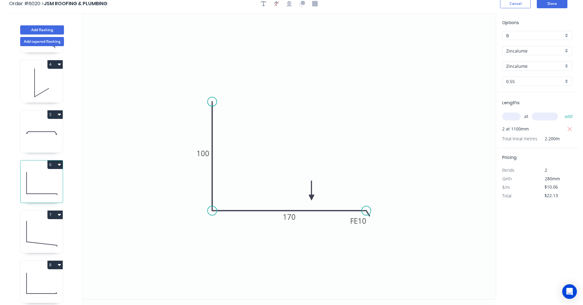
scroll to position [11, 0]
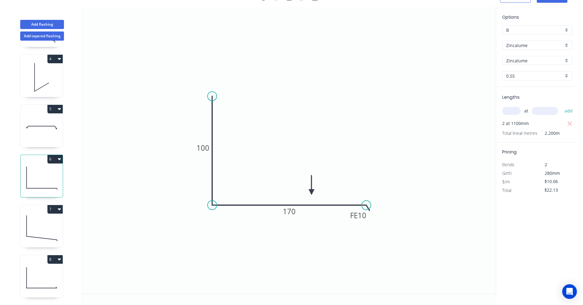
click at [43, 278] on icon at bounding box center [41, 278] width 42 height 39
type input "$0.00"
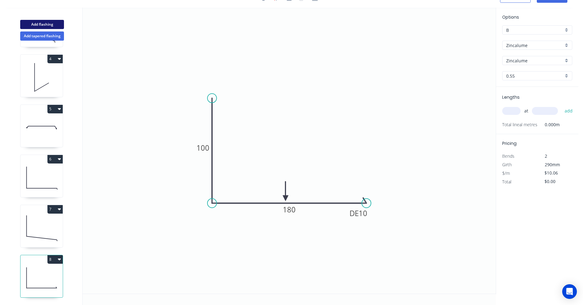
click at [48, 25] on button "Add flashing" at bounding box center [42, 24] width 44 height 9
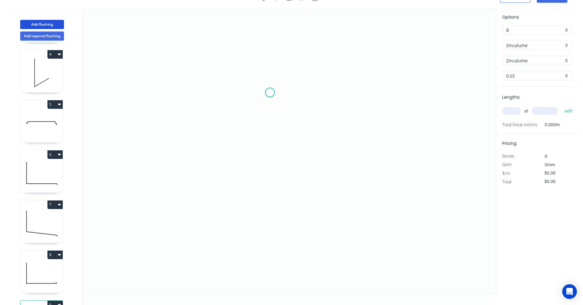
click at [270, 92] on icon "0" at bounding box center [289, 151] width 413 height 286
drag, startPoint x: 293, startPoint y: 94, endPoint x: 290, endPoint y: 121, distance: 26.7
click at [292, 94] on icon "0" at bounding box center [289, 151] width 413 height 286
click at [290, 180] on icon "0 ?" at bounding box center [289, 151] width 413 height 286
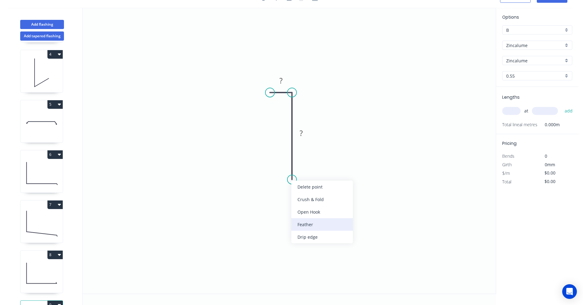
click at [307, 224] on div "Feather" at bounding box center [321, 224] width 61 height 13
click at [281, 80] on tspan "?" at bounding box center [280, 81] width 3 height 10
type input "$5.89"
click at [511, 111] on input "text" at bounding box center [511, 111] width 18 height 8
type input "2"
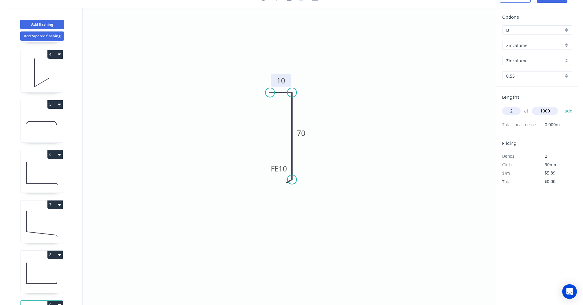
type input "1000"
click at [561, 106] on button "add" at bounding box center [568, 111] width 14 height 10
type input "$11.78"
type input "2"
type input "1500"
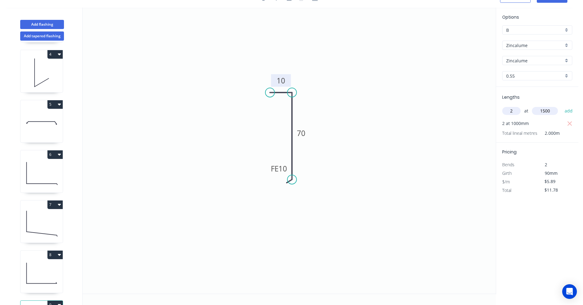
click at [561, 106] on button "add" at bounding box center [568, 111] width 14 height 10
type input "$29.45"
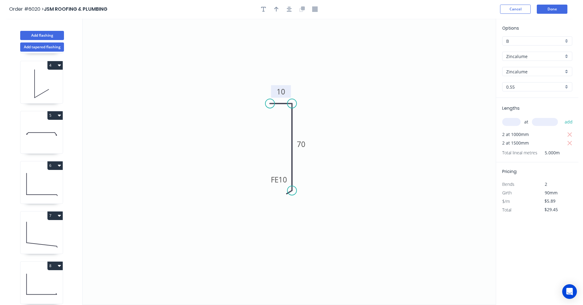
scroll to position [0, 0]
drag, startPoint x: 272, startPoint y: 105, endPoint x: 281, endPoint y: 107, distance: 9.1
click at [274, 105] on circle at bounding box center [273, 103] width 9 height 9
click at [363, 110] on icon "0 10 FE 10 70" at bounding box center [289, 162] width 413 height 286
click at [288, 13] on button "button" at bounding box center [289, 9] width 9 height 9
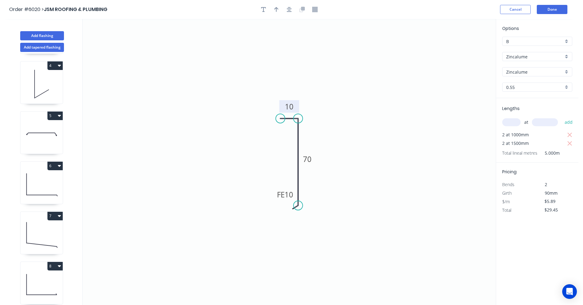
drag, startPoint x: 274, startPoint y: 13, endPoint x: 315, endPoint y: 29, distance: 44.5
click at [275, 14] on button "button" at bounding box center [276, 9] width 9 height 9
click at [464, 50] on icon at bounding box center [465, 43] width 6 height 20
drag, startPoint x: 464, startPoint y: 50, endPoint x: 281, endPoint y: 136, distance: 202.1
click at [307, 135] on icon at bounding box center [314, 131] width 18 height 18
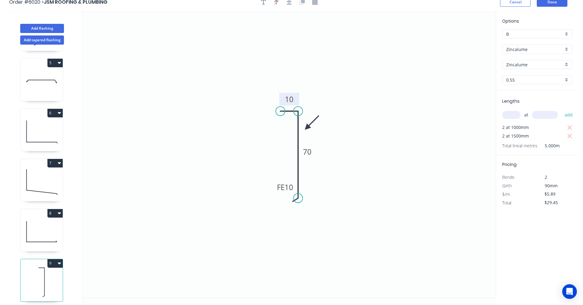
scroll to position [11, 0]
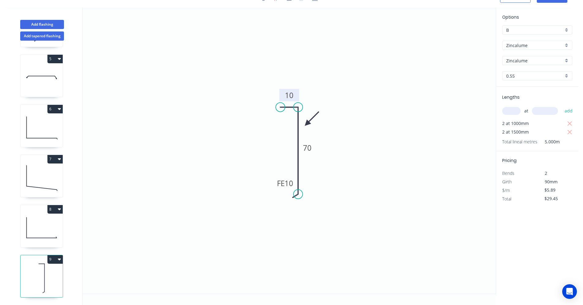
click at [41, 231] on icon at bounding box center [41, 227] width 42 height 39
type input "$10.06"
type input "$0.00"
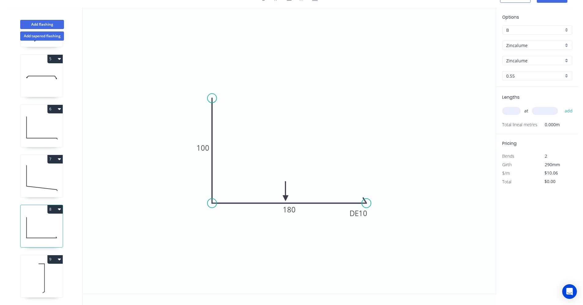
click at [39, 177] on icon at bounding box center [41, 177] width 42 height 39
type input "$11.11"
type input "$20.00"
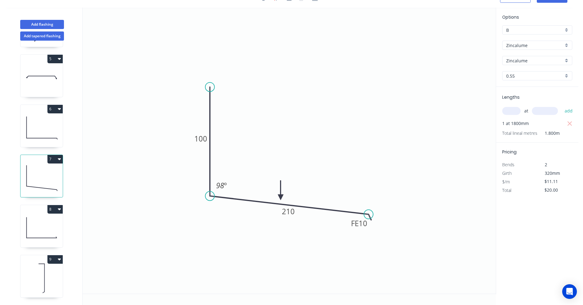
drag, startPoint x: 322, startPoint y: 192, endPoint x: 272, endPoint y: 200, distance: 51.0
click at [279, 198] on icon at bounding box center [281, 191] width 6 height 20
click at [44, 127] on icon at bounding box center [41, 127] width 42 height 39
type input "$10.06"
type input "$22.13"
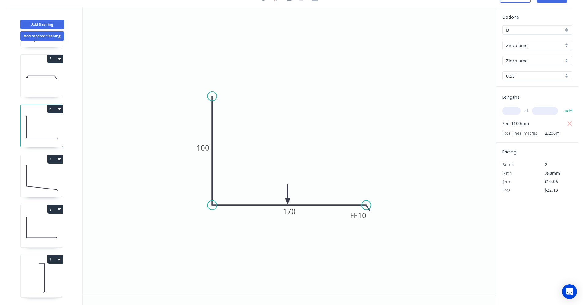
drag, startPoint x: 310, startPoint y: 192, endPoint x: 271, endPoint y: 199, distance: 39.8
click at [286, 201] on icon at bounding box center [288, 194] width 6 height 20
click at [32, 132] on icon at bounding box center [41, 127] width 42 height 39
click at [38, 77] on icon at bounding box center [41, 77] width 42 height 39
type input "Colorbond"
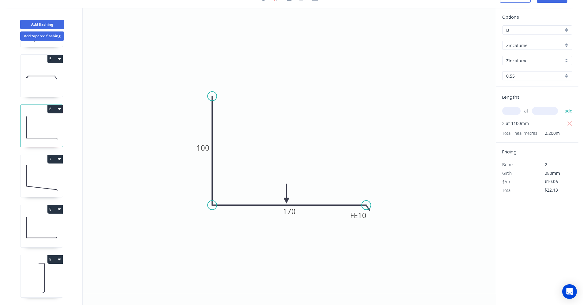
type input "Woodland Grey"
type input "$49.74"
type input "$64.66"
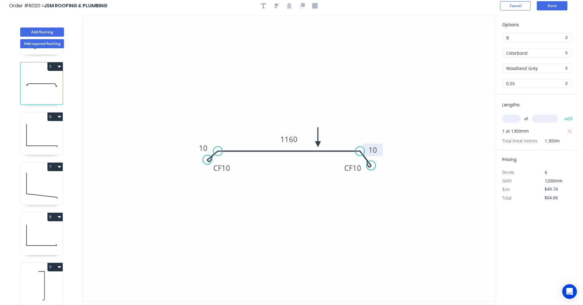
scroll to position [0, 0]
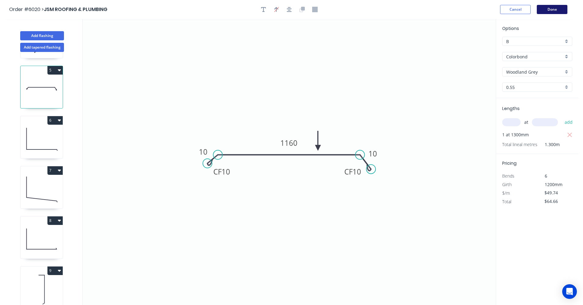
click at [549, 12] on button "Done" at bounding box center [552, 9] width 31 height 9
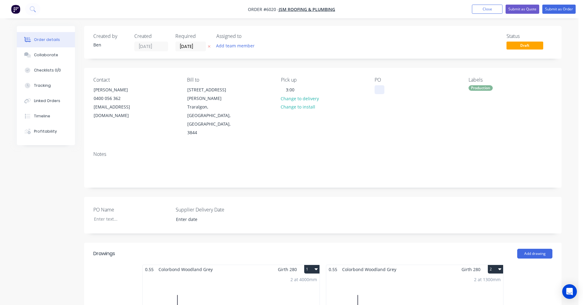
click at [379, 89] on div at bounding box center [380, 89] width 10 height 9
click at [554, 8] on button "Submit as Order" at bounding box center [558, 9] width 33 height 9
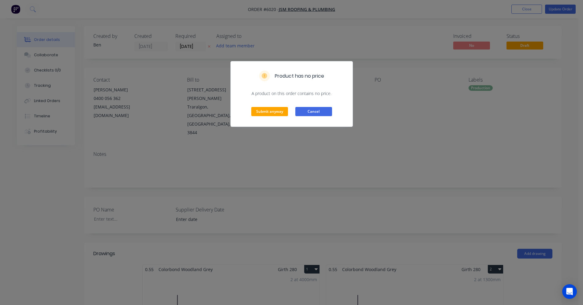
click at [322, 110] on button "Cancel" at bounding box center [313, 111] width 37 height 9
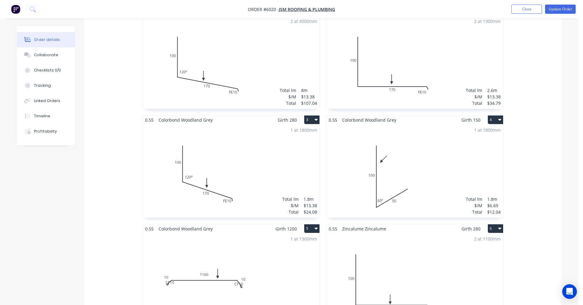
scroll to position [245, 0]
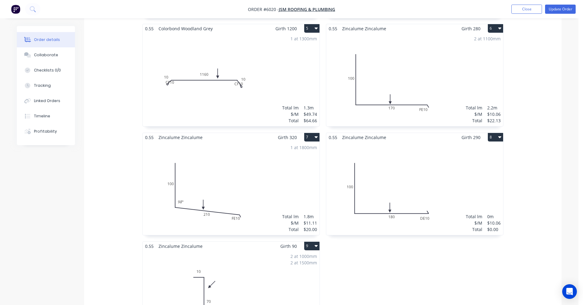
click at [394, 142] on div "Total lm $/M Total 0m $10.06 $0.00" at bounding box center [414, 188] width 177 height 93
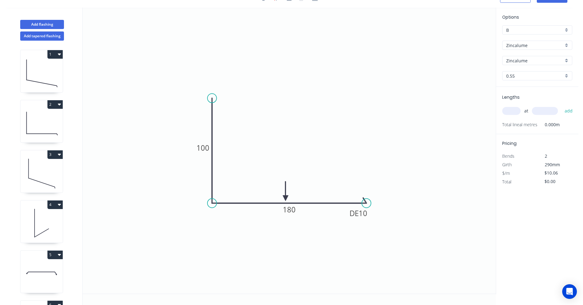
click at [510, 111] on input "text" at bounding box center [511, 111] width 18 height 8
type input "1"
type input "1800"
click at [561, 106] on button "add" at bounding box center [568, 111] width 14 height 10
type input "$18.11"
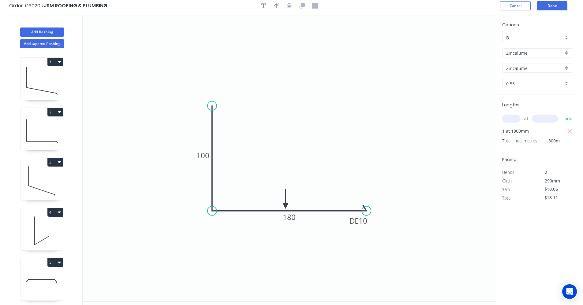
scroll to position [0, 0]
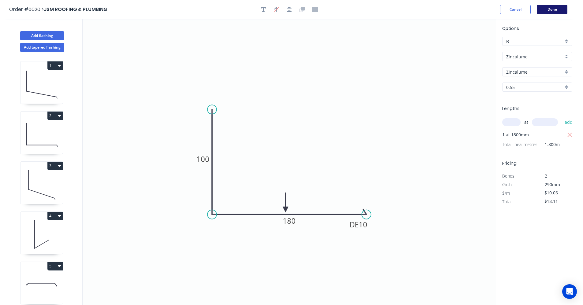
click at [552, 12] on button "Done" at bounding box center [552, 9] width 31 height 9
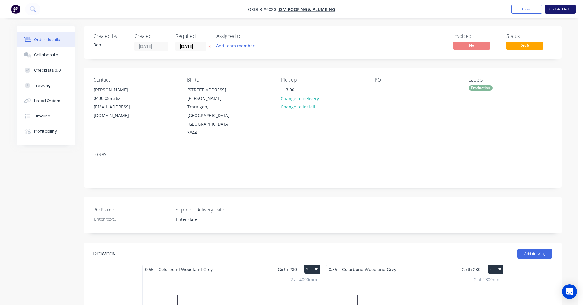
click at [561, 12] on button "Update Order" at bounding box center [560, 9] width 31 height 9
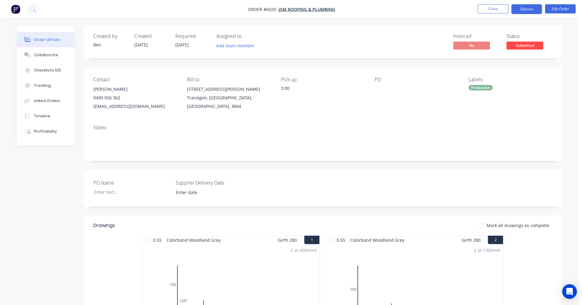
click at [528, 13] on button "Options" at bounding box center [526, 9] width 31 height 10
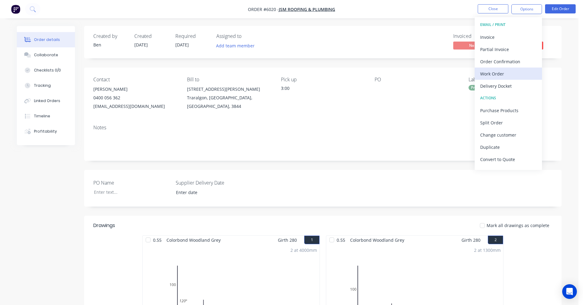
click at [494, 75] on div "Work Order" at bounding box center [508, 73] width 56 height 9
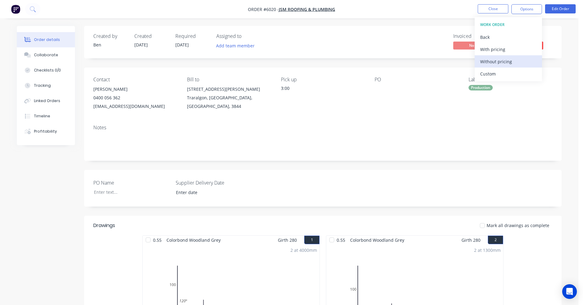
click at [497, 62] on div "Without pricing" at bounding box center [508, 61] width 56 height 9
click at [372, 122] on div "Notes" at bounding box center [322, 140] width 477 height 41
click at [528, 45] on span "Submitted" at bounding box center [524, 46] width 37 height 8
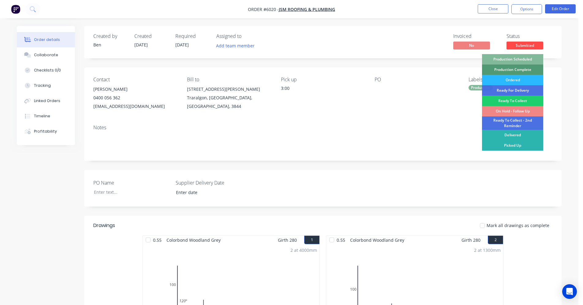
click at [523, 60] on div "Production Scheduled" at bounding box center [512, 59] width 61 height 10
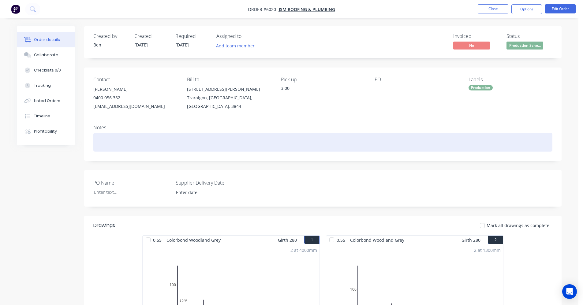
click at [433, 146] on div at bounding box center [322, 142] width 459 height 19
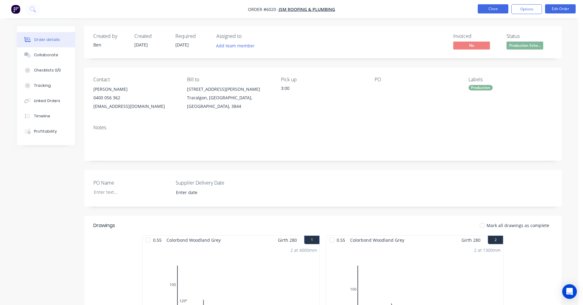
click at [491, 10] on button "Close" at bounding box center [493, 8] width 31 height 9
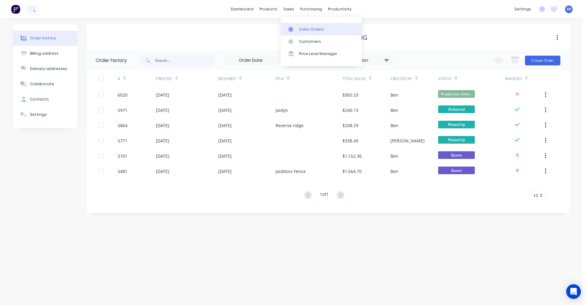
click at [300, 28] on div "Sales Orders" at bounding box center [311, 30] width 25 height 6
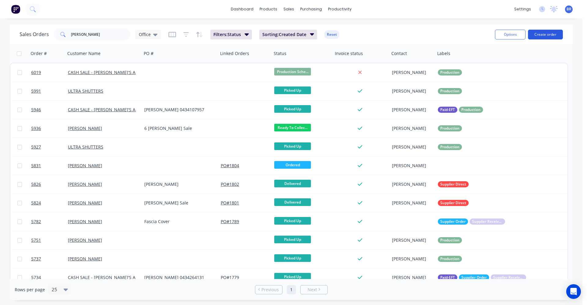
click at [548, 35] on button "Create order" at bounding box center [545, 35] width 35 height 10
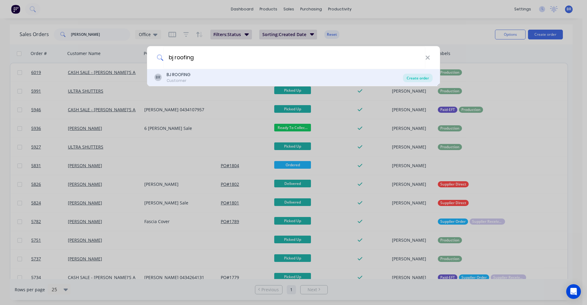
type input "bj roofing"
click at [421, 81] on div "Create order" at bounding box center [418, 78] width 30 height 9
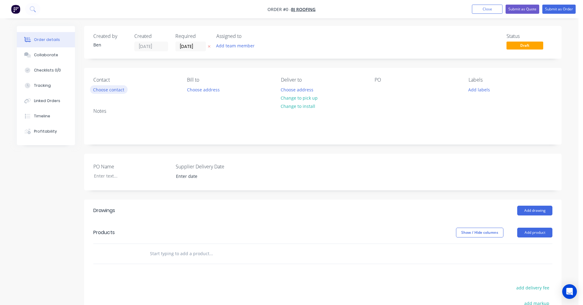
click at [112, 91] on button "Choose contact" at bounding box center [109, 89] width 38 height 8
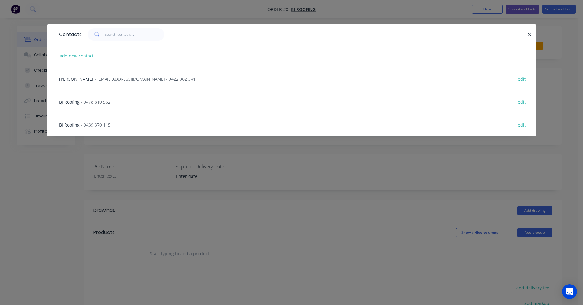
click at [109, 79] on span "- [EMAIL_ADDRESS][DOMAIN_NAME] - 0422 362 341" at bounding box center [145, 79] width 101 height 6
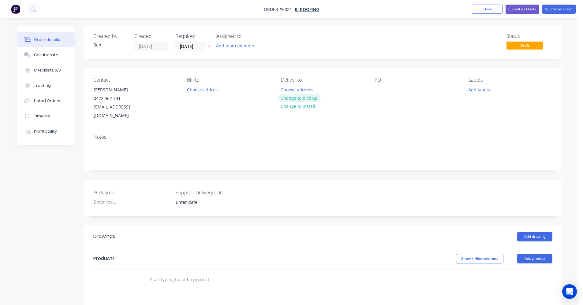
click at [310, 98] on button "Change to pick up" at bounding box center [299, 98] width 43 height 8
drag, startPoint x: 186, startPoint y: 45, endPoint x: 198, endPoint y: 54, distance: 14.9
click at [186, 46] on input "[DATE]" at bounding box center [191, 46] width 30 height 9
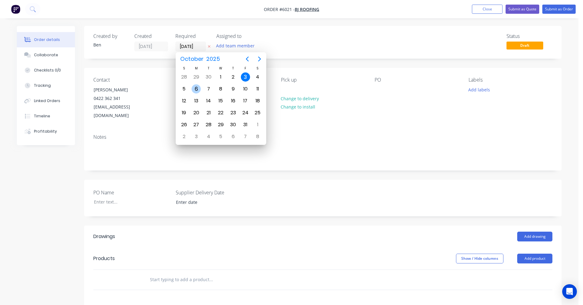
click at [194, 89] on div "6" at bounding box center [196, 88] width 9 height 9
type input "[DATE]"
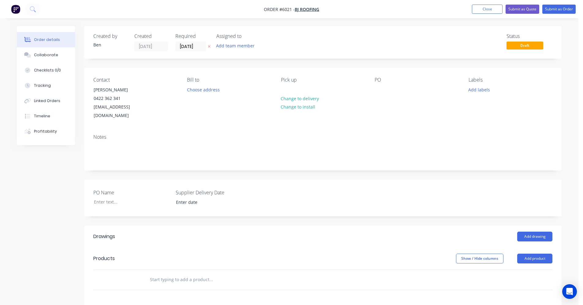
click at [293, 88] on div "Pick up Change to delivery Change to install" at bounding box center [323, 98] width 84 height 43
click at [288, 88] on div at bounding box center [286, 89] width 10 height 9
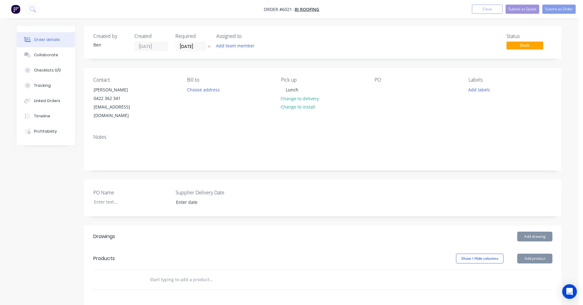
drag, startPoint x: 475, startPoint y: 88, endPoint x: 479, endPoint y: 95, distance: 7.8
click at [476, 89] on button "Add labels" at bounding box center [479, 89] width 28 height 8
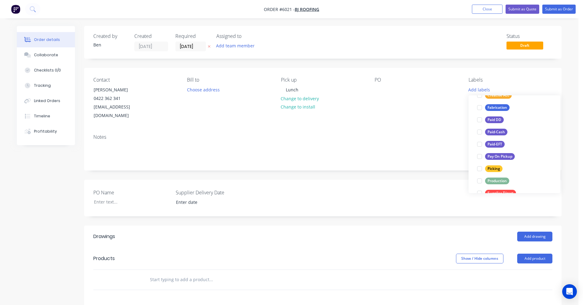
drag, startPoint x: 494, startPoint y: 111, endPoint x: 460, endPoint y: 111, distance: 34.6
click at [492, 111] on div "Fabrication" at bounding box center [497, 107] width 24 height 7
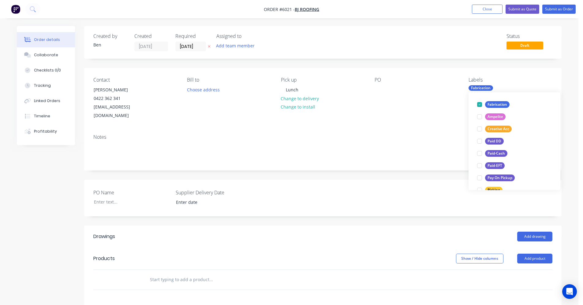
click at [441, 111] on div "PO" at bounding box center [417, 98] width 84 height 43
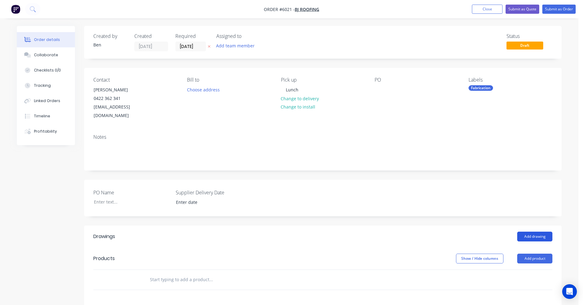
click at [528, 232] on button "Add drawing" at bounding box center [534, 237] width 35 height 10
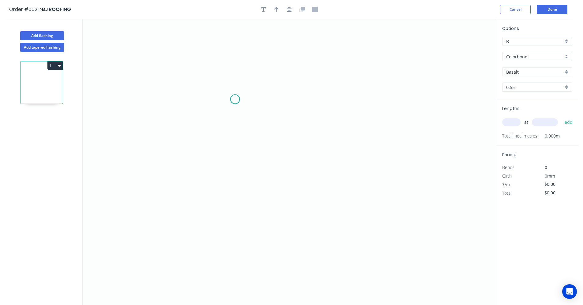
click at [235, 99] on icon "0" at bounding box center [289, 162] width 413 height 286
click at [235, 80] on icon at bounding box center [235, 90] width 0 height 20
click at [368, 81] on icon "0 ?" at bounding box center [289, 162] width 413 height 286
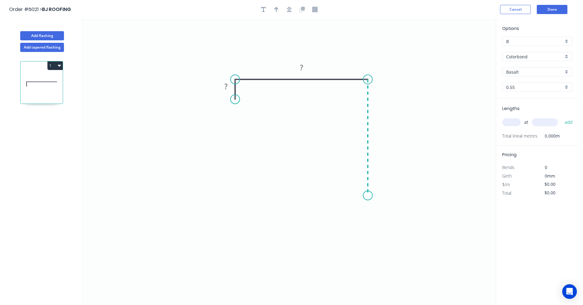
drag, startPoint x: 363, startPoint y: 196, endPoint x: 269, endPoint y: 180, distance: 95.0
click at [362, 196] on icon "0 ? ?" at bounding box center [289, 162] width 413 height 286
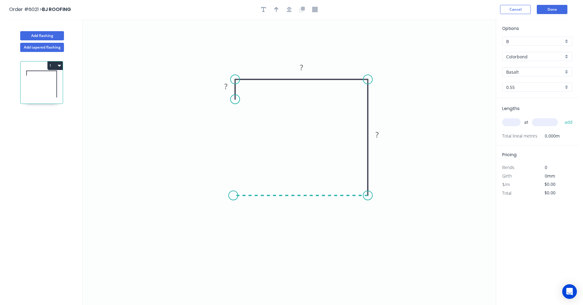
drag, startPoint x: 233, startPoint y: 202, endPoint x: 232, endPoint y: 145, distance: 56.9
click at [233, 191] on icon "0 ? ? ?" at bounding box center [289, 162] width 413 height 286
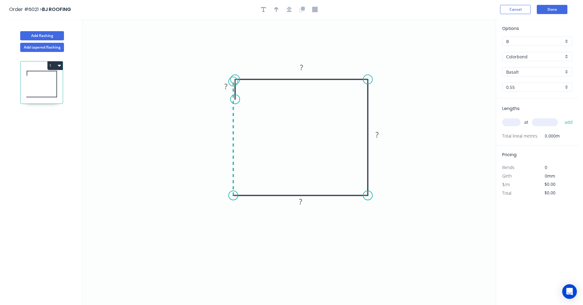
click at [231, 82] on circle at bounding box center [234, 79] width 9 height 9
drag, startPoint x: 234, startPoint y: 198, endPoint x: 232, endPoint y: 182, distance: 15.4
click at [233, 194] on circle at bounding box center [233, 195] width 9 height 9
click at [233, 195] on circle at bounding box center [232, 195] width 9 height 9
click at [226, 73] on icon "0 ? ? ? ?" at bounding box center [289, 162] width 413 height 286
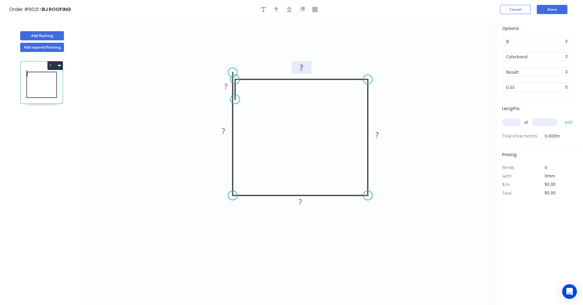
click at [304, 68] on rect at bounding box center [301, 68] width 12 height 9
click at [567, 72] on div "Basalt" at bounding box center [537, 71] width 70 height 9
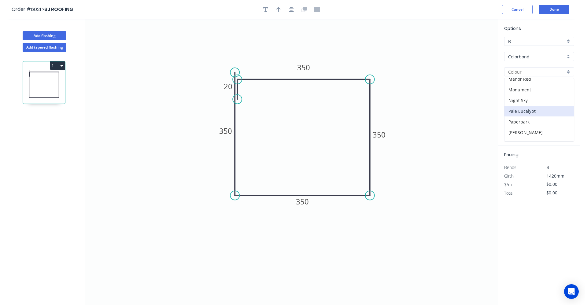
scroll to position [153, 0]
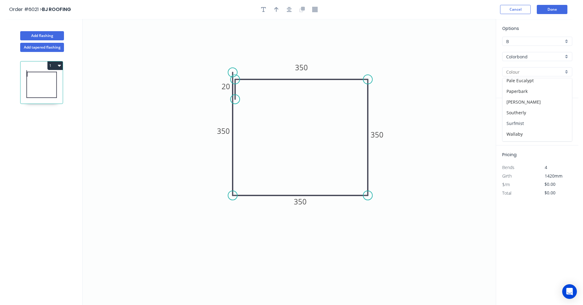
click at [521, 122] on div "Surfmist" at bounding box center [536, 123] width 69 height 11
type input "Surfmist"
click at [518, 122] on input "text" at bounding box center [511, 122] width 18 height 8
type input "1"
type input "350"
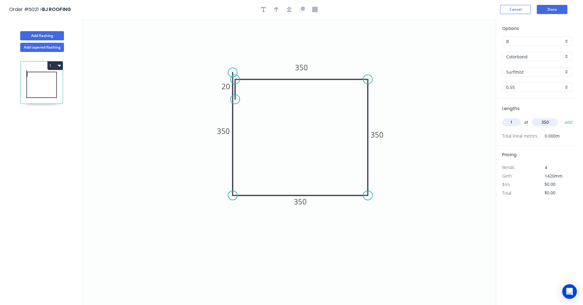
click at [561, 117] on button "add" at bounding box center [568, 122] width 14 height 10
click at [305, 69] on tspan "350" at bounding box center [301, 67] width 13 height 10
click at [224, 87] on tspan "320" at bounding box center [225, 86] width 13 height 10
type input "$45.96"
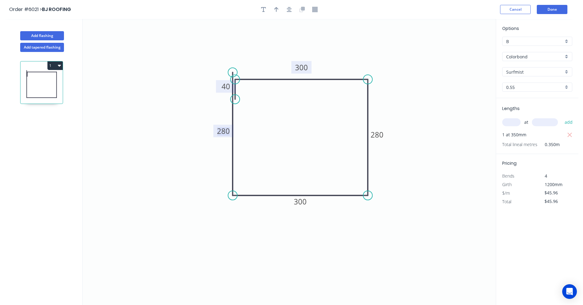
click at [446, 176] on icon "0 280 300 280 300 40" at bounding box center [289, 162] width 413 height 286
click at [551, 10] on button "Done" at bounding box center [552, 9] width 31 height 9
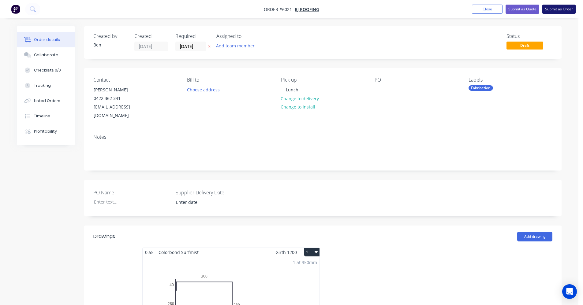
click at [555, 8] on button "Submit as Order" at bounding box center [558, 9] width 33 height 9
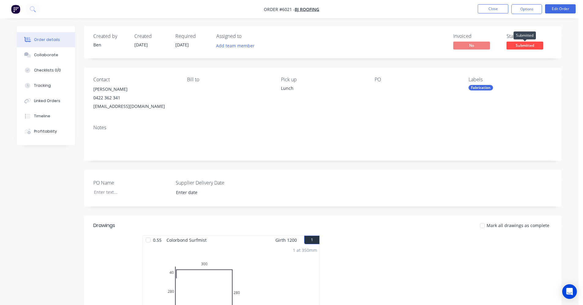
click at [536, 43] on span "Submitted" at bounding box center [524, 46] width 37 height 8
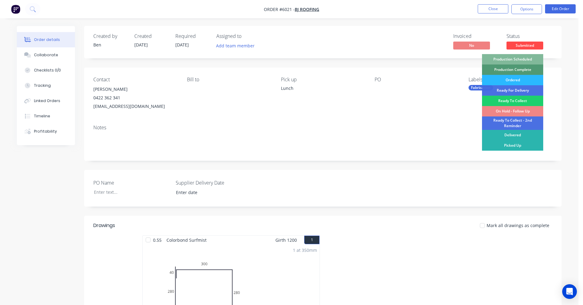
click at [509, 60] on div "Production Scheduled" at bounding box center [512, 59] width 61 height 10
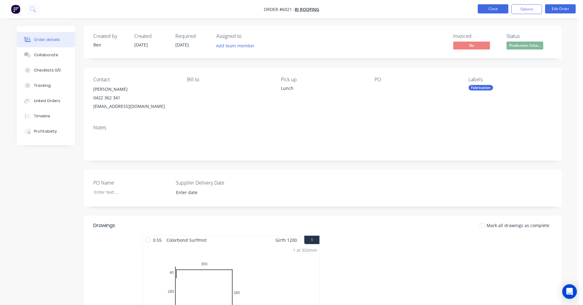
click at [493, 9] on button "Close" at bounding box center [493, 8] width 31 height 9
